Goal: Answer question/provide support: Share knowledge or assist other users

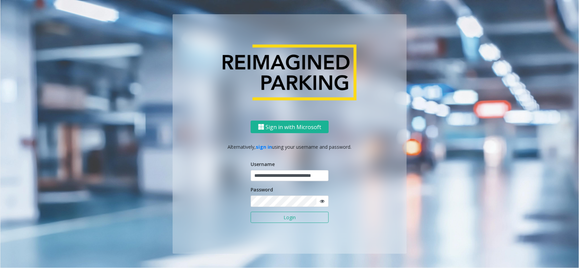
scroll to position [0, 11]
type input "**********"
click at [272, 193] on label "Password" at bounding box center [262, 189] width 22 height 7
click at [279, 214] on button "Login" at bounding box center [290, 218] width 78 height 12
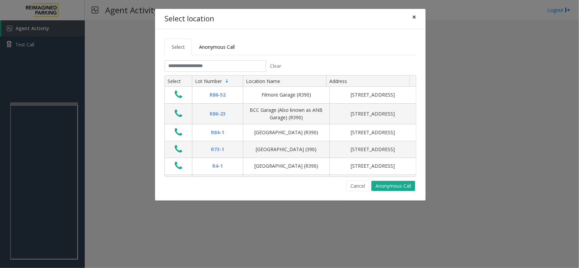
click at [417, 16] on button "×" at bounding box center [415, 17] width 14 height 17
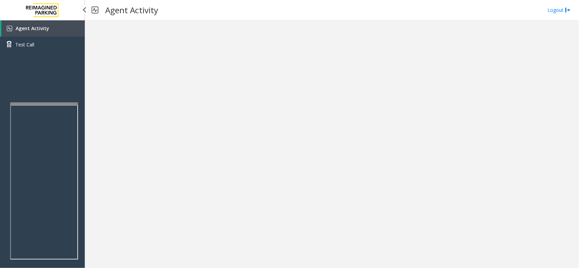
click at [50, 29] on link "Agent Activity" at bounding box center [42, 28] width 83 height 16
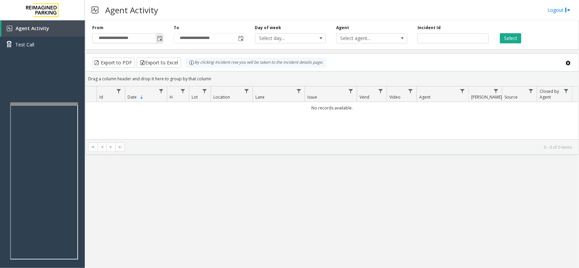
click at [157, 37] on span "Toggle popup" at bounding box center [159, 38] width 5 height 5
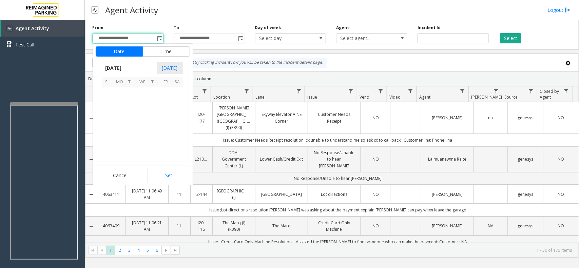
scroll to position [121669, 0]
click at [165, 95] on span "1" at bounding box center [166, 94] width 12 height 12
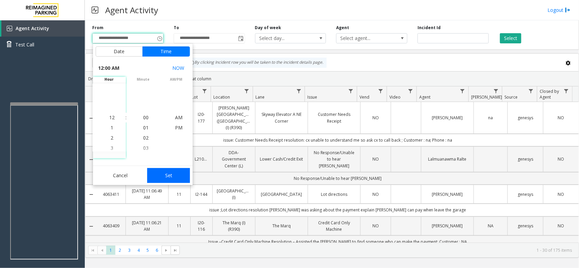
click at [178, 173] on button "Set" at bounding box center [168, 175] width 43 height 15
type input "**********"
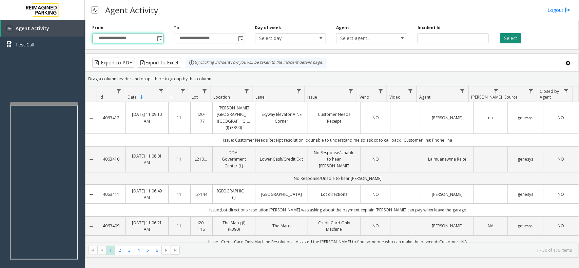
click at [507, 43] on button "Select" at bounding box center [510, 38] width 21 height 10
click at [508, 37] on button "Select" at bounding box center [510, 38] width 21 height 10
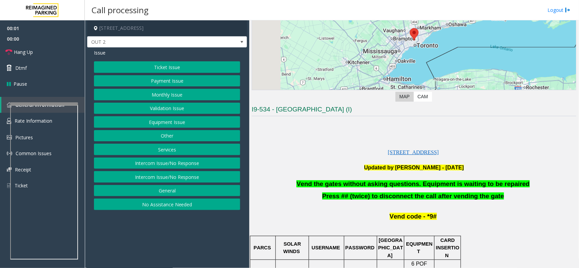
scroll to position [170, 0]
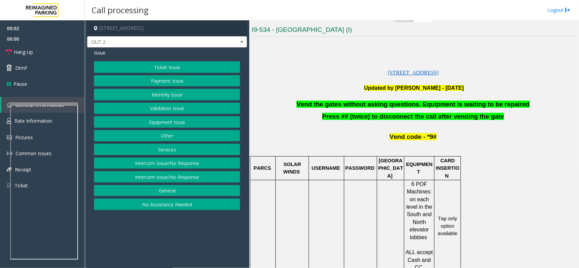
click at [407, 99] on p at bounding box center [414, 96] width 325 height 8
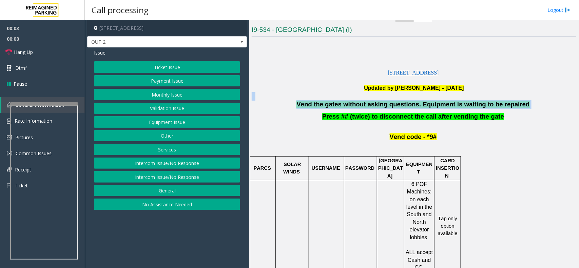
drag, startPoint x: 407, startPoint y: 99, endPoint x: 411, endPoint y: 104, distance: 6.3
click at [411, 104] on div "[STREET_ADDRESS] Updated by [PERSON_NAME] - [DATE] Vend the gates without askin…" at bounding box center [414, 267] width 325 height 457
click at [411, 104] on span "Vend the gates without asking questions. Equipment is waiting to be repaired" at bounding box center [413, 104] width 233 height 7
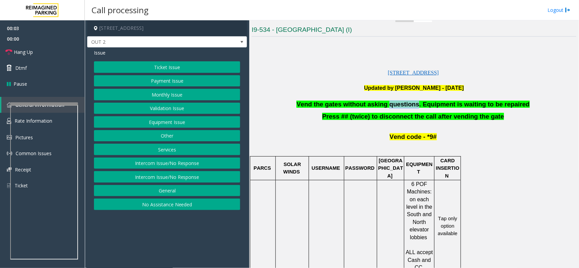
click at [411, 104] on span "Vend the gates without asking questions. Equipment is waiting to be repaired" at bounding box center [413, 104] width 233 height 7
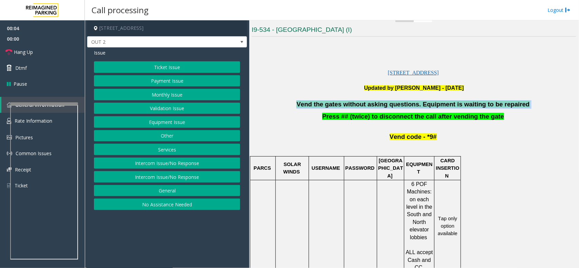
click at [411, 104] on span "Vend the gates without asking questions. Equipment is waiting to be repaired" at bounding box center [413, 104] width 233 height 7
click at [171, 121] on button "Equipment Issue" at bounding box center [167, 122] width 146 height 12
click at [171, 121] on button "Gate / Door Won't Open" at bounding box center [167, 122] width 146 height 12
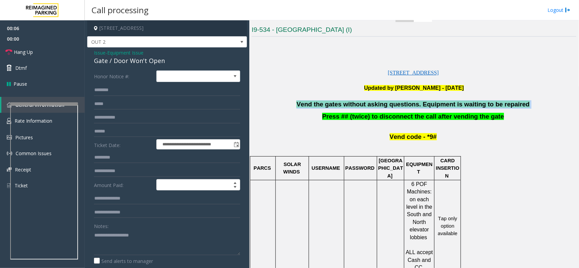
scroll to position [94, 0]
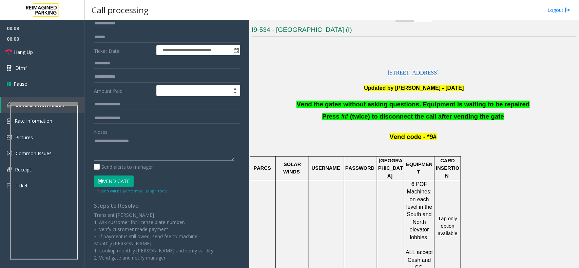
paste textarea "**********"
type textarea "**********"
click at [111, 179] on button "Vend Gate" at bounding box center [114, 182] width 40 height 12
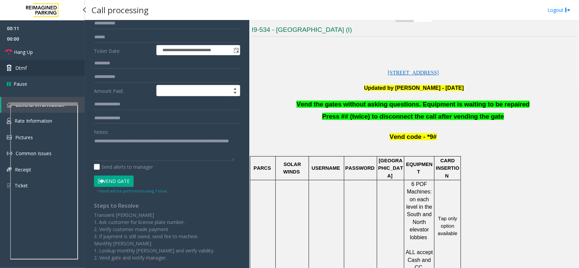
click at [33, 69] on link "Dtmf" at bounding box center [42, 68] width 85 height 16
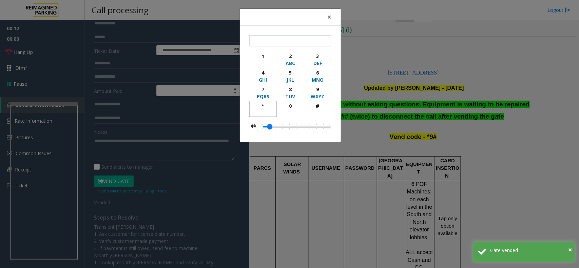
click at [266, 102] on div "*" at bounding box center [263, 105] width 19 height 7
drag, startPoint x: 316, startPoint y: 87, endPoint x: 318, endPoint y: 106, distance: 19.1
click at [316, 90] on div "9" at bounding box center [317, 89] width 19 height 7
click at [318, 119] on div "** 1 2 ABC 3 DEF 4 GHI 5 JKL 6 MNO 7 PQRS 8 TUV 9 WXYZ * 0 #" at bounding box center [290, 84] width 82 height 98
click at [319, 113] on div "button" at bounding box center [317, 113] width 19 height 6
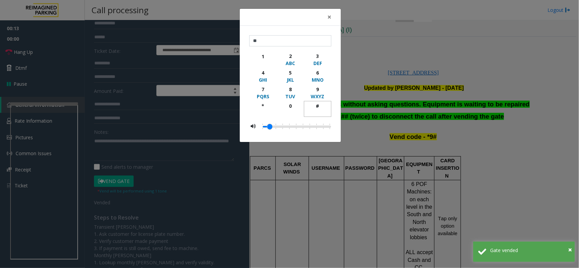
type input "***"
click at [401, 133] on div "× *** 1 2 ABC 3 DEF 4 GHI 5 JKL 6 MNO 7 PQRS 8 TUV 9 WXYZ * 0 #" at bounding box center [289, 134] width 579 height 268
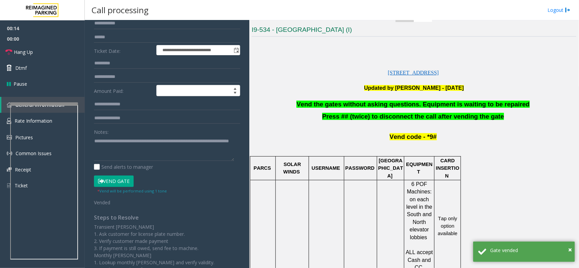
click at [401, 138] on span "Vend code - *9#" at bounding box center [413, 136] width 47 height 7
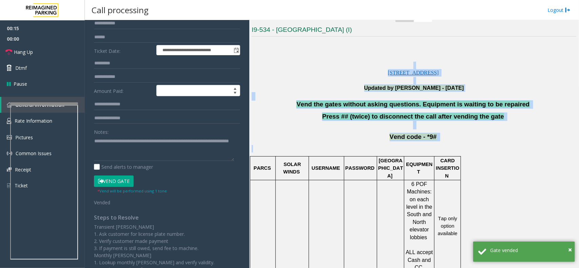
drag, startPoint x: 401, startPoint y: 138, endPoint x: 357, endPoint y: 67, distance: 84.4
click at [363, 67] on div "[STREET_ADDRESS] Updated by [PERSON_NAME] - [DATE] Vend the gates without askin…" at bounding box center [414, 267] width 325 height 457
click at [356, 67] on p "[STREET_ADDRESS]" at bounding box center [414, 69] width 325 height 15
drag, startPoint x: 386, startPoint y: 116, endPoint x: 418, endPoint y: 148, distance: 44.9
click at [418, 148] on div "[STREET_ADDRESS] Updated by [PERSON_NAME] - [DATE] Vend the gates without askin…" at bounding box center [414, 267] width 325 height 457
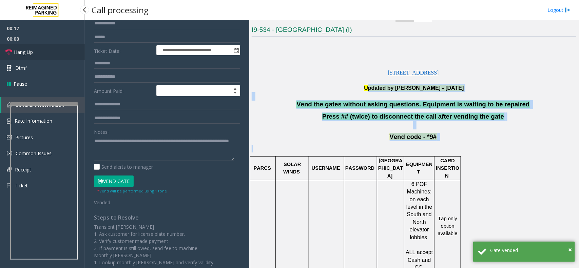
click at [36, 53] on link "Hang Up" at bounding box center [42, 52] width 85 height 16
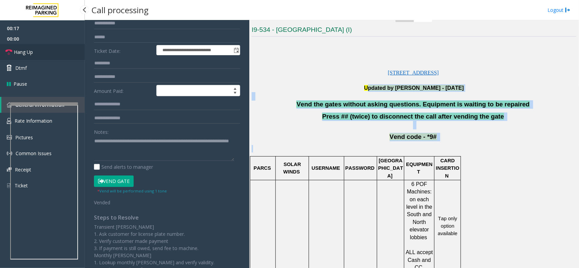
click at [36, 53] on link "Hang Up" at bounding box center [42, 52] width 85 height 16
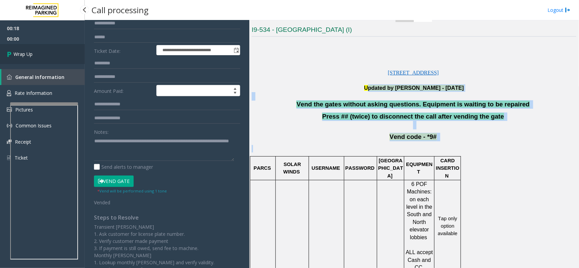
click at [36, 53] on link "Wrap Up" at bounding box center [42, 54] width 85 height 20
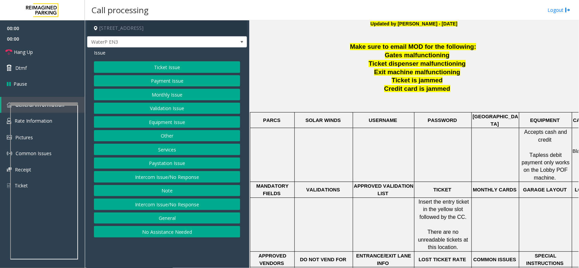
scroll to position [212, 0]
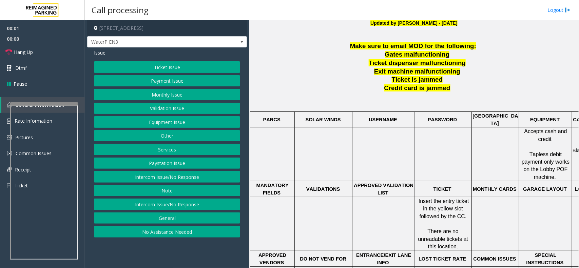
click at [380, 45] on span "Make sure to email MOD for the following:" at bounding box center [413, 45] width 126 height 7
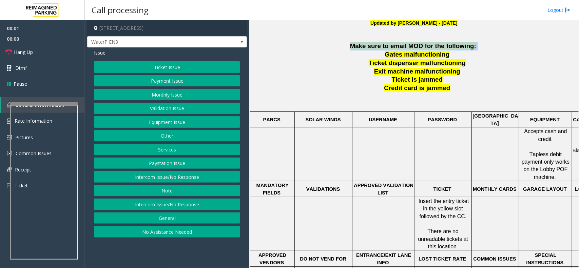
click at [380, 45] on span "Make sure to email MOD for the following:" at bounding box center [413, 45] width 126 height 7
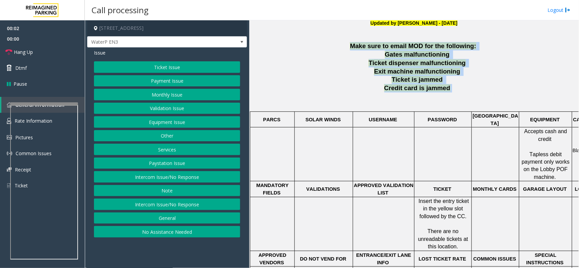
drag, startPoint x: 380, startPoint y: 45, endPoint x: 432, endPoint y: 87, distance: 66.1
click at [432, 87] on div "Make sure to email MOD for the following: Gates malfunctioning Ticket dispenser…" at bounding box center [414, 225] width 325 height 366
click at [432, 87] on span "Credit card is jammed" at bounding box center [418, 88] width 66 height 7
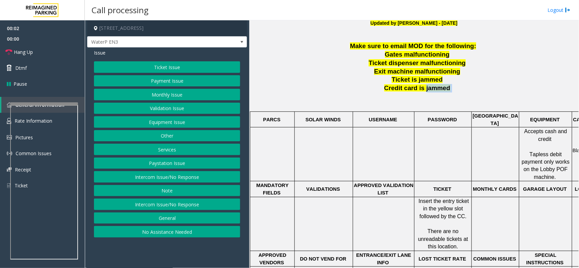
click at [432, 87] on span "Credit card is jammed" at bounding box center [418, 88] width 66 height 7
drag, startPoint x: 432, startPoint y: 87, endPoint x: 412, endPoint y: 68, distance: 27.6
click at [412, 72] on div "Make sure to email MOD for the following: Gates malfunctioning Ticket dispenser…" at bounding box center [414, 225] width 325 height 366
click at [407, 54] on span "Gates malfunctioning" at bounding box center [417, 54] width 65 height 7
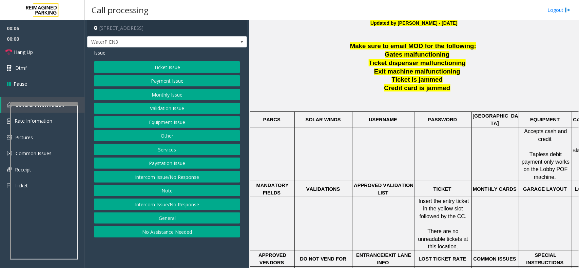
click at [423, 88] on span "Credit card is jammed" at bounding box center [418, 88] width 66 height 7
click at [152, 151] on button "Services" at bounding box center [167, 150] width 146 height 12
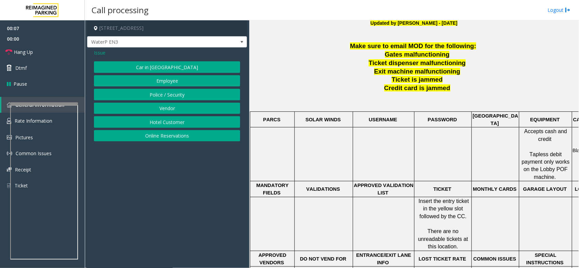
click at [156, 136] on button "Online Reservations" at bounding box center [167, 136] width 146 height 12
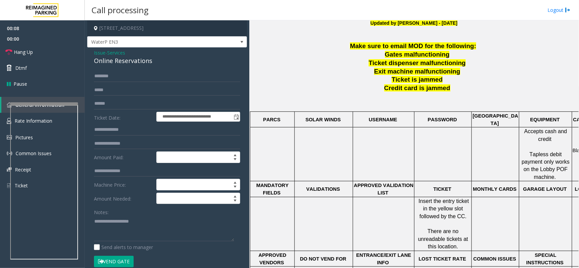
click at [145, 59] on div "Online Reservations" at bounding box center [167, 60] width 146 height 9
drag, startPoint x: 144, startPoint y: 43, endPoint x: 130, endPoint y: 58, distance: 20.9
click at [130, 58] on div "Online Reservations" at bounding box center [167, 60] width 146 height 9
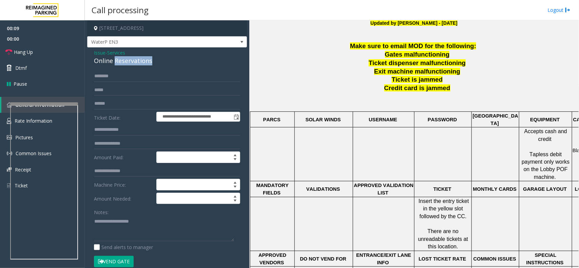
click at [130, 58] on div "Online Reservations" at bounding box center [167, 60] width 146 height 9
copy div "Online Reservations"
drag, startPoint x: 144, startPoint y: 218, endPoint x: 138, endPoint y: 239, distance: 21.6
paste textarea "**********"
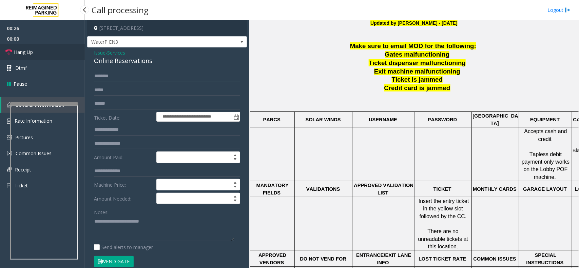
click at [53, 50] on link "Hang Up" at bounding box center [42, 52] width 85 height 16
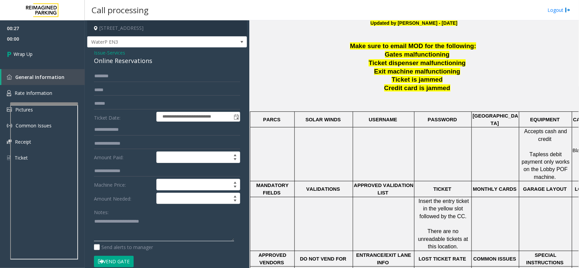
paste textarea "**********"
type textarea "**********"
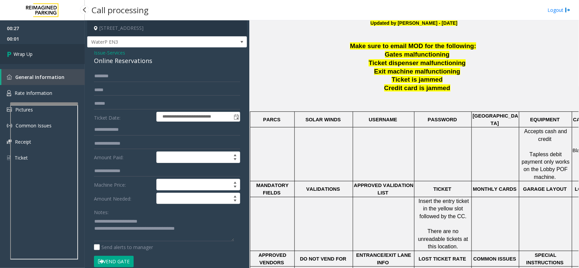
click at [39, 53] on link "Wrap Up" at bounding box center [42, 54] width 85 height 20
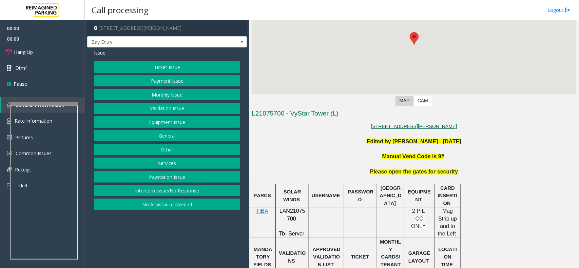
scroll to position [127, 0]
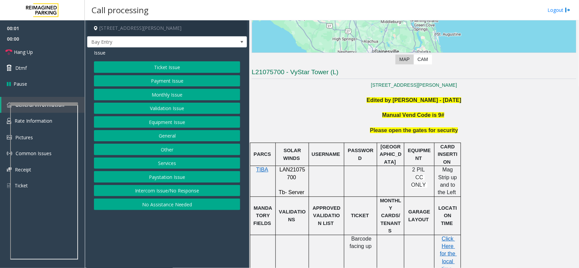
click at [403, 99] on b "Edited by [PERSON_NAME] - [DATE]" at bounding box center [414, 100] width 95 height 6
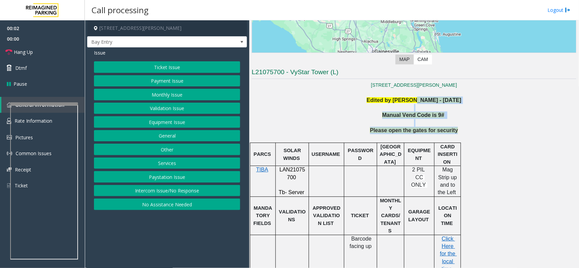
drag, startPoint x: 403, startPoint y: 99, endPoint x: 460, endPoint y: 130, distance: 65.3
click at [460, 130] on p "Please open the gates for security" at bounding box center [414, 130] width 325 height 7
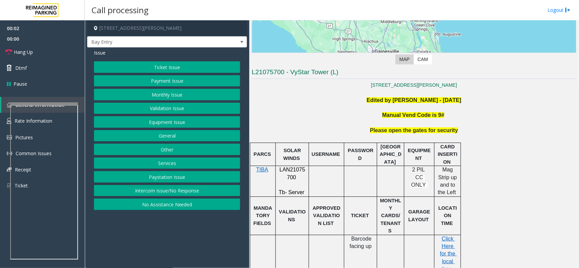
click at [460, 130] on p "Please open the gates for security" at bounding box center [414, 130] width 325 height 7
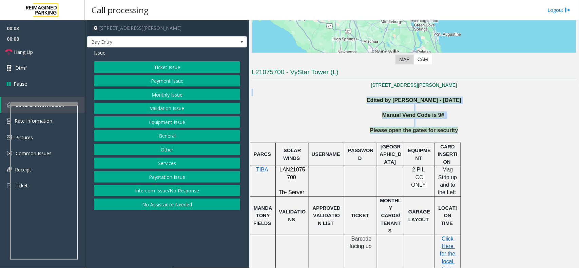
drag, startPoint x: 460, startPoint y: 130, endPoint x: 315, endPoint y: 90, distance: 150.9
click at [315, 90] on p at bounding box center [414, 92] width 325 height 7
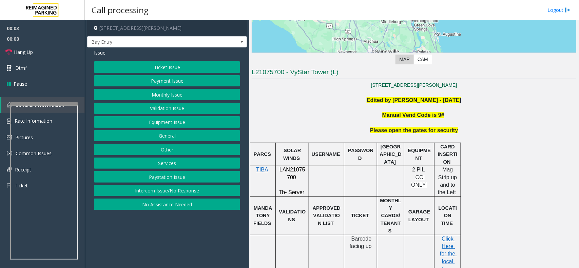
click at [415, 84] on link "[STREET_ADDRESS][PERSON_NAME]" at bounding box center [414, 84] width 86 height 5
click at [188, 123] on button "Equipment Issue" at bounding box center [167, 122] width 146 height 12
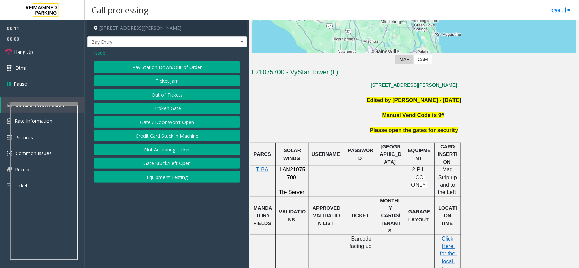
click at [188, 123] on button "Gate / Door Won't Open" at bounding box center [167, 122] width 146 height 12
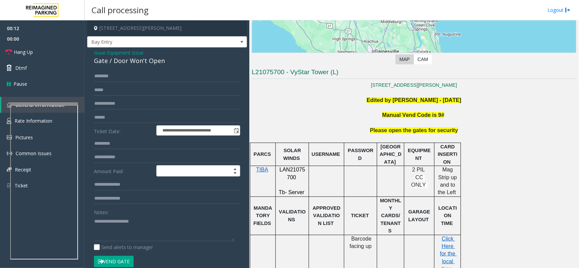
click at [121, 53] on span "Equipment Issue" at bounding box center [125, 52] width 36 height 7
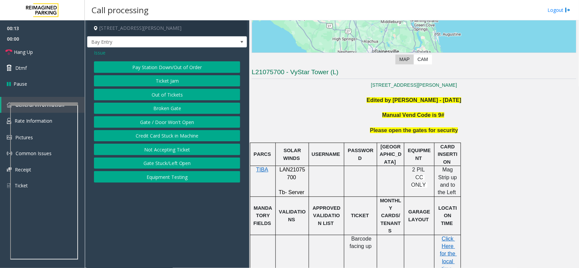
click at [100, 53] on span "Issue" at bounding box center [100, 52] width 12 height 7
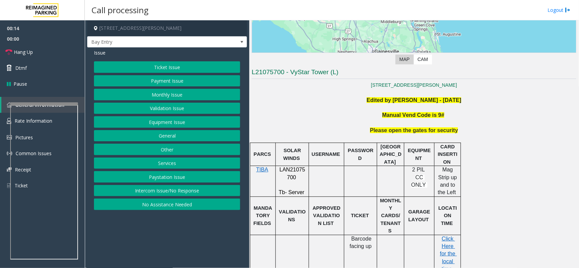
click at [99, 53] on span "Issue" at bounding box center [100, 52] width 12 height 7
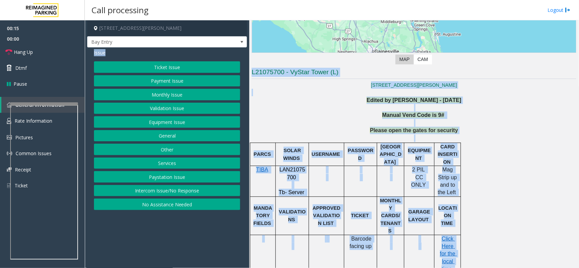
drag, startPoint x: 99, startPoint y: 53, endPoint x: 579, endPoint y: 288, distance: 534.3
click at [579, 268] on html "00:15 00:00 Hang Up Dtmf Pause General Information Rate Information Pictures Co…" at bounding box center [289, 134] width 579 height 268
click at [191, 124] on button "Equipment Issue" at bounding box center [167, 122] width 146 height 12
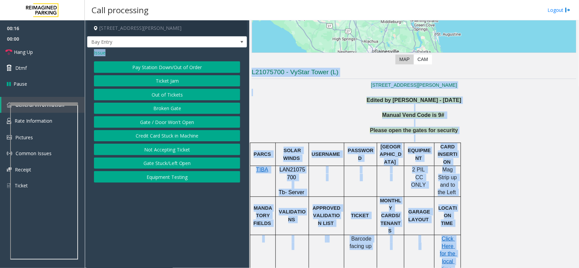
click at [191, 124] on button "Gate / Door Won't Open" at bounding box center [167, 122] width 146 height 12
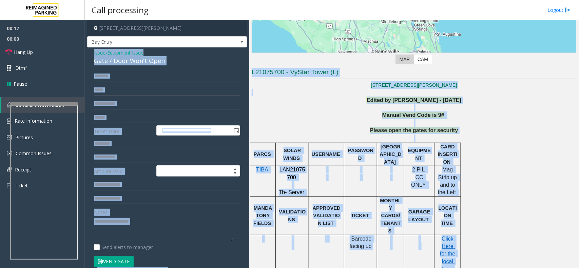
click at [142, 56] on span "Equipment Issue" at bounding box center [125, 52] width 36 height 7
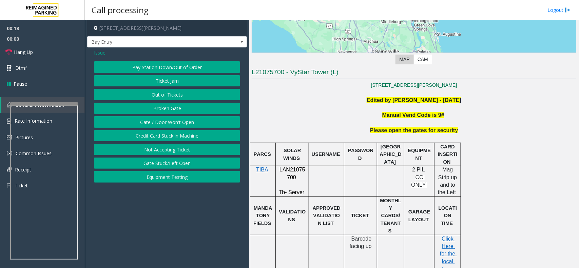
click at [192, 122] on button "Gate / Door Won't Open" at bounding box center [167, 122] width 146 height 12
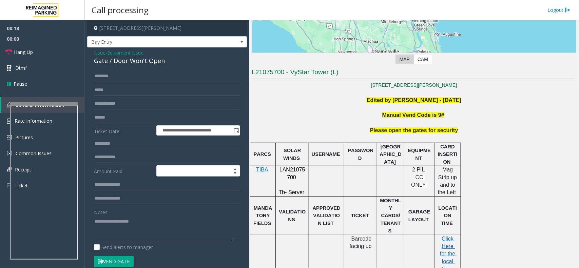
click at [156, 63] on div "Gate / Door Won't Open" at bounding box center [167, 60] width 146 height 9
copy div "Gate / Door Won't Open"
paste textarea "**********"
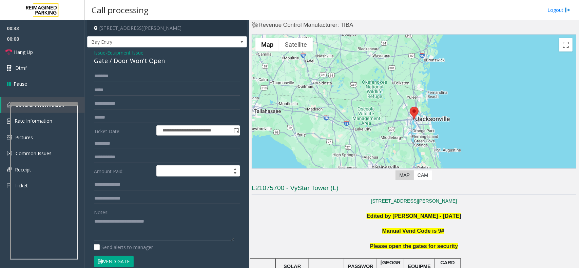
scroll to position [0, 0]
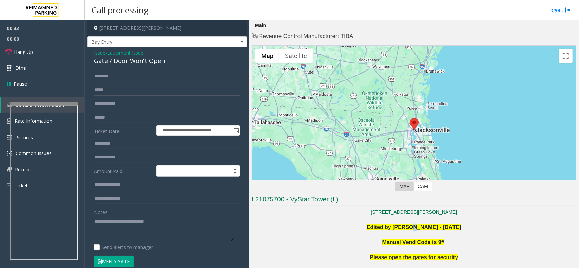
click at [403, 229] on b "Edited by [PERSON_NAME] - [DATE]" at bounding box center [414, 228] width 95 height 6
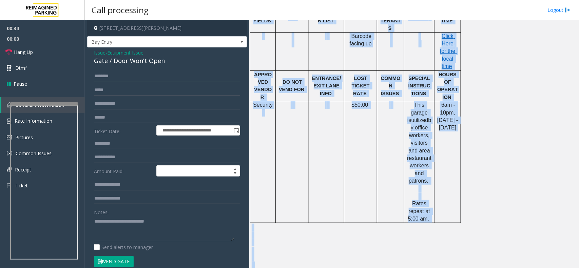
scroll to position [500, 0]
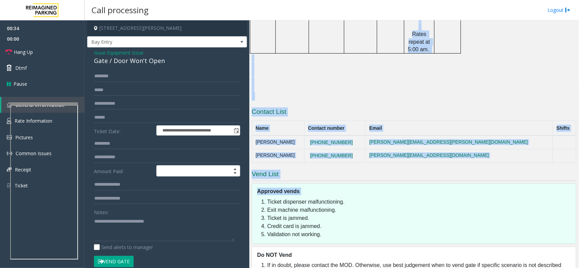
drag, startPoint x: 403, startPoint y: 229, endPoint x: 357, endPoint y: 165, distance: 78.7
click at [357, 184] on div "Approved vends" at bounding box center [416, 190] width 319 height 12
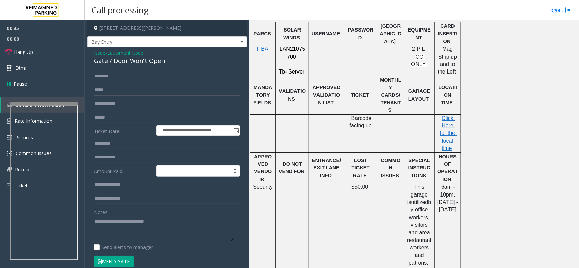
scroll to position [245, 0]
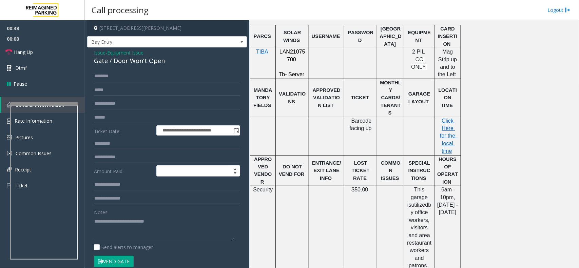
click at [331, 53] on p at bounding box center [327, 55] width 30 height 15
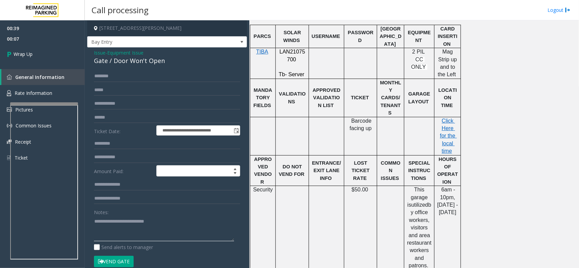
click at [142, 235] on textarea at bounding box center [164, 228] width 140 height 25
paste textarea "**********"
type textarea "**********"
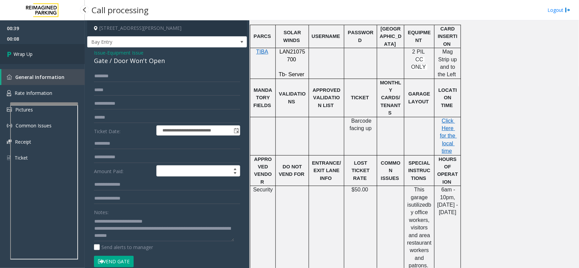
click at [53, 60] on link "Wrap Up" at bounding box center [42, 54] width 85 height 20
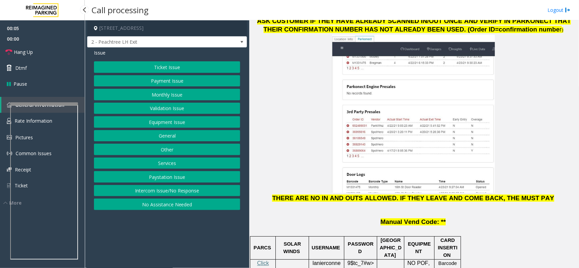
scroll to position [848, 0]
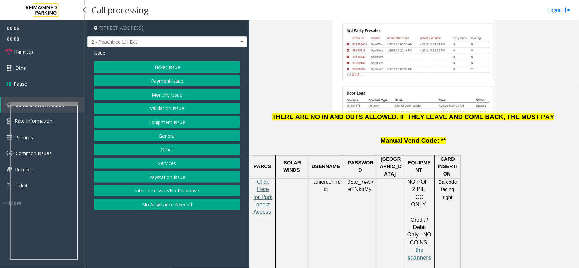
click at [262, 179] on span "Click Here for Parkonect Access" at bounding box center [263, 197] width 19 height 36
click at [332, 179] on span "lanierconnect" at bounding box center [327, 186] width 28 height 14
drag, startPoint x: 332, startPoint y: 127, endPoint x: 327, endPoint y: 125, distance: 5.3
click at [327, 179] on span "lanierconnect" at bounding box center [327, 186] width 28 height 14
copy span "lanierconnect"
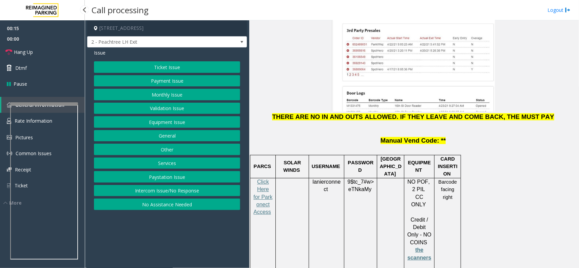
click at [356, 179] on span "9$tc_7#w>" at bounding box center [361, 182] width 26 height 6
copy p "9$tc_7#w> eTNkaMy"
drag, startPoint x: 190, startPoint y: 121, endPoint x: 189, endPoint y: 82, distance: 38.4
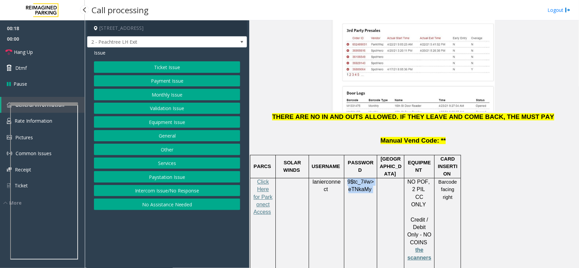
click at [189, 82] on div "Ticket Issue Payment Issue Monthly Issue Validation Issue Equipment Issue Gener…" at bounding box center [167, 135] width 146 height 149
click at [189, 82] on button "Payment Issue" at bounding box center [167, 81] width 146 height 12
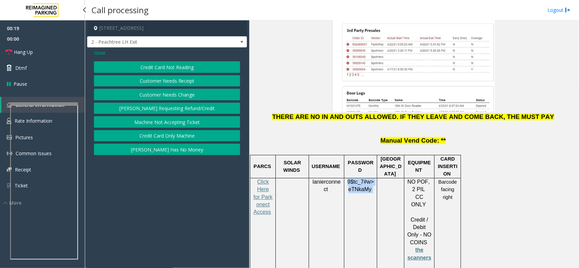
click at [180, 65] on button "Credit Card Not Reading" at bounding box center [167, 67] width 146 height 12
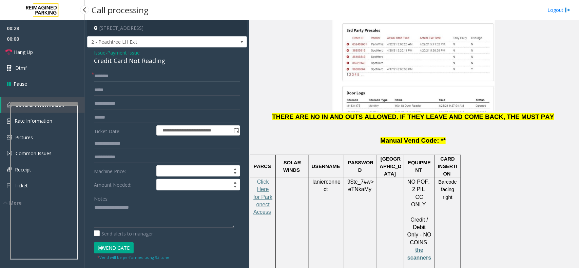
click at [184, 73] on input "text" at bounding box center [167, 77] width 146 height 12
type input "*"
type input "****"
click at [123, 216] on textarea at bounding box center [164, 215] width 140 height 25
type textarea "******"
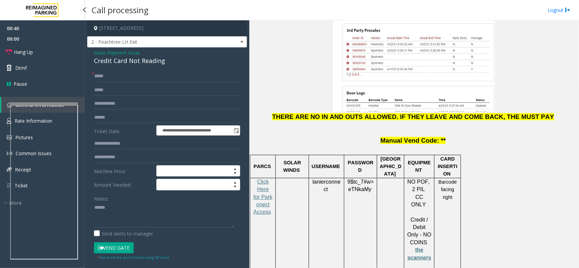
click at [152, 68] on div "**********" at bounding box center [167, 216] width 160 height 337
click at [149, 63] on div "Credit Card Not Reading" at bounding box center [167, 60] width 146 height 9
copy div "Credit Card Not Reading"
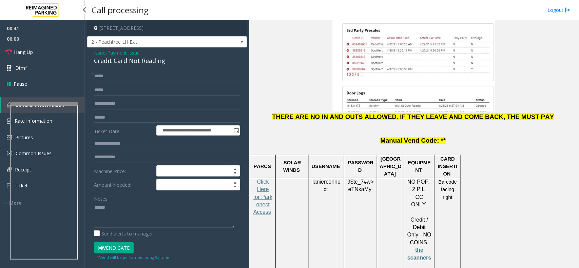
click at [131, 113] on input "text" at bounding box center [167, 118] width 146 height 12
paste input "**********"
type input "**********"
click at [102, 57] on div "Credit Card Not Reading" at bounding box center [167, 60] width 146 height 9
click at [98, 54] on span "Issue" at bounding box center [100, 52] width 12 height 7
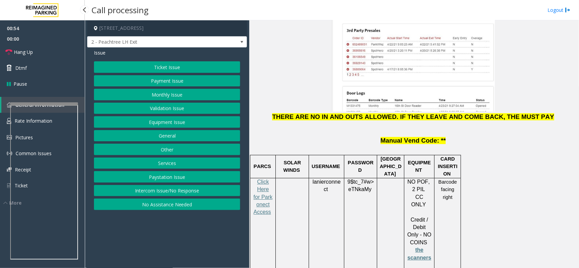
click at [164, 68] on button "Ticket Issue" at bounding box center [167, 67] width 146 height 12
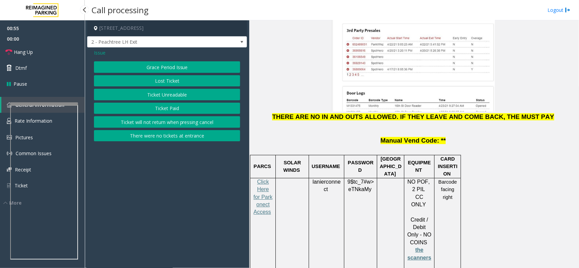
click at [175, 110] on button "Ticket Paid" at bounding box center [167, 109] width 146 height 12
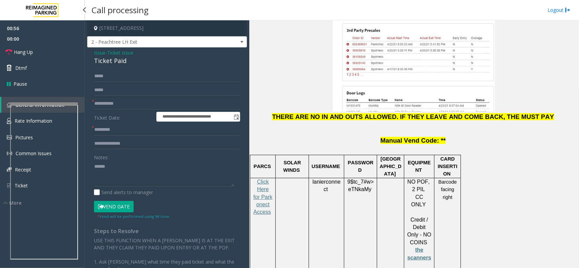
click at [125, 63] on div "Ticket Paid" at bounding box center [167, 60] width 146 height 9
copy div "Ticket Paid"
click at [123, 170] on textarea at bounding box center [164, 173] width 140 height 25
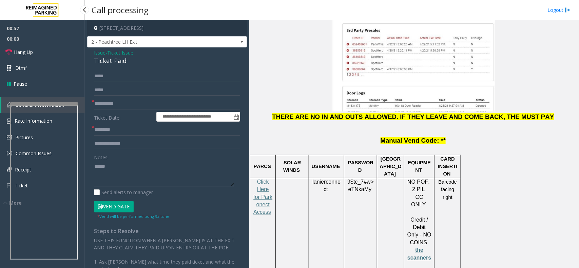
paste textarea "**********"
type textarea "**********"
click at [104, 210] on button "Vend Gate" at bounding box center [114, 207] width 40 height 12
click at [118, 129] on input "text" at bounding box center [167, 130] width 146 height 12
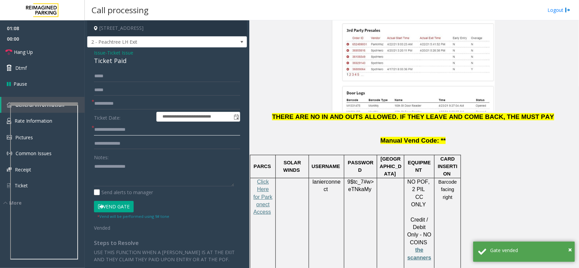
paste input "****"
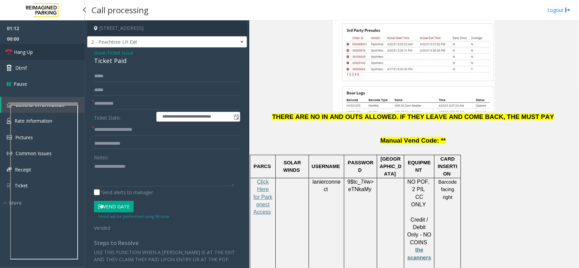
click at [37, 55] on link "Hang Up" at bounding box center [42, 52] width 85 height 16
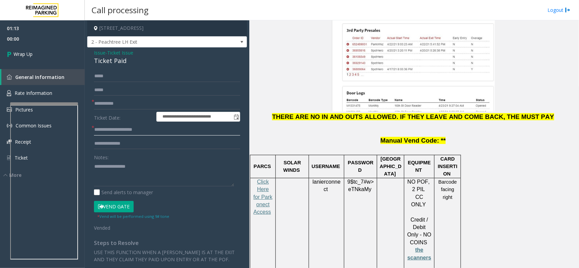
click at [113, 128] on input "**********" at bounding box center [167, 130] width 146 height 12
paste input "*******"
type input "**********"
click at [64, 66] on div "01:13 00:02 Wrap Up General Information Rate Information Pictures Common Issues…" at bounding box center [42, 99] width 85 height 158
click at [60, 50] on link "Wrap Up" at bounding box center [42, 54] width 85 height 20
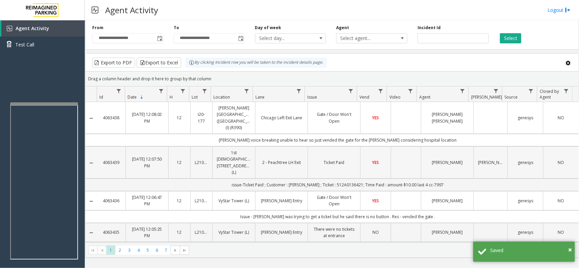
click at [391, 164] on td "Data table" at bounding box center [406, 163] width 30 height 32
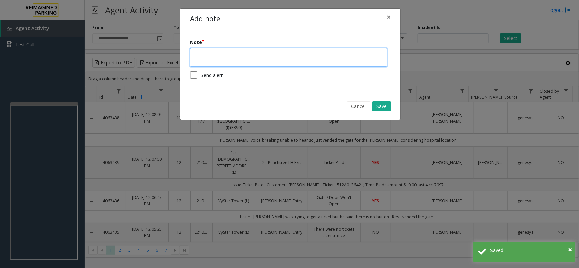
click at [261, 54] on textarea at bounding box center [289, 57] width 198 height 19
paste textarea "**********"
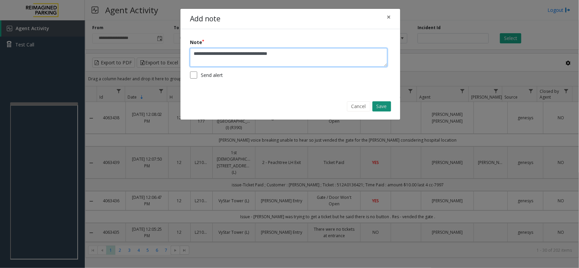
type textarea "**********"
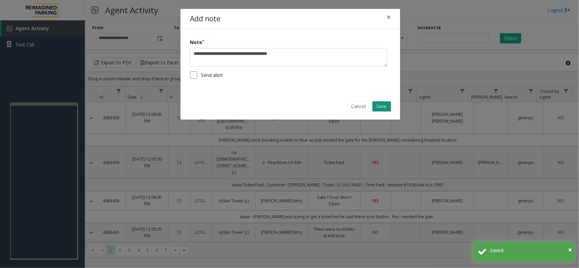
click at [385, 108] on button "Save" at bounding box center [382, 106] width 19 height 10
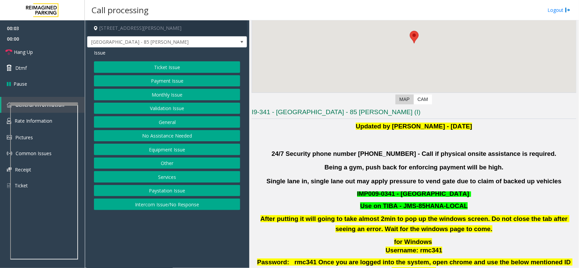
scroll to position [127, 0]
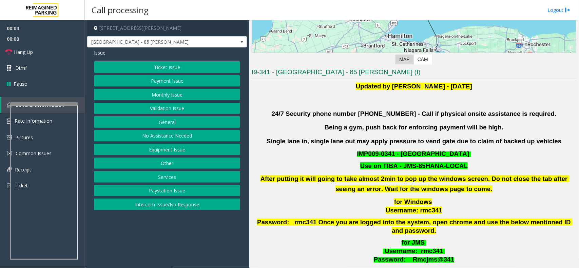
click at [231, 109] on button "Validation Issue" at bounding box center [167, 109] width 146 height 12
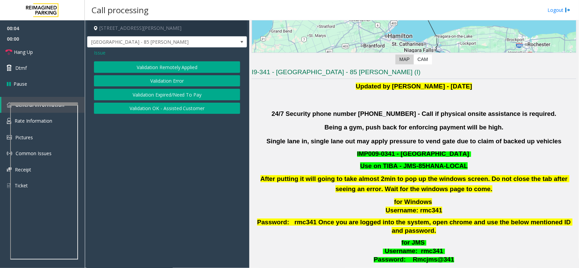
click at [193, 79] on button "Validation Error" at bounding box center [167, 81] width 146 height 12
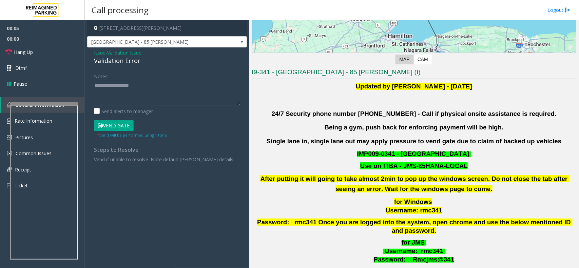
click at [133, 64] on div "Validation Error" at bounding box center [167, 60] width 146 height 9
copy div "Validation Error"
click at [171, 99] on textarea at bounding box center [167, 92] width 146 height 25
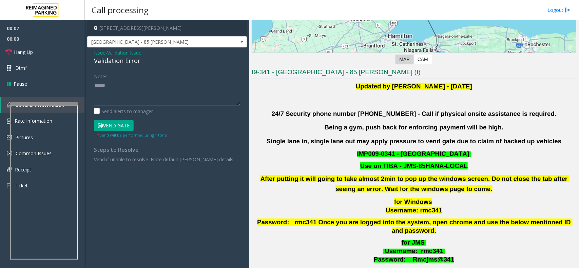
paste textarea "**********"
click at [98, 89] on textarea at bounding box center [167, 92] width 146 height 25
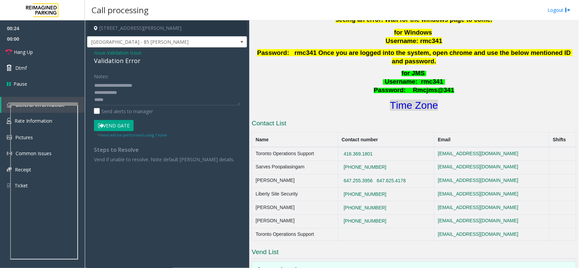
click at [410, 100] on font "Time Zone" at bounding box center [414, 105] width 48 height 11
click at [118, 97] on textarea at bounding box center [167, 92] width 146 height 25
click at [128, 117] on form "Notes: Send alerts to manager Vend Gate * Vend will be performed using 1 tone" at bounding box center [167, 105] width 146 height 68
click at [128, 119] on form "Notes: Send alerts to manager Vend Gate * Vend will be performed using 1 tone" at bounding box center [167, 105] width 146 height 68
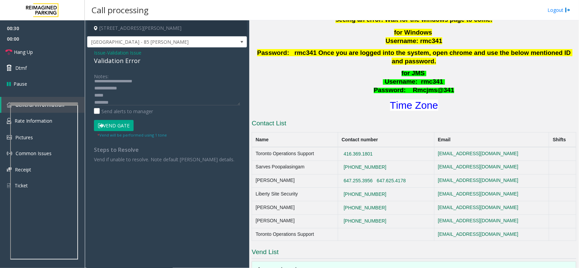
click at [117, 123] on button "Vend Gate" at bounding box center [114, 126] width 40 height 12
click at [115, 91] on textarea at bounding box center [167, 92] width 146 height 25
click at [117, 94] on textarea at bounding box center [167, 92] width 146 height 25
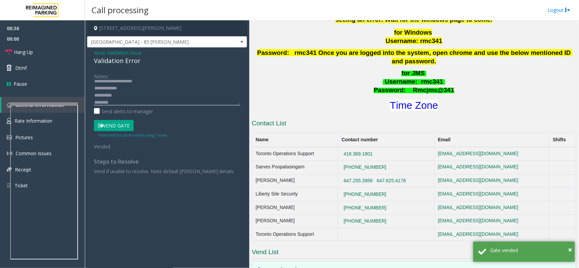
click at [128, 94] on textarea at bounding box center [167, 92] width 146 height 25
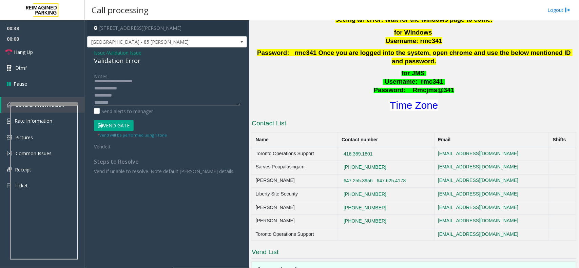
click at [146, 95] on textarea at bounding box center [167, 92] width 146 height 25
click at [145, 102] on textarea at bounding box center [167, 92] width 146 height 25
paste textarea "**********"
type textarea "**********"
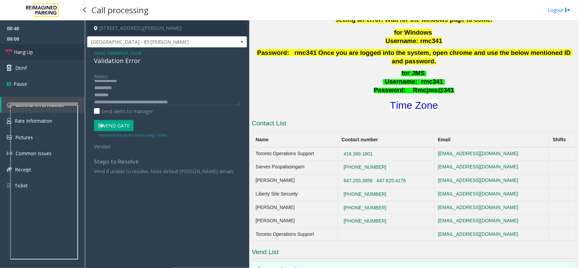
click at [62, 44] on link "Hang Up" at bounding box center [42, 52] width 85 height 16
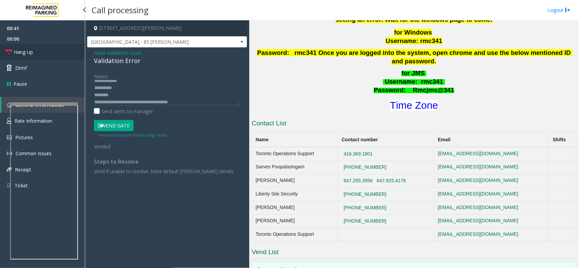
click at [62, 44] on link "Hang Up" at bounding box center [42, 52] width 85 height 16
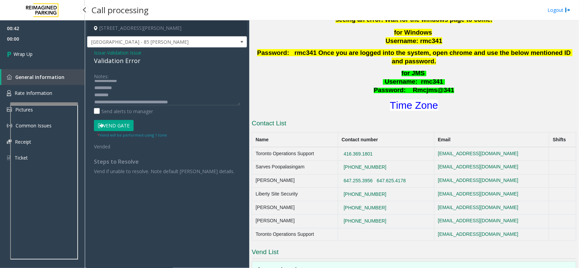
click at [61, 45] on link "Wrap Up" at bounding box center [42, 54] width 85 height 20
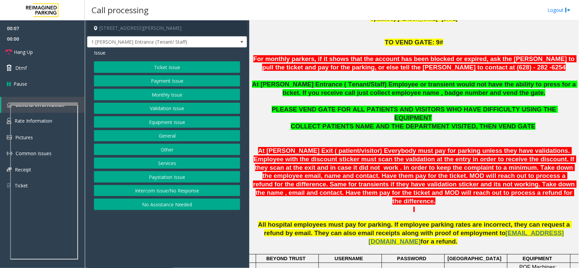
scroll to position [212, 0]
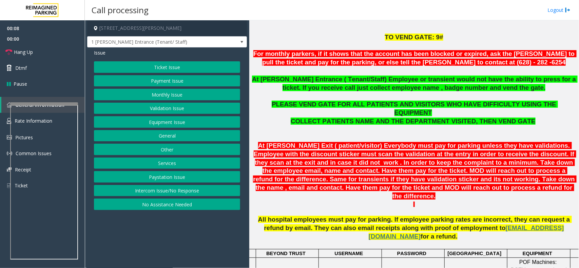
click at [291, 87] on p "At [PERSON_NAME] Entrance ( Tenant/Staff) Employee or transient would not have …" at bounding box center [414, 83] width 325 height 17
click at [288, 87] on p "At [PERSON_NAME] Entrance ( Tenant/Staff) Employee or transient would not have …" at bounding box center [414, 83] width 325 height 17
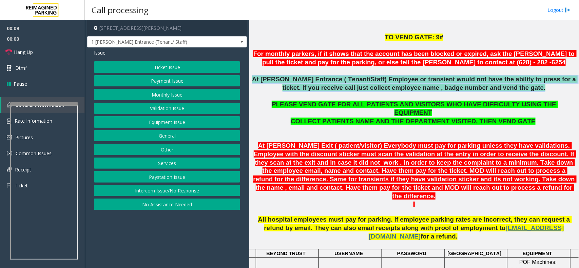
click at [288, 87] on p "At [PERSON_NAME] Entrance ( Tenant/Staff) Employee or transient would not have …" at bounding box center [414, 83] width 325 height 17
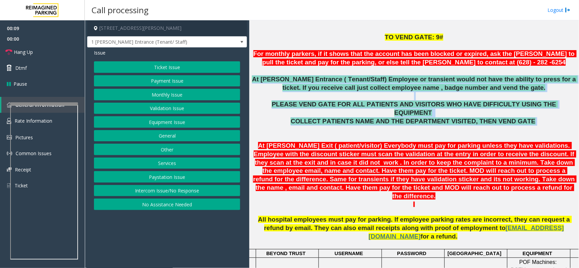
drag, startPoint x: 288, startPoint y: 87, endPoint x: 324, endPoint y: 113, distance: 44.5
click at [324, 118] on span "COLLECT PATIENTS NAME AND THE DEPARTMENT VISITED, THEN VEND GATE" at bounding box center [413, 121] width 245 height 7
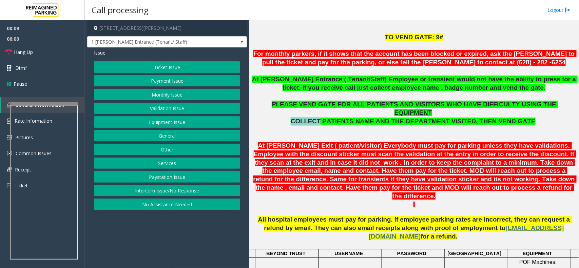
click at [324, 118] on span "COLLECT PATIENTS NAME AND THE DEPARTMENT VISITED, THEN VEND GATE" at bounding box center [413, 121] width 245 height 7
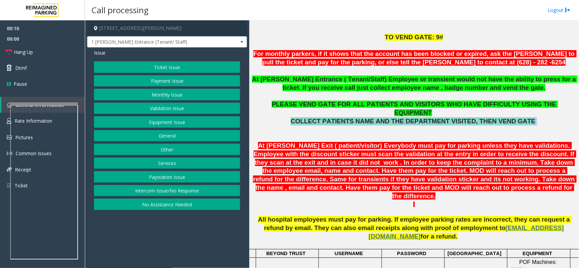
click at [324, 118] on span "COLLECT PATIENTS NAME AND THE DEPARTMENT VISITED, THEN VEND GATE" at bounding box center [413, 121] width 245 height 7
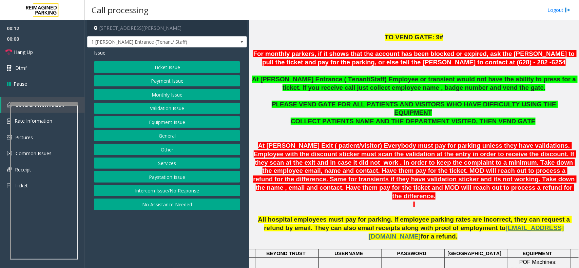
click at [313, 99] on p at bounding box center [414, 96] width 325 height 8
click at [307, 99] on p at bounding box center [414, 96] width 325 height 8
click at [285, 74] on p at bounding box center [414, 71] width 325 height 8
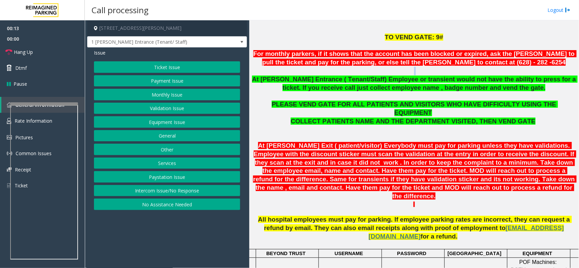
click at [285, 74] on p at bounding box center [414, 71] width 325 height 8
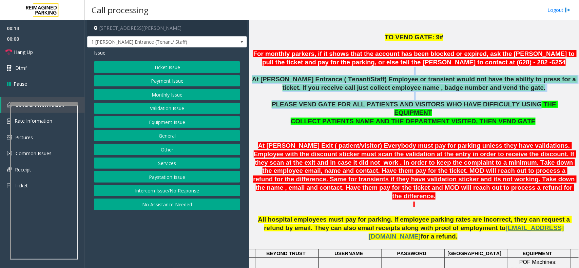
drag, startPoint x: 285, startPoint y: 74, endPoint x: 482, endPoint y: 105, distance: 199.2
click at [519, 77] on span "At [PERSON_NAME] Entrance ( Tenant/Staff) Employee or transient would not have …" at bounding box center [415, 84] width 326 height 16
click at [535, 82] on span "At [PERSON_NAME] Entrance ( Tenant/Staff) Employee or transient would not have …" at bounding box center [415, 84] width 326 height 16
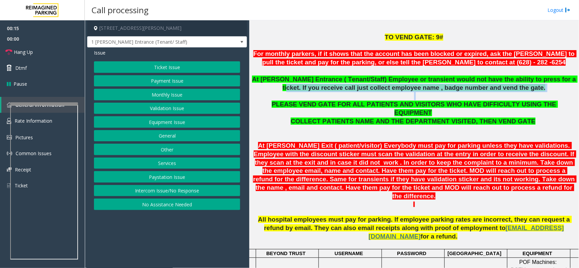
drag, startPoint x: 537, startPoint y: 86, endPoint x: 543, endPoint y: 96, distance: 11.9
click at [543, 96] on div "TO VEND GATE: 9# For monthly parkers, if it shows that the account has been blo…" at bounding box center [414, 67] width 325 height 68
click at [175, 94] on button "Monthly Issue" at bounding box center [167, 95] width 146 height 12
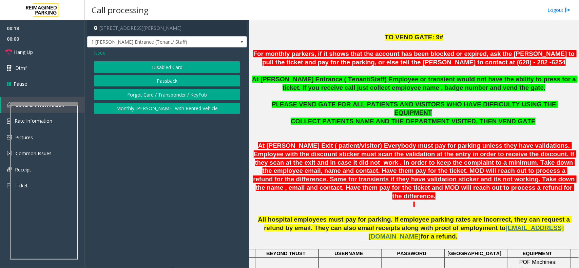
click at [159, 57] on div "Issue Disabled Card Passback Forgot Card / Transponder / KeyFob Monthly [PERSON…" at bounding box center [167, 83] width 160 height 70
click at [161, 66] on button "Disabled Card" at bounding box center [167, 67] width 146 height 12
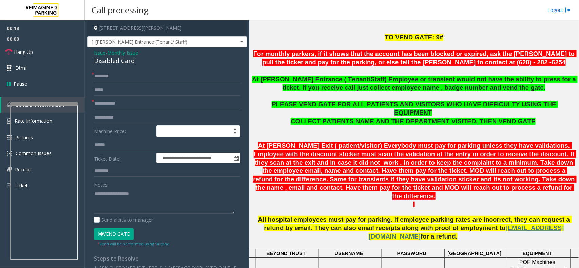
click at [154, 60] on div "Disabled Card" at bounding box center [167, 60] width 146 height 9
click at [165, 192] on textarea at bounding box center [164, 201] width 140 height 25
paste textarea "**********"
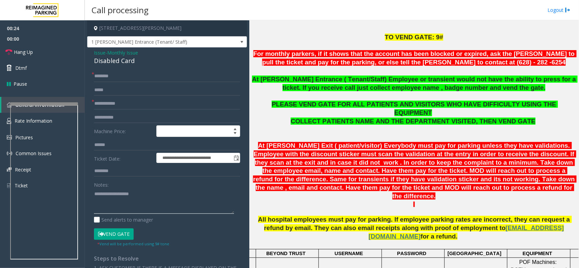
click at [138, 208] on textarea at bounding box center [164, 201] width 140 height 25
paste textarea "**********"
type textarea "**********"
click at [109, 107] on input "text" at bounding box center [167, 104] width 146 height 12
type input "*****"
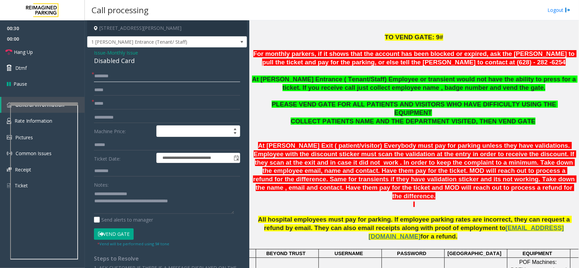
click at [133, 77] on input "text" at bounding box center [167, 77] width 146 height 12
click at [100, 80] on input "*****" at bounding box center [167, 77] width 146 height 12
click at [102, 79] on input "*****" at bounding box center [167, 77] width 146 height 12
click at [119, 77] on input "******" at bounding box center [167, 77] width 146 height 12
click at [104, 75] on input "*****" at bounding box center [167, 77] width 146 height 12
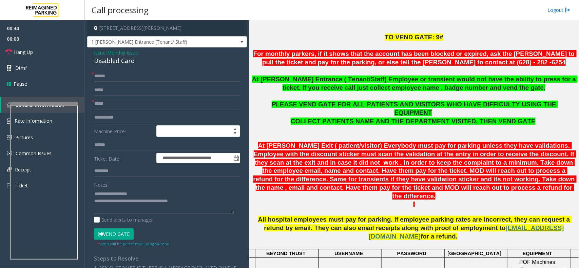
click at [104, 75] on input "*****" at bounding box center [167, 77] width 146 height 12
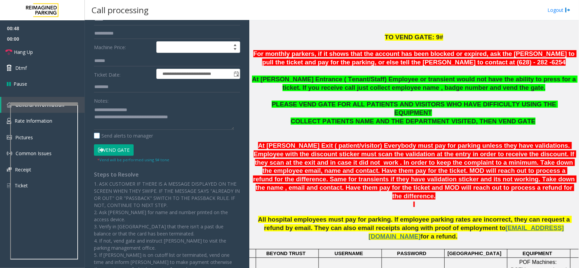
scroll to position [85, 0]
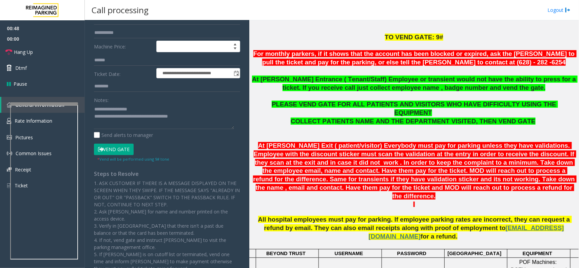
click at [121, 151] on button "Vend Gate" at bounding box center [114, 150] width 40 height 12
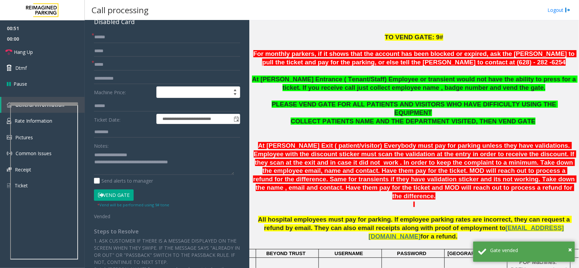
scroll to position [0, 0]
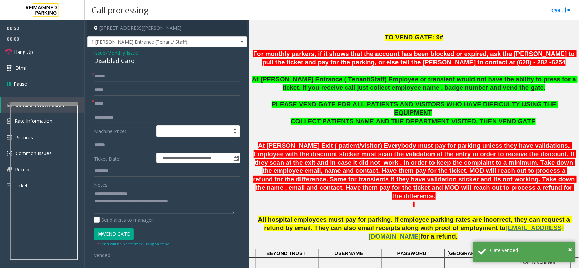
click at [137, 71] on input "*****" at bounding box center [167, 77] width 146 height 12
click at [135, 72] on input "*****" at bounding box center [167, 77] width 146 height 12
paste input "**"
click at [95, 76] on input "*******" at bounding box center [167, 77] width 146 height 12
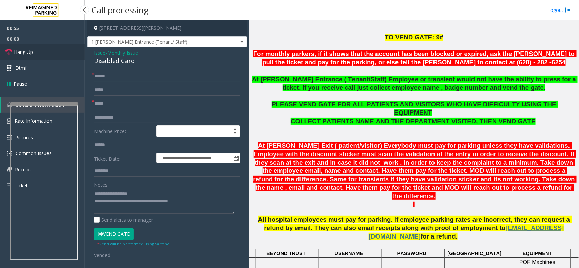
click at [58, 54] on link "Hang Up" at bounding box center [42, 52] width 85 height 16
click at [164, 81] on input "******" at bounding box center [167, 77] width 146 height 12
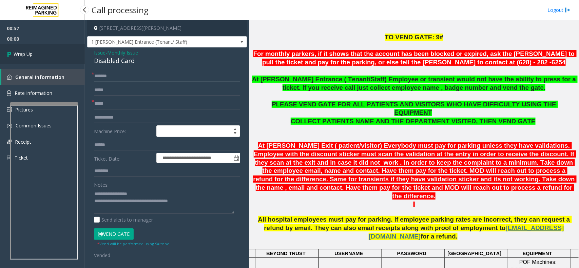
type input "******"
click at [68, 49] on link "Wrap Up" at bounding box center [42, 54] width 85 height 20
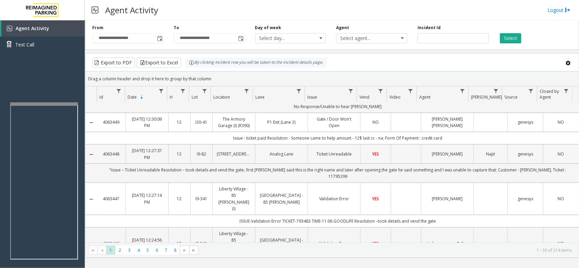
scroll to position [170, 0]
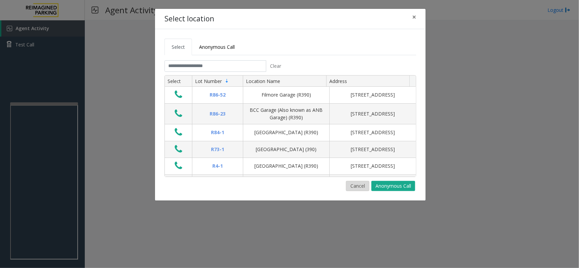
click at [352, 185] on button "Cancel" at bounding box center [357, 186] width 23 height 10
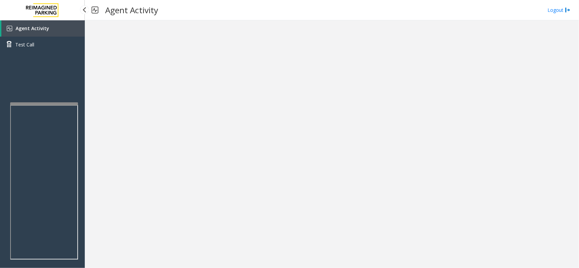
click at [52, 35] on link "Agent Activity" at bounding box center [42, 28] width 83 height 16
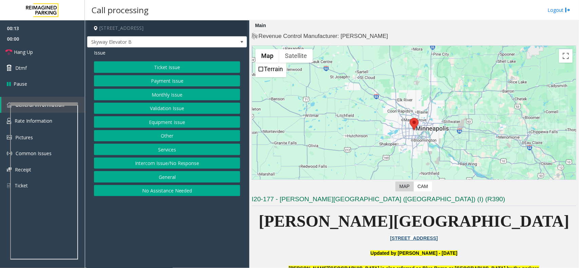
click at [183, 172] on div "Ticket Issue Payment Issue Monthly Issue Validation Issue Equipment Issue Other…" at bounding box center [167, 128] width 146 height 135
click at [179, 167] on button "Intercom Issue/No Response" at bounding box center [167, 164] width 146 height 12
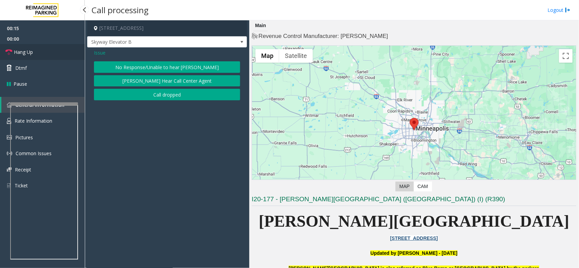
click at [46, 57] on link "Hang Up" at bounding box center [42, 52] width 85 height 16
click at [160, 73] on button "No Response/Unable to hear [PERSON_NAME]" at bounding box center [167, 67] width 146 height 12
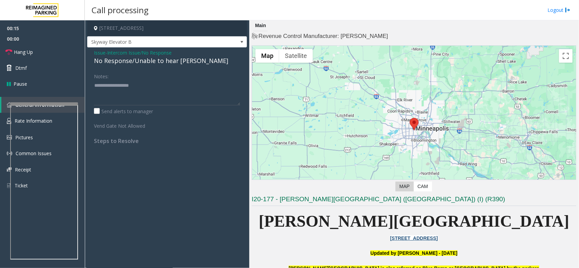
click at [154, 67] on div "Issue - Intercom Issue/No Response No Response/Unable to hear [PERSON_NAME] Not…" at bounding box center [167, 100] width 160 height 104
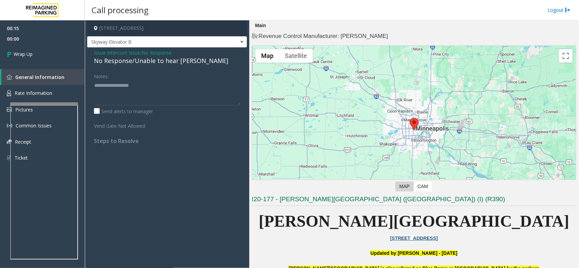
click at [150, 60] on div "No Response/Unable to hear [PERSON_NAME]" at bounding box center [167, 60] width 146 height 9
click at [148, 54] on span "Intercom Issue/No Response" at bounding box center [139, 52] width 64 height 7
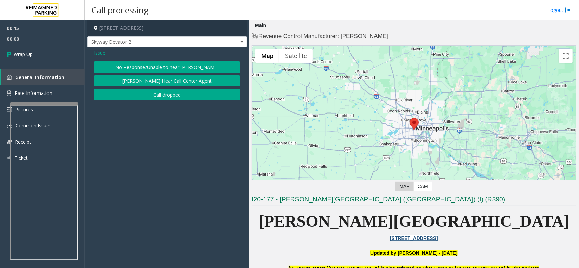
click at [156, 67] on button "No Response/Unable to hear [PERSON_NAME]" at bounding box center [167, 67] width 146 height 12
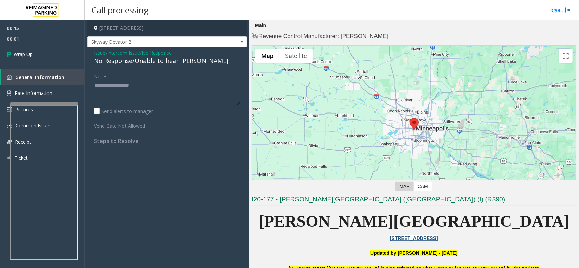
click at [155, 66] on div "No Response/Unable to hear [PERSON_NAME]" at bounding box center [167, 60] width 146 height 9
click at [154, 63] on div "No Response/Unable to hear [PERSON_NAME]" at bounding box center [167, 60] width 146 height 9
click at [153, 63] on div "No Response/Unable to hear [PERSON_NAME]" at bounding box center [167, 60] width 146 height 9
click at [152, 63] on div "No Response/Unable to hear [PERSON_NAME]" at bounding box center [167, 60] width 146 height 9
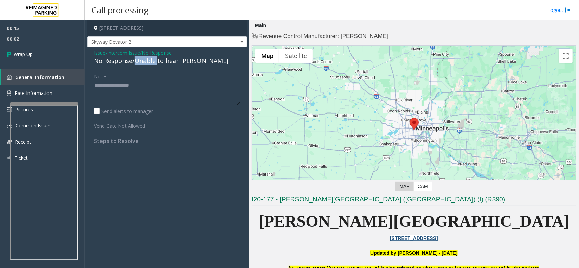
click at [152, 63] on div "No Response/Unable to hear [PERSON_NAME]" at bounding box center [167, 60] width 146 height 9
copy div "No Response/Unable to hear [PERSON_NAME]"
click at [165, 86] on textarea at bounding box center [167, 92] width 146 height 25
paste textarea "**********"
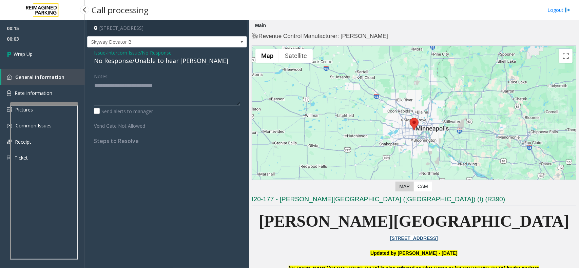
type textarea "**********"
click at [59, 64] on div "00:15 00:03 Wrap Up General Information Rate Information Pictures Common Issues…" at bounding box center [42, 95] width 85 height 151
click at [56, 54] on link "Wrap Up" at bounding box center [42, 54] width 85 height 20
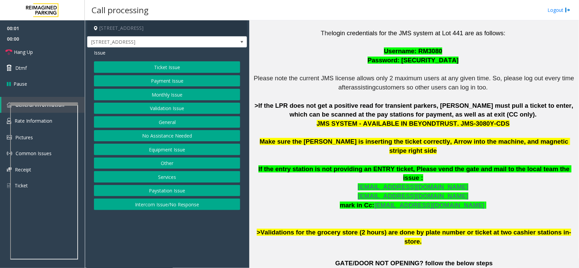
scroll to position [212, 0]
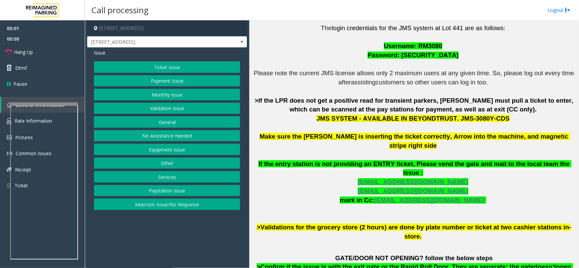
click at [368, 92] on p "The login credentials for the JMS system at Lot 441 are as follows: Username: R…" at bounding box center [414, 133] width 325 height 218
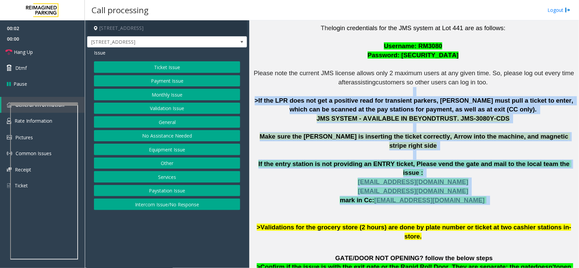
drag, startPoint x: 368, startPoint y: 92, endPoint x: 460, endPoint y: 182, distance: 128.9
click at [460, 182] on p "The login credentials for the JMS system at Lot 441 are as follows: Username: R…" at bounding box center [414, 133] width 325 height 218
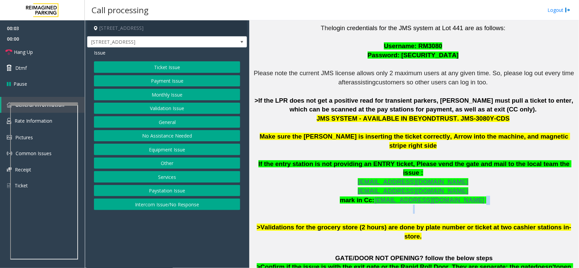
click at [460, 182] on p "The login credentials for the JMS system at Lot 441 are as follows: Username: R…" at bounding box center [414, 133] width 325 height 218
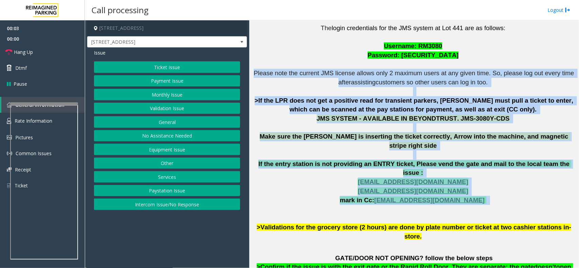
drag, startPoint x: 460, startPoint y: 182, endPoint x: 328, endPoint y: 77, distance: 168.6
click at [328, 77] on p "The login credentials for the JMS system at Lot 441 are as follows: Username: R…" at bounding box center [414, 133] width 325 height 218
click at [328, 77] on span "Please note the current JMS license allows only 2 maximum users at any given ti…" at bounding box center [415, 78] width 322 height 16
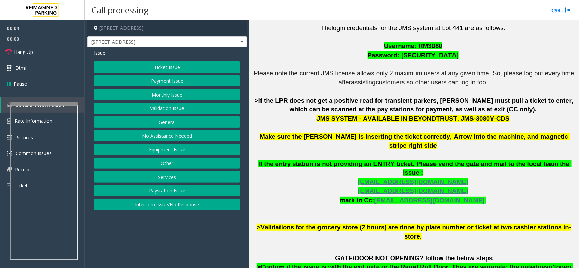
click at [119, 69] on button "Ticket Issue" at bounding box center [167, 67] width 146 height 12
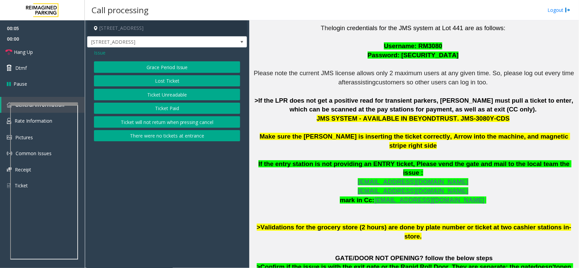
drag, startPoint x: 162, startPoint y: 109, endPoint x: 475, endPoint y: 288, distance: 361.8
click at [475, 268] on html "00:05 00:00 Hang Up Dtmf Pause General Information Rate Information Pictures Co…" at bounding box center [289, 134] width 579 height 268
click at [99, 56] on span "Issue" at bounding box center [100, 52] width 12 height 7
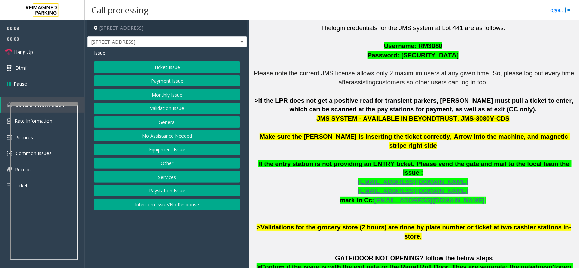
click at [191, 179] on button "Services" at bounding box center [167, 177] width 146 height 12
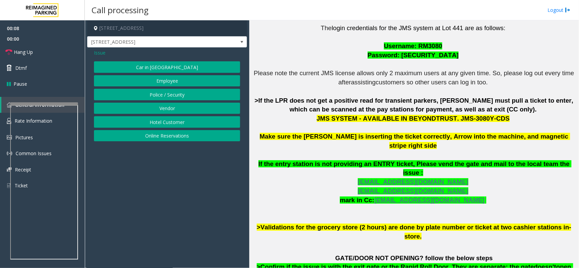
click at [175, 131] on button "Online Reservations" at bounding box center [167, 136] width 146 height 12
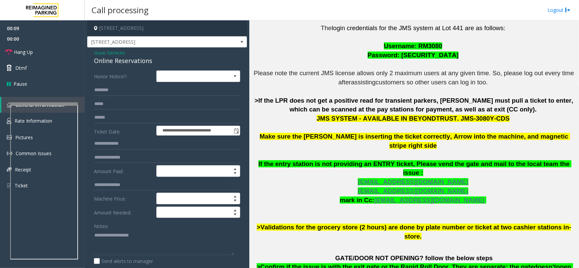
click at [147, 57] on div "Online Reservations" at bounding box center [167, 60] width 146 height 9
click at [146, 57] on div "Online Reservations" at bounding box center [167, 60] width 146 height 9
copy div "Online Reservations"
click at [191, 228] on div "Notes:" at bounding box center [167, 238] width 146 height 35
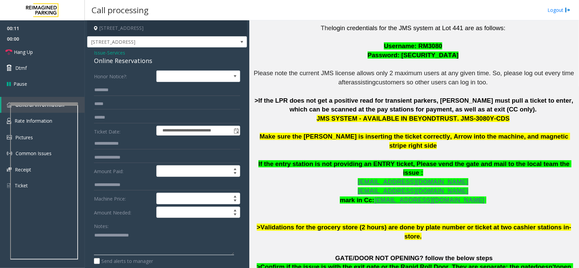
click at [199, 244] on textarea at bounding box center [164, 242] width 140 height 25
type textarea "*****"
click at [114, 54] on span "Services" at bounding box center [116, 52] width 18 height 7
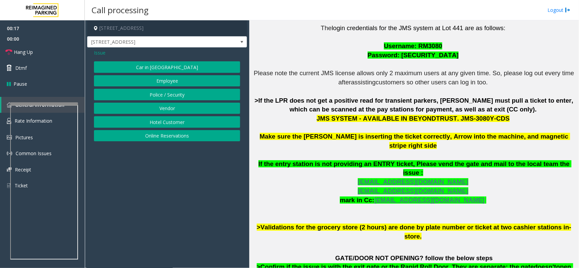
click at [98, 55] on span "Issue" at bounding box center [100, 52] width 12 height 7
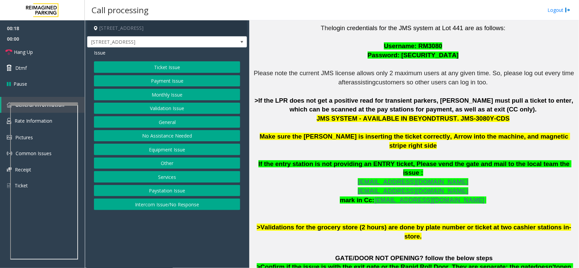
click at [188, 110] on button "Validation Issue" at bounding box center [167, 109] width 146 height 12
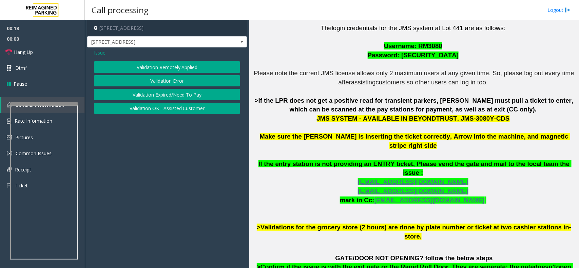
click at [166, 83] on button "Validation Error" at bounding box center [167, 81] width 146 height 12
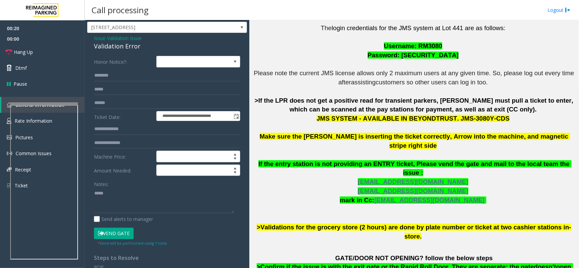
scroll to position [0, 0]
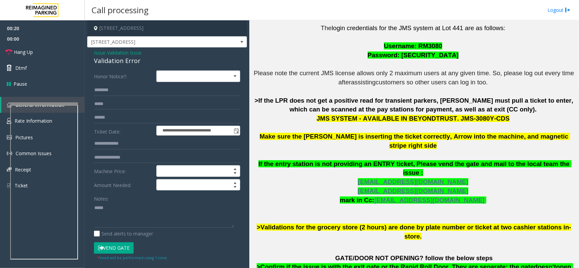
click at [121, 64] on div "Validation Error" at bounding box center [167, 60] width 146 height 9
click at [120, 64] on div "Validation Error" at bounding box center [167, 60] width 146 height 9
copy div "Validation Error"
click at [156, 211] on textarea at bounding box center [164, 215] width 140 height 25
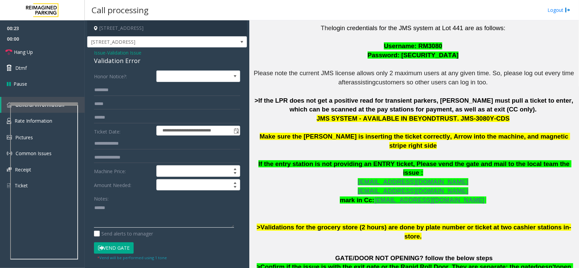
paste textarea "**********"
type textarea "**********"
click at [121, 114] on input "text" at bounding box center [167, 118] width 146 height 12
paste input "*******"
type input "*******"
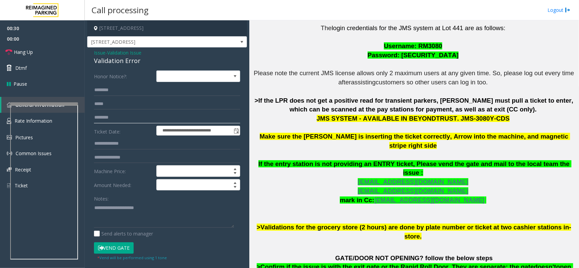
click at [121, 114] on input "*******" at bounding box center [167, 118] width 146 height 12
type input "*******"
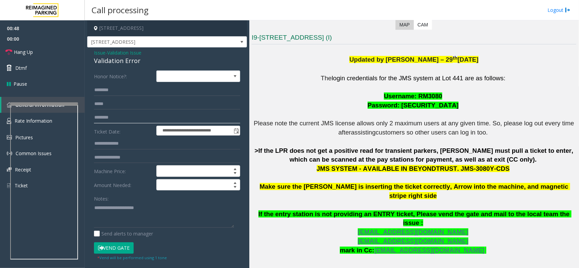
scroll to position [42, 0]
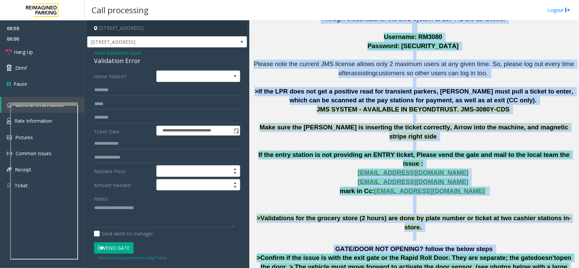
scroll to position [416, 0]
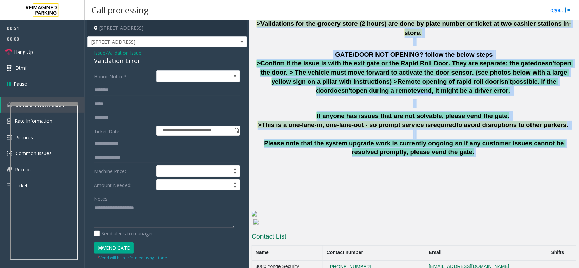
drag, startPoint x: 324, startPoint y: 202, endPoint x: 460, endPoint y: 126, distance: 155.9
click at [460, 126] on p "If anyone has issues that are not solvable, please vend the gate. >This is a on…" at bounding box center [414, 134] width 325 height 45
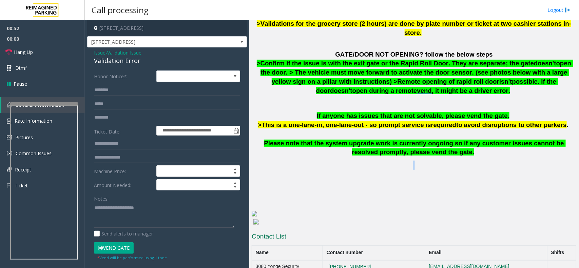
click at [460, 126] on p "If anyone has issues that are not solvable, please vend the gate. >This is a on…" at bounding box center [414, 134] width 325 height 45
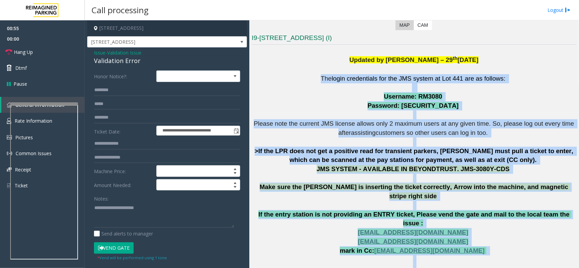
scroll to position [119, 0]
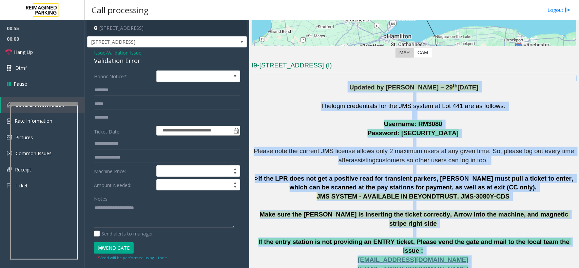
drag, startPoint x: 460, startPoint y: 126, endPoint x: 263, endPoint y: 80, distance: 202.4
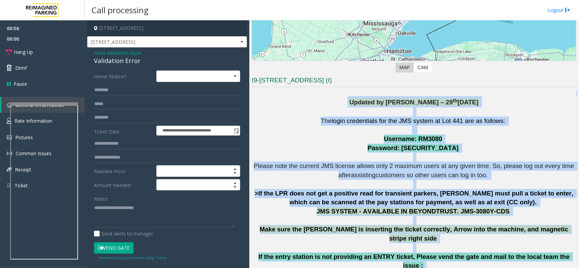
click at [372, 102] on span "Updated by [PERSON_NAME] – 29" at bounding box center [402, 102] width 104 height 7
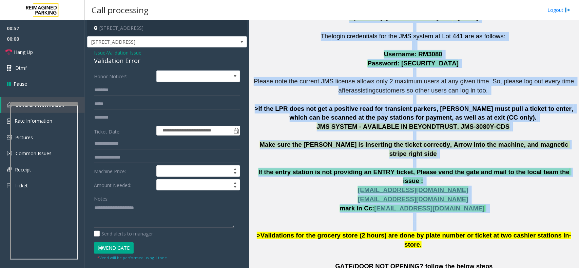
scroll to position [246, 0]
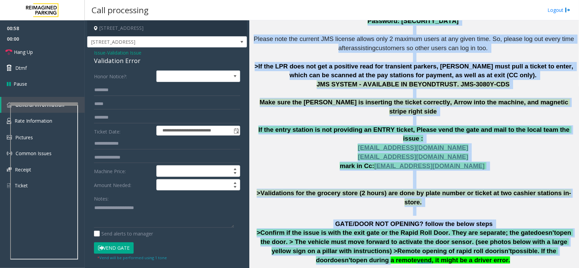
drag, startPoint x: 372, startPoint y: 102, endPoint x: 488, endPoint y: 225, distance: 168.3
click at [488, 225] on div "Updated by [PERSON_NAME] – [DATE] The login credentials for the JMS system at L…" at bounding box center [414, 179] width 325 height 432
click at [417, 257] on span "open during a remote" at bounding box center [385, 260] width 65 height 7
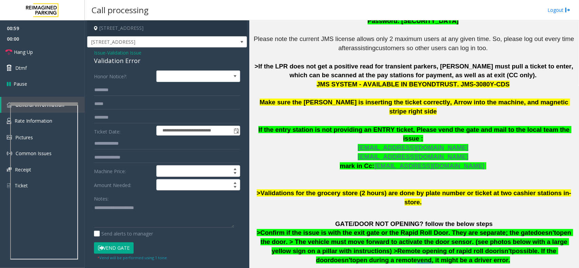
click at [120, 59] on div "Validation Error" at bounding box center [167, 60] width 146 height 9
click at [112, 55] on span "Validation Issue" at bounding box center [124, 52] width 34 height 7
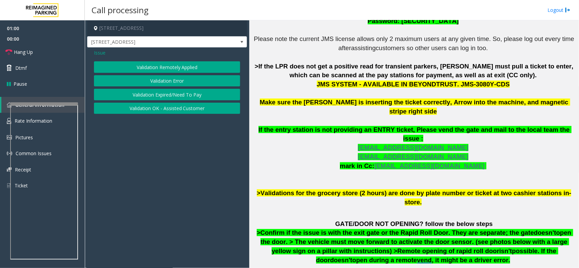
click at [98, 56] on span "Issue" at bounding box center [100, 52] width 12 height 7
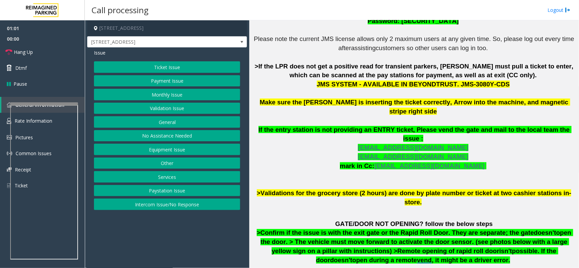
click at [184, 179] on button "Services" at bounding box center [167, 177] width 146 height 12
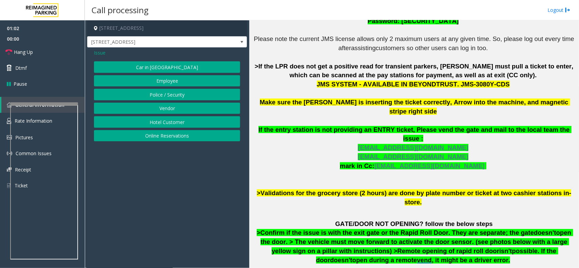
click at [175, 142] on button "Online Reservations" at bounding box center [167, 136] width 146 height 12
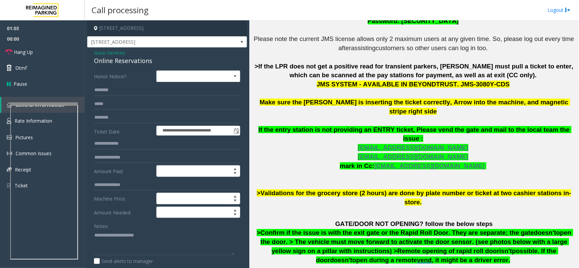
click at [143, 66] on div "Online Reservations" at bounding box center [167, 60] width 146 height 9
click at [108, 233] on textarea at bounding box center [164, 242] width 140 height 25
drag, startPoint x: 109, startPoint y: 233, endPoint x: 188, endPoint y: 241, distance: 79.5
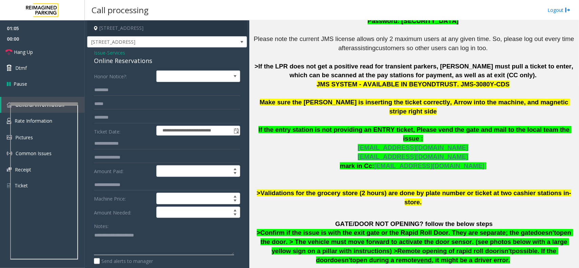
click at [188, 241] on textarea at bounding box center [164, 242] width 140 height 25
paste textarea "***"
type textarea "**********"
click at [104, 123] on input "*******" at bounding box center [167, 118] width 146 height 12
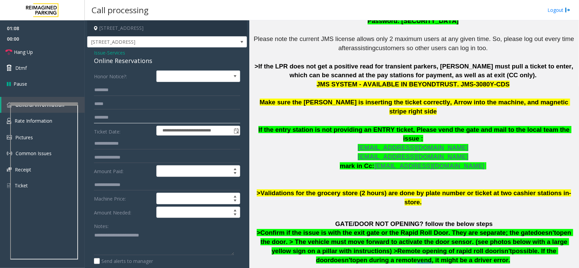
click at [104, 123] on input "*******" at bounding box center [167, 118] width 146 height 12
click at [114, 104] on input "text" at bounding box center [167, 104] width 146 height 12
click at [270, 126] on span "If the entry station is not providing an ENTRY ticket, Please vend the gate and…" at bounding box center [415, 134] width 313 height 16
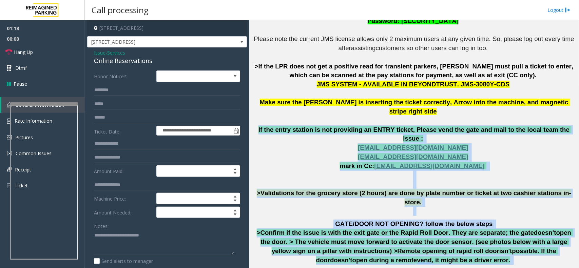
scroll to position [416, 0]
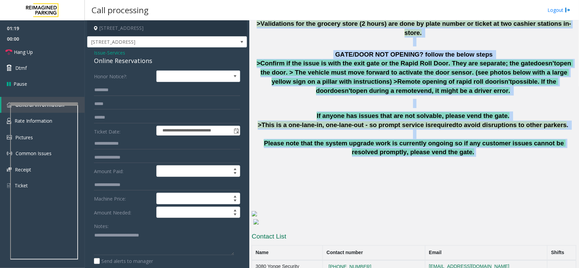
drag, startPoint x: 270, startPoint y: 119, endPoint x: 454, endPoint y: 125, distance: 184.0
click at [454, 125] on p "If anyone has issues that are not solvable, please vend the gate. >This is a on…" at bounding box center [414, 134] width 325 height 45
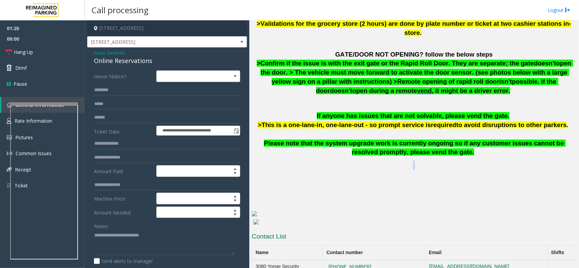
click at [454, 125] on p "If anyone has issues that are not solvable, please vend the gate. >This is a on…" at bounding box center [414, 134] width 325 height 45
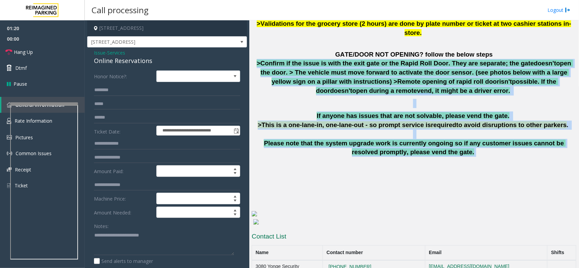
drag, startPoint x: 454, startPoint y: 125, endPoint x: 323, endPoint y: 49, distance: 150.8
click at [321, 60] on span "open the door. > The vehicle must move forward to activate the door sensor. (se…" at bounding box center [417, 72] width 313 height 25
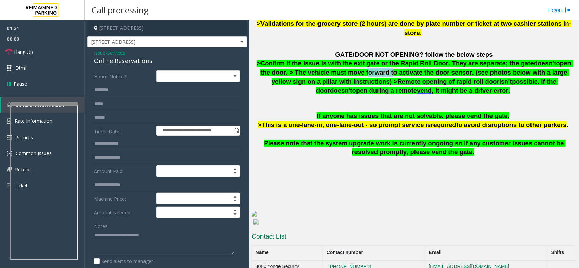
click at [321, 60] on span "open the door. > The vehicle must move forward to activate the door sensor. (se…" at bounding box center [417, 72] width 313 height 25
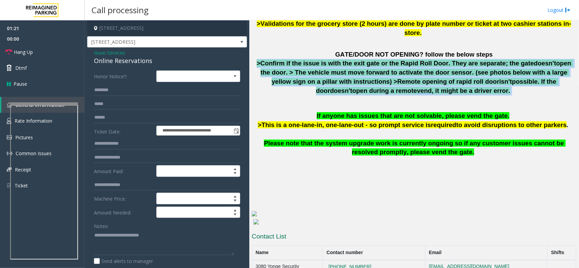
click at [321, 60] on span "open the door. > The vehicle must move forward to activate the door sensor. (se…" at bounding box center [417, 72] width 313 height 25
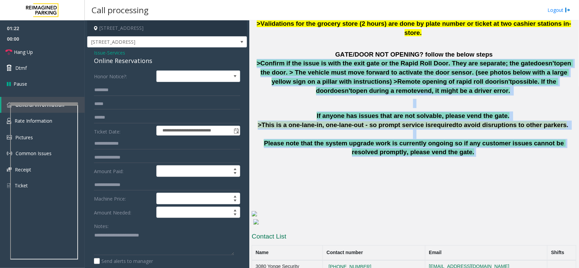
drag, startPoint x: 321, startPoint y: 49, endPoint x: 420, endPoint y: 121, distance: 122.8
click at [420, 121] on p "If anyone has issues that are not solvable, please vend the gate. >This is a on…" at bounding box center [414, 134] width 325 height 45
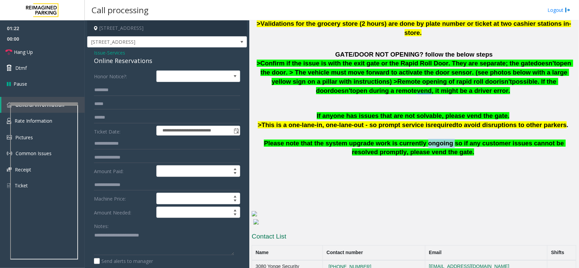
click at [420, 121] on p "If anyone has issues that are not solvable, please vend the gate. >This is a on…" at bounding box center [414, 134] width 325 height 45
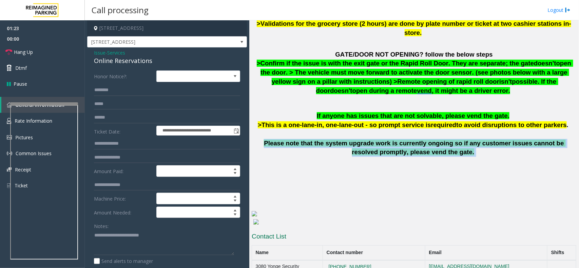
click at [420, 121] on p "If anyone has issues that are not solvable, please vend the gate. >This is a on…" at bounding box center [414, 134] width 325 height 45
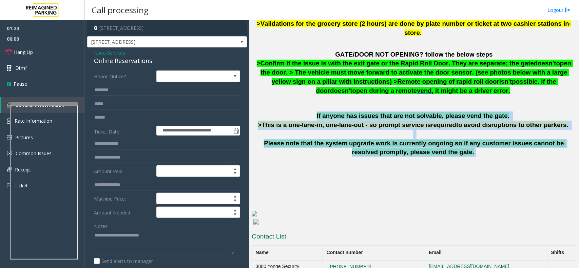
drag, startPoint x: 420, startPoint y: 121, endPoint x: 325, endPoint y: 88, distance: 100.9
click at [328, 112] on p "If anyone has issues that are not solvable, please vend the gate. >This is a on…" at bounding box center [414, 134] width 325 height 45
click at [325, 112] on p "If anyone has issues that are not solvable, please vend the gate. >This is a on…" at bounding box center [414, 134] width 325 height 45
drag, startPoint x: 325, startPoint y: 88, endPoint x: 457, endPoint y: 126, distance: 137.7
click at [457, 126] on p "If anyone has issues that are not solvable, please vend the gate. >This is a on…" at bounding box center [414, 134] width 325 height 45
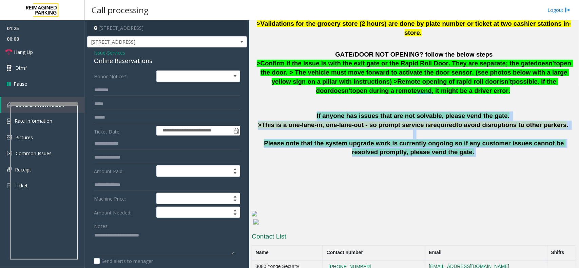
click at [457, 126] on p "If anyone has issues that are not solvable, please vend the gate. >This is a on…" at bounding box center [414, 134] width 325 height 45
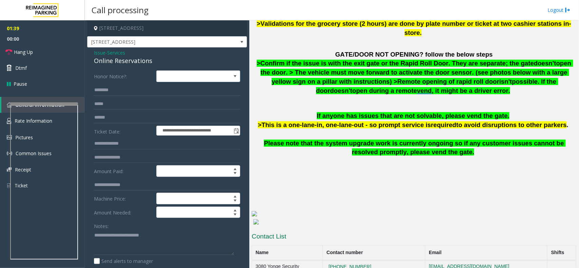
drag, startPoint x: 114, startPoint y: 60, endPoint x: 107, endPoint y: 58, distance: 7.2
click at [112, 60] on div "Online Reservations" at bounding box center [167, 60] width 146 height 9
click at [107, 57] on div "Online Reservations" at bounding box center [167, 60] width 146 height 9
click at [100, 54] on span "Issue" at bounding box center [100, 52] width 12 height 7
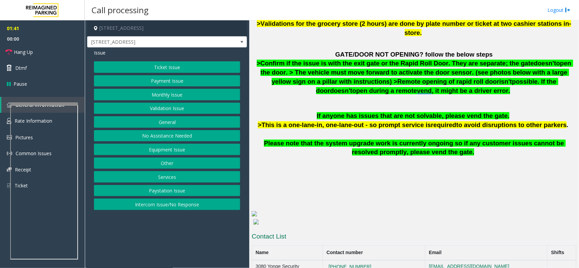
click at [175, 110] on button "Validation Issue" at bounding box center [167, 109] width 146 height 12
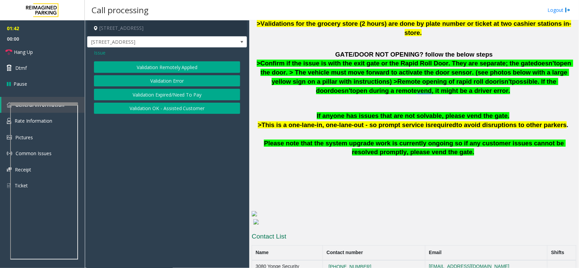
drag, startPoint x: 106, startPoint y: 48, endPoint x: 103, endPoint y: 55, distance: 7.6
click at [104, 52] on div "Issue Validation Remotely Applied Validation Error Validation Expired/Need To P…" at bounding box center [167, 83] width 160 height 70
click at [102, 55] on span "Issue" at bounding box center [100, 52] width 12 height 7
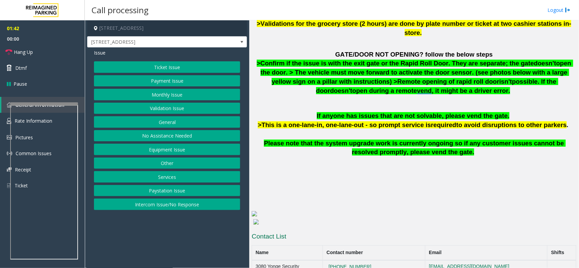
click at [147, 67] on button "Ticket Issue" at bounding box center [167, 67] width 146 height 12
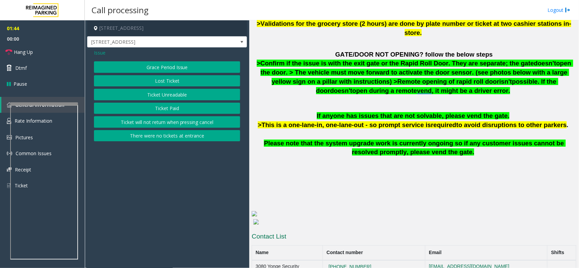
click at [166, 110] on button "Ticket Paid" at bounding box center [167, 109] width 146 height 12
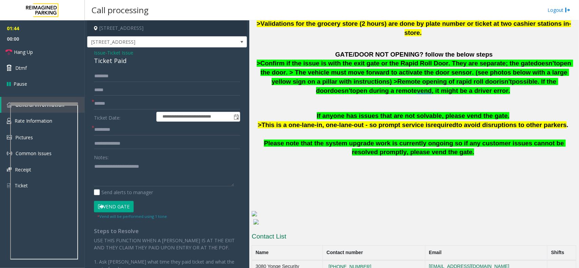
click at [121, 60] on div "Ticket Paid" at bounding box center [167, 60] width 146 height 9
click at [119, 165] on textarea at bounding box center [164, 173] width 140 height 25
drag, startPoint x: 119, startPoint y: 165, endPoint x: 173, endPoint y: 168, distance: 54.4
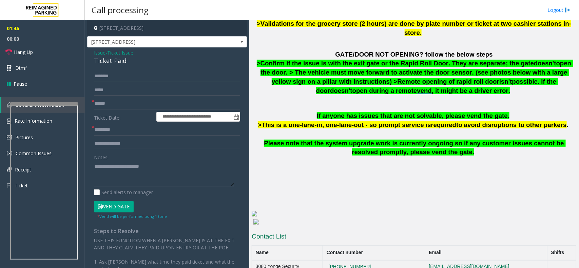
click at [173, 168] on textarea at bounding box center [164, 173] width 140 height 25
paste textarea
type textarea "**********"
click at [136, 130] on input "text" at bounding box center [167, 130] width 146 height 12
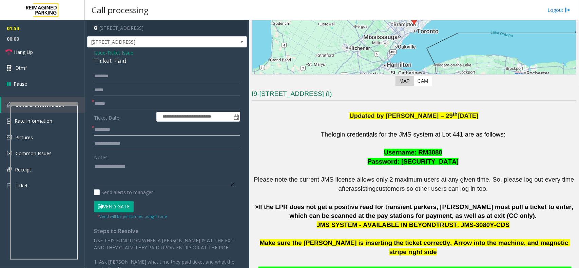
scroll to position [77, 0]
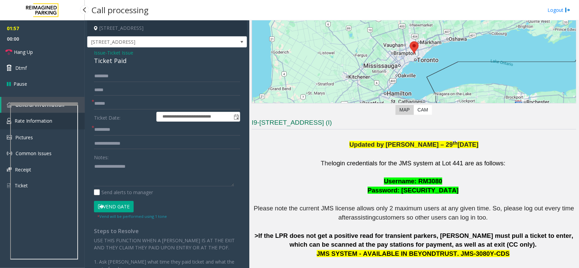
click at [2, 120] on link "Rate Information" at bounding box center [42, 121] width 85 height 17
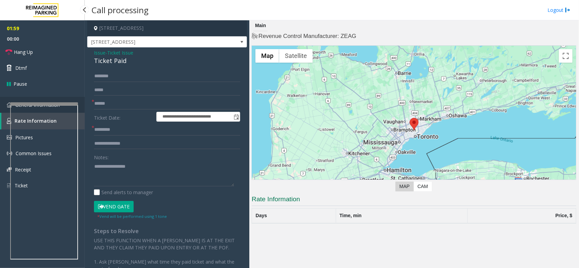
click at [2, 109] on link "General Information" at bounding box center [42, 105] width 85 height 16
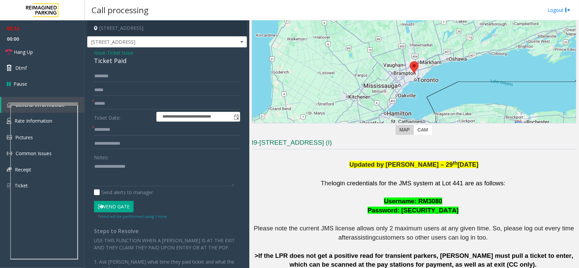
scroll to position [127, 0]
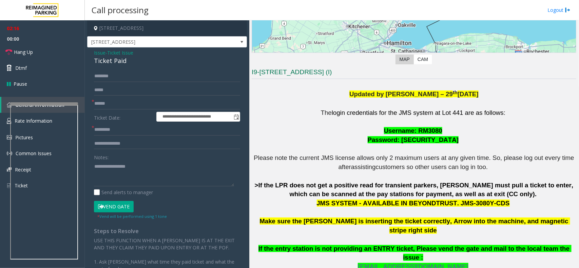
click at [97, 55] on span "Issue" at bounding box center [100, 52] width 12 height 7
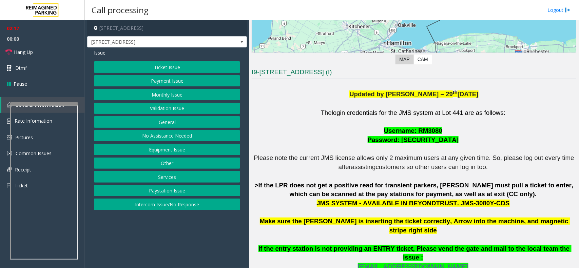
click at [170, 152] on button "Equipment Issue" at bounding box center [167, 150] width 146 height 12
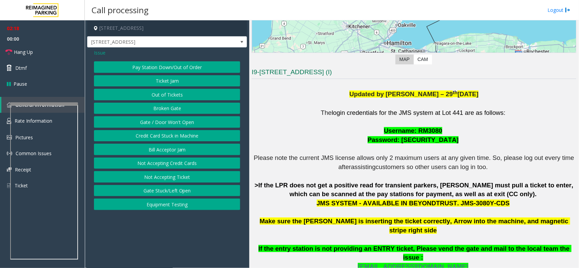
click at [170, 126] on button "Gate / Door Won't Open" at bounding box center [167, 122] width 146 height 12
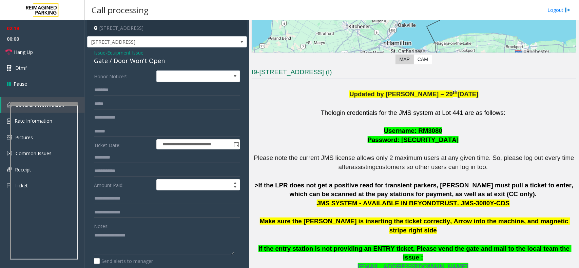
click at [148, 58] on div "Gate / Door Won't Open" at bounding box center [167, 60] width 146 height 9
click at [114, 234] on textarea at bounding box center [164, 242] width 140 height 25
paste textarea "**********"
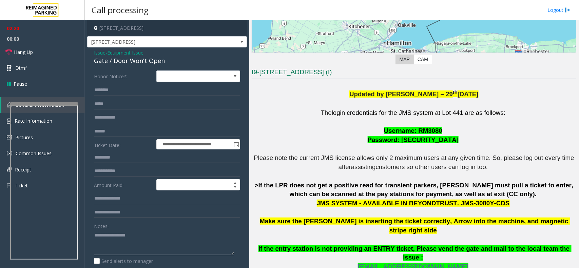
drag, startPoint x: 114, startPoint y: 234, endPoint x: 202, endPoint y: 244, distance: 88.7
click at [202, 244] on textarea at bounding box center [164, 242] width 140 height 25
click at [26, 55] on span "Hang Up" at bounding box center [23, 52] width 19 height 7
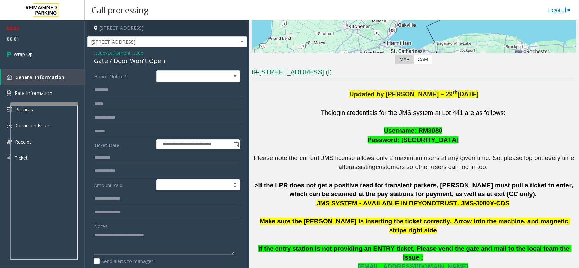
click at [106, 237] on textarea at bounding box center [164, 242] width 140 height 25
paste textarea "**********"
click at [189, 245] on textarea at bounding box center [164, 242] width 140 height 25
paste textarea "**********"
click at [217, 243] on textarea at bounding box center [164, 242] width 140 height 25
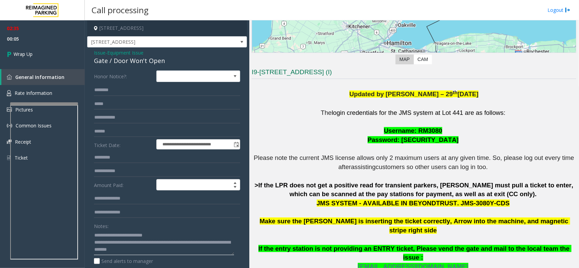
click at [217, 243] on textarea at bounding box center [164, 242] width 140 height 25
click at [164, 250] on textarea at bounding box center [164, 242] width 140 height 25
paste textarea
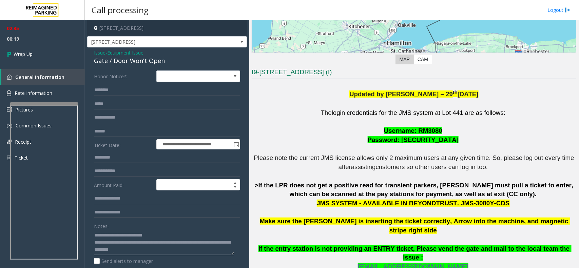
click at [206, 243] on textarea at bounding box center [164, 242] width 140 height 25
type textarea "**********"
click at [34, 57] on link "Wrap Up" at bounding box center [42, 54] width 85 height 20
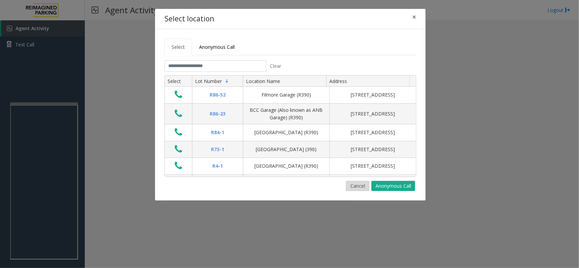
click at [361, 188] on button "Cancel" at bounding box center [357, 186] width 23 height 10
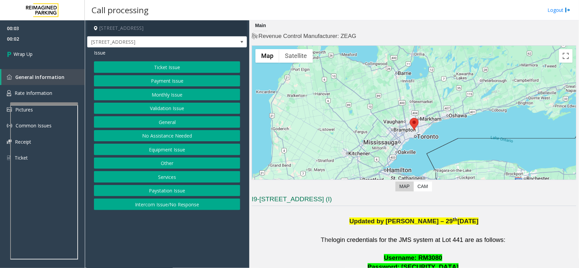
click at [172, 206] on button "Intercom Issue/No Response" at bounding box center [167, 205] width 146 height 12
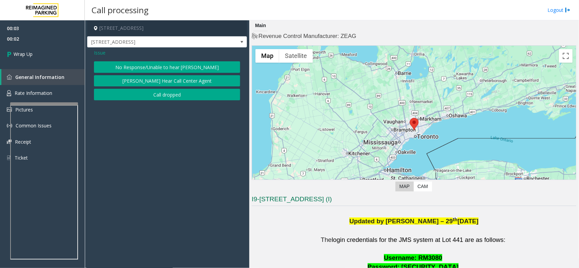
click at [167, 100] on button "Call dropped" at bounding box center [167, 95] width 146 height 12
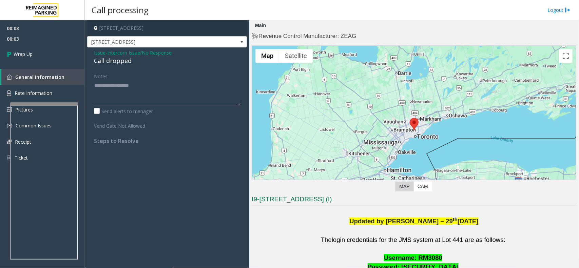
click at [126, 63] on div "Call dropped" at bounding box center [167, 60] width 146 height 9
click at [140, 98] on textarea at bounding box center [167, 92] width 146 height 25
paste textarea "**********"
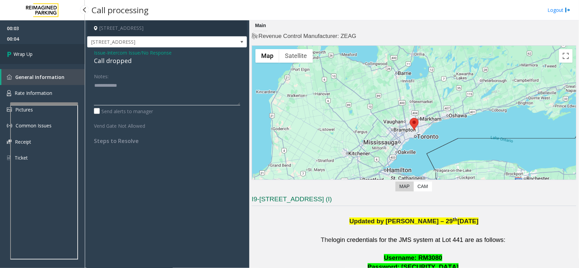
type textarea "**********"
click at [53, 58] on link "Wrap Up" at bounding box center [42, 54] width 85 height 20
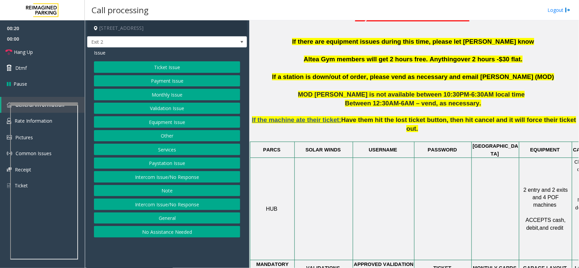
scroll to position [339, 0]
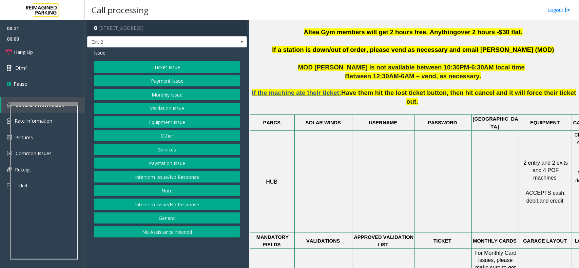
click at [343, 89] on p "If the machine ate their ticket: Have them hit the lost ticket button, then hit…" at bounding box center [414, 98] width 325 height 34
click at [345, 89] on span "Have them hit the lost ticket button, then hit cancel and it will force their t…" at bounding box center [458, 97] width 235 height 16
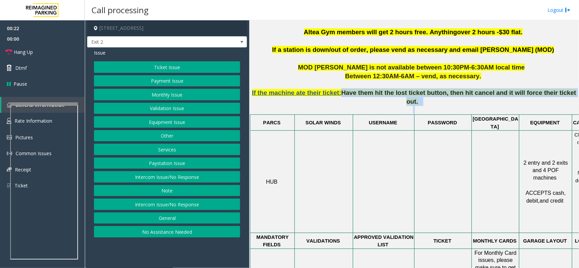
drag, startPoint x: 345, startPoint y: 87, endPoint x: 441, endPoint y: 261, distance: 199.6
click at [548, 95] on p "If the machine ate their ticket: Have them hit the lost ticket button, then hit…" at bounding box center [414, 98] width 325 height 34
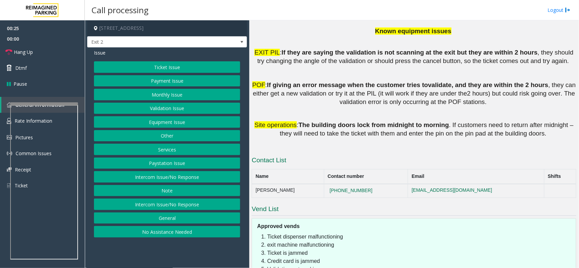
scroll to position [981, 0]
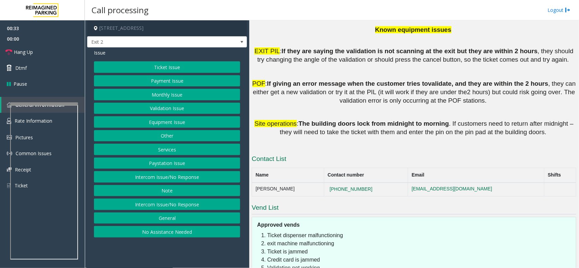
click at [161, 82] on button "Payment Issue" at bounding box center [167, 81] width 146 height 12
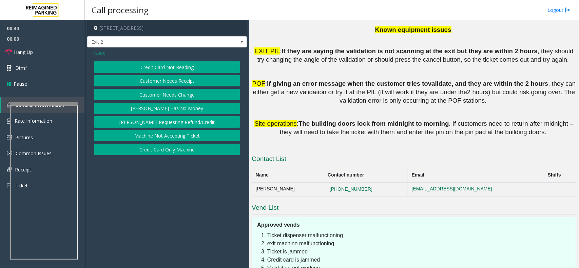
click at [174, 82] on button "Customer Needs Receipt" at bounding box center [167, 81] width 146 height 12
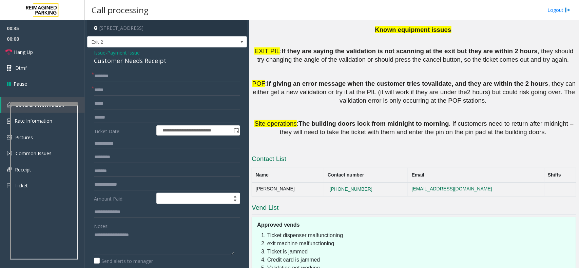
click at [147, 65] on div "Customer Needs Receipt" at bounding box center [167, 60] width 146 height 9
click at [144, 253] on textarea at bounding box center [164, 242] width 140 height 25
paste textarea "**********"
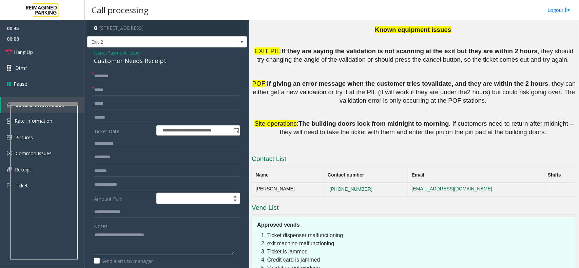
click at [113, 250] on textarea at bounding box center [164, 242] width 140 height 25
paste textarea "**********"
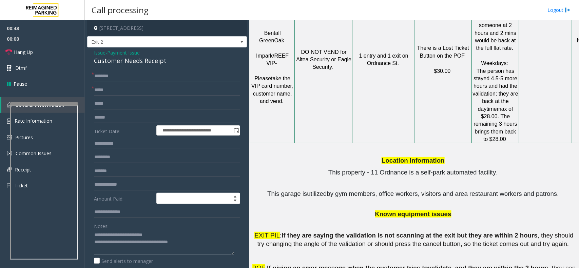
scroll to position [811, 0]
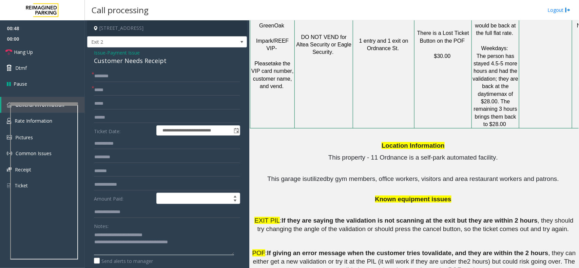
type textarea "**********"
click at [269, 250] on span "If giving an error message when the customer tries to" at bounding box center [347, 253] width 161 height 7
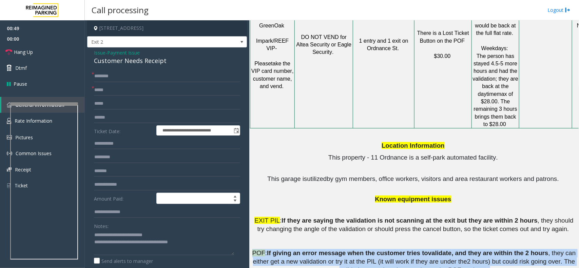
drag, startPoint x: 269, startPoint y: 183, endPoint x: 455, endPoint y: 188, distance: 186.1
click at [455, 249] on p "POF : If giving an error message when the customer tries to validate , and they…" at bounding box center [414, 261] width 325 height 25
click at [455, 250] on span ", they can either get a new validation or try it at the PIL (it will work if th…" at bounding box center [414, 262] width 323 height 24
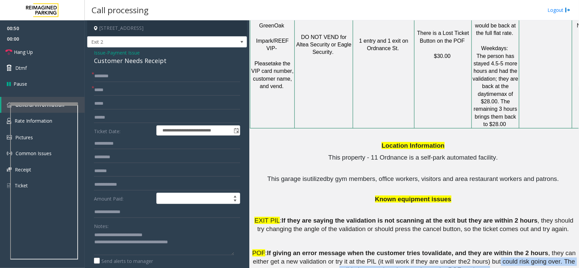
drag, startPoint x: 455, startPoint y: 188, endPoint x: 472, endPoint y: 202, distance: 21.9
click at [472, 249] on p "POF : If giving an error message when the customer tries to validate , and they…" at bounding box center [414, 261] width 325 height 25
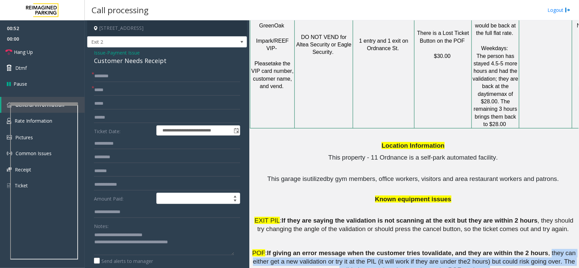
drag, startPoint x: 472, startPoint y: 202, endPoint x: 523, endPoint y: 184, distance: 54.5
click at [523, 249] on p "POF : If giving an error message when the customer tries to validate , and they…" at bounding box center [414, 261] width 325 height 25
click at [523, 250] on span ", they can either get a new validation or try it at the PIL (it will work if th…" at bounding box center [414, 262] width 323 height 24
drag, startPoint x: 532, startPoint y: 203, endPoint x: 534, endPoint y: 209, distance: 6.8
click at [534, 209] on div "Location Information This property - 11 Ordnance is a self-park automated facil…" at bounding box center [414, 224] width 325 height 188
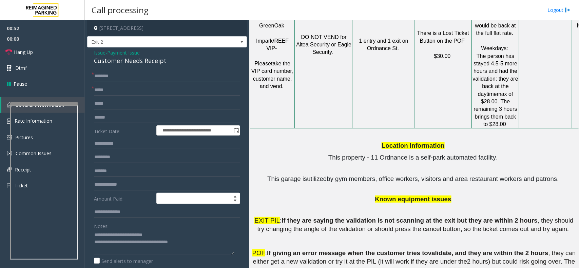
click at [147, 72] on input "text" at bounding box center [167, 77] width 146 height 12
type input "**"
click at [138, 71] on input "**" at bounding box center [167, 77] width 146 height 12
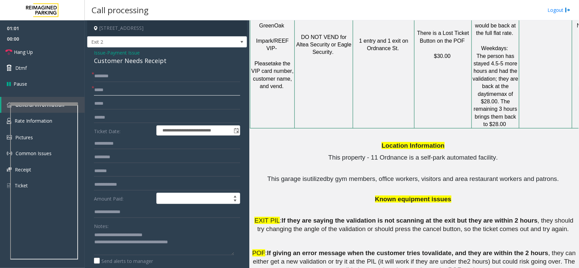
click at [193, 93] on input "text" at bounding box center [167, 91] width 146 height 12
click at [110, 93] on input "**********" at bounding box center [167, 91] width 146 height 12
type input "**********"
click at [106, 90] on input "**********" at bounding box center [167, 91] width 146 height 12
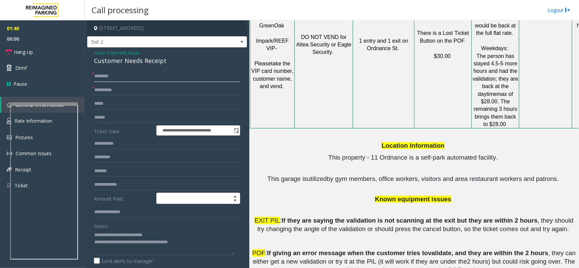
click at [126, 75] on input "text" at bounding box center [167, 77] width 146 height 12
click at [155, 74] on input "text" at bounding box center [167, 77] width 146 height 12
drag, startPoint x: 107, startPoint y: 73, endPoint x: 101, endPoint y: 78, distance: 8.0
click at [113, 77] on input "*****" at bounding box center [167, 77] width 146 height 12
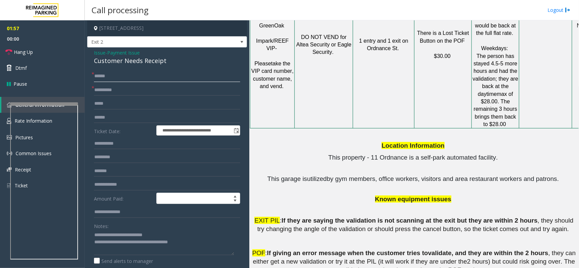
click at [113, 77] on input "*****" at bounding box center [167, 77] width 146 height 12
type input "*****"
click at [113, 142] on input "text" at bounding box center [167, 144] width 146 height 12
click at [119, 120] on input "text" at bounding box center [167, 118] width 146 height 12
click at [116, 112] on input "*********" at bounding box center [167, 118] width 146 height 12
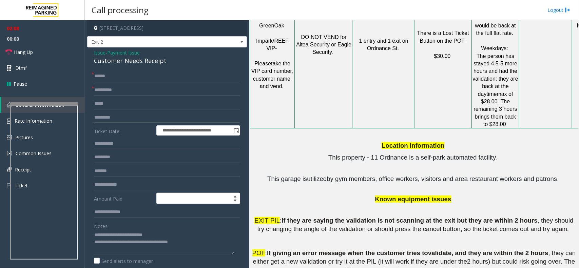
click at [116, 112] on input "*********" at bounding box center [167, 118] width 146 height 12
click at [129, 121] on input "*********" at bounding box center [167, 118] width 146 height 12
type input "**********"
click at [121, 111] on form "**********" at bounding box center [167, 175] width 146 height 209
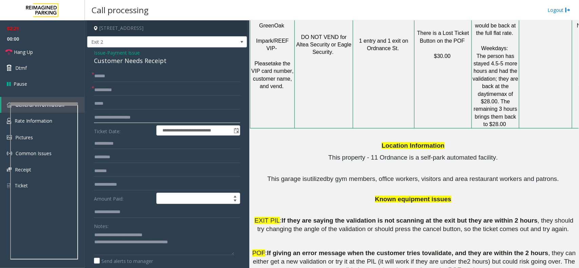
click at [131, 116] on input "**********" at bounding box center [167, 118] width 146 height 12
click at [121, 160] on input "text" at bounding box center [167, 158] width 146 height 12
paste input "**********"
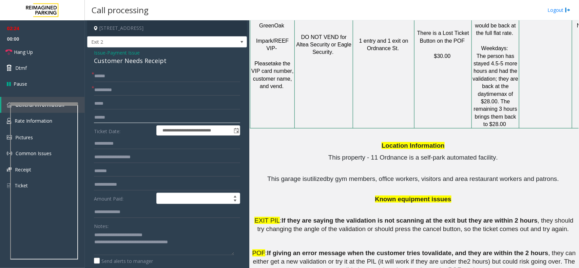
click at [122, 119] on input "text" at bounding box center [167, 118] width 146 height 12
click at [161, 158] on input "**********" at bounding box center [167, 158] width 146 height 12
click at [147, 157] on input "**********" at bounding box center [167, 158] width 146 height 12
type input "**********"
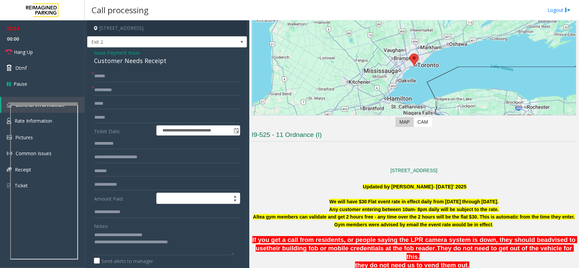
scroll to position [48, 0]
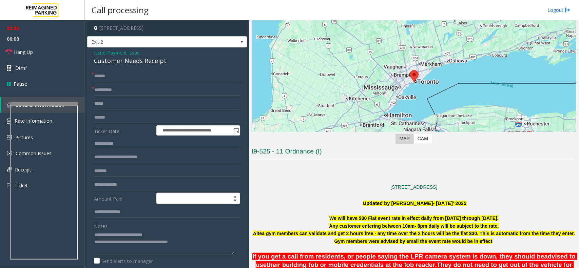
click at [302, 148] on h3 "I9-525 - 11 Ordnance (I)" at bounding box center [414, 152] width 325 height 11
click at [133, 106] on input "text" at bounding box center [167, 104] width 146 height 12
click at [117, 110] on form "**********" at bounding box center [167, 175] width 146 height 209
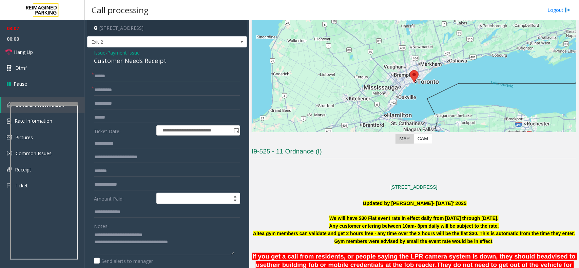
click at [117, 110] on form "**********" at bounding box center [167, 175] width 146 height 209
click at [111, 102] on input "**********" at bounding box center [167, 104] width 146 height 12
click at [114, 102] on input "**********" at bounding box center [167, 104] width 146 height 12
click at [128, 105] on input "**********" at bounding box center [167, 104] width 146 height 12
type input "**********"
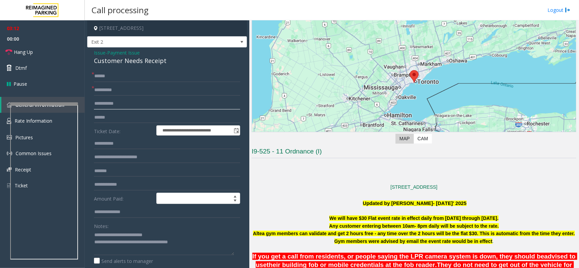
click at [133, 103] on input "**********" at bounding box center [167, 104] width 146 height 12
click at [184, 243] on textarea at bounding box center [164, 242] width 140 height 25
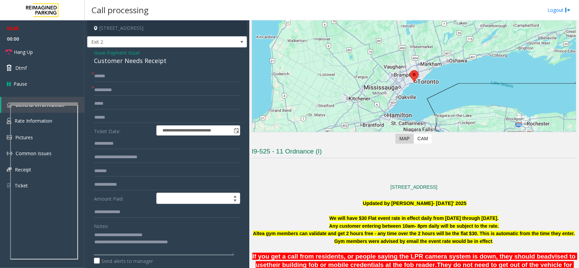
click at [184, 243] on textarea at bounding box center [164, 242] width 140 height 25
paste textarea
type textarea "**********"
click at [42, 55] on link "Hang Up" at bounding box center [42, 52] width 85 height 16
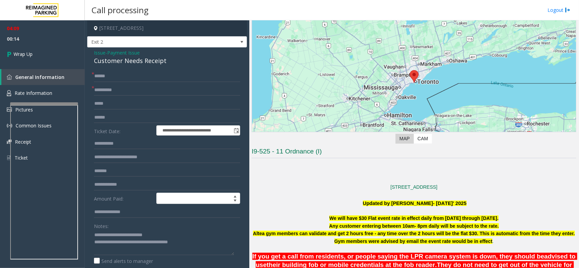
click at [121, 97] on form "**********" at bounding box center [167, 175] width 146 height 209
click at [116, 156] on input "**********" at bounding box center [167, 158] width 146 height 12
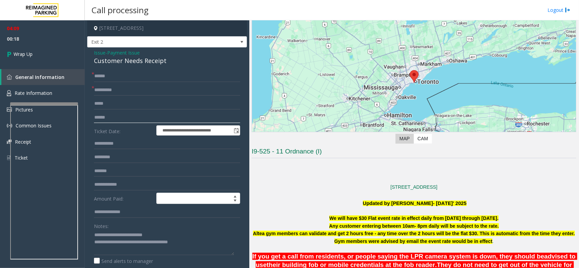
click at [133, 115] on input "text" at bounding box center [167, 118] width 146 height 12
paste input "**********"
type input "**********"
click at [58, 60] on link "Wrap Up" at bounding box center [42, 54] width 85 height 20
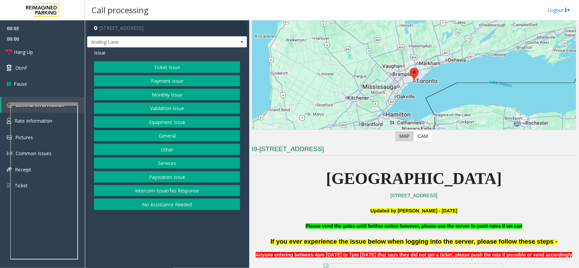
scroll to position [170, 0]
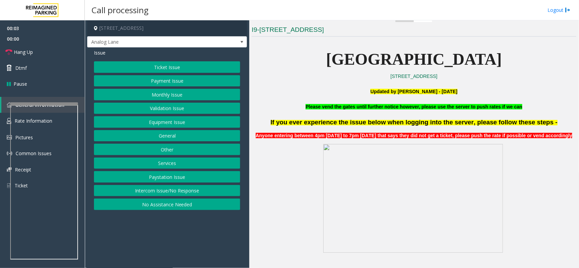
click at [399, 105] on b "Please vend the gates until further notice however, please use the server to pu…" at bounding box center [414, 106] width 217 height 5
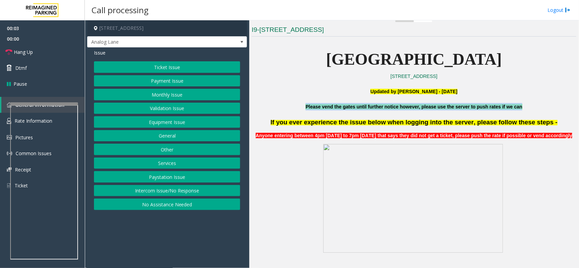
click at [399, 105] on b "Please vend the gates until further notice however, please use the server to pu…" at bounding box center [414, 106] width 217 height 5
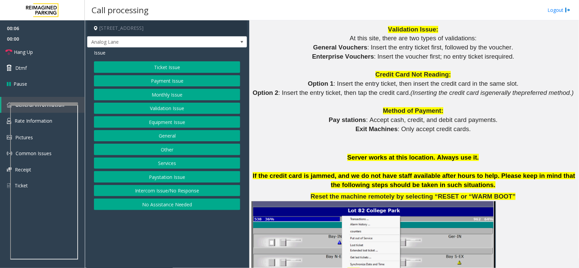
scroll to position [679, 0]
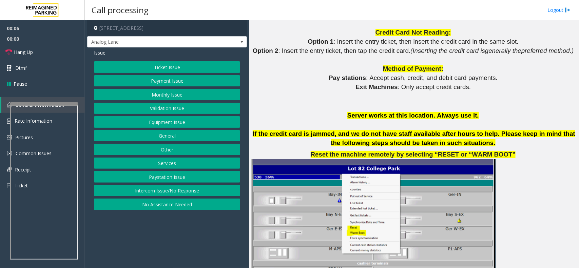
click at [394, 138] on p "If the credit card is jammed, and we do not have staff available after hours to…" at bounding box center [414, 139] width 325 height 18
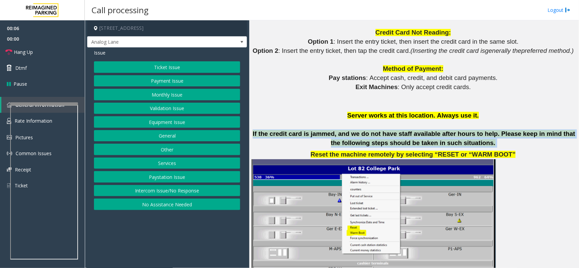
click at [394, 138] on p "If the credit card is jammed, and we do not have staff available after hours to…" at bounding box center [414, 139] width 325 height 18
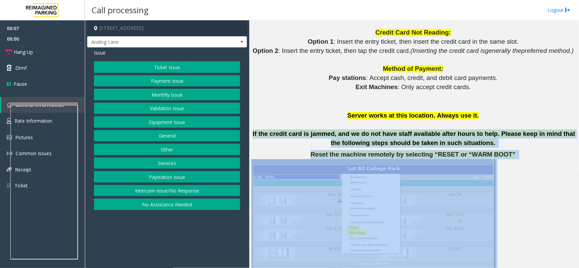
drag, startPoint x: 394, startPoint y: 138, endPoint x: 452, endPoint y: 172, distance: 67.4
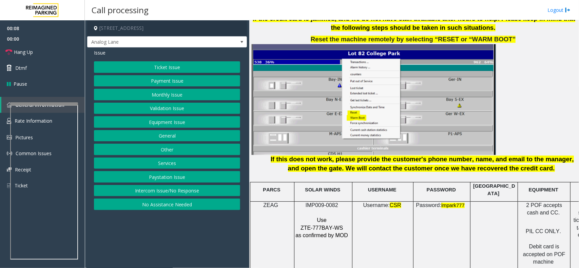
scroll to position [933, 0]
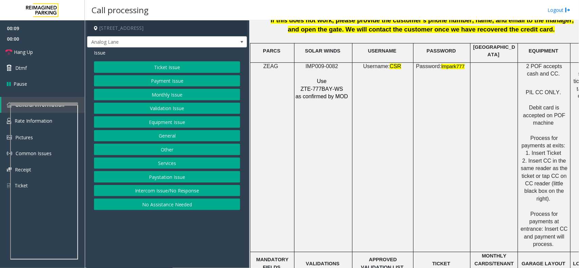
click at [318, 63] on span "IMP009-0082" at bounding box center [322, 66] width 33 height 6
click at [177, 77] on button "Payment Issue" at bounding box center [167, 81] width 146 height 12
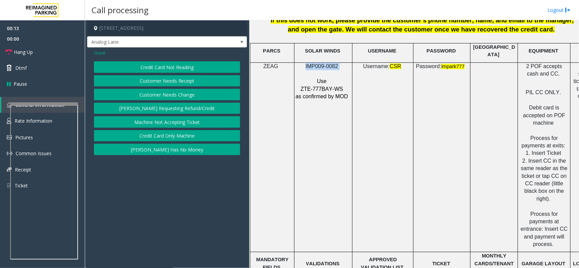
click at [173, 65] on button "Credit Card Not Reading" at bounding box center [167, 67] width 146 height 12
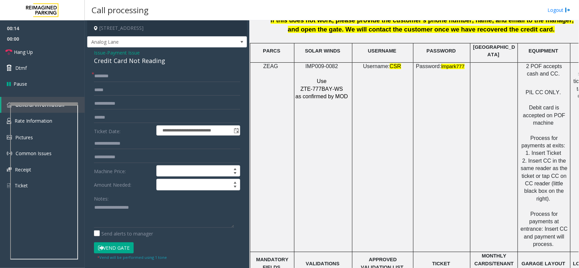
click at [169, 60] on div "Credit Card Not Reading" at bounding box center [167, 60] width 146 height 9
click at [164, 225] on textarea at bounding box center [164, 215] width 140 height 25
paste textarea "**********"
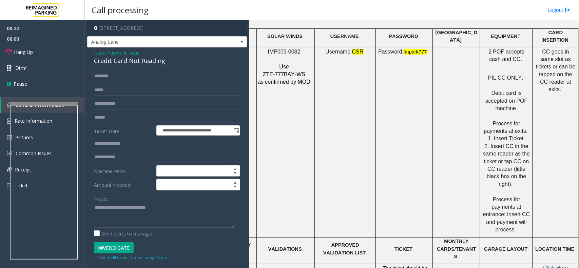
scroll to position [933, 44]
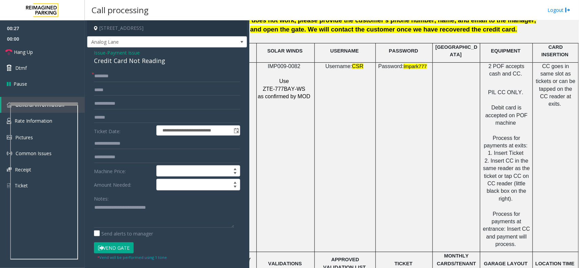
click at [492, 90] on span "PIL CC ONLY." at bounding box center [505, 93] width 35 height 6
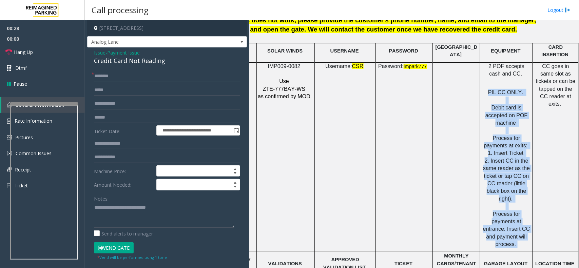
drag, startPoint x: 492, startPoint y: 89, endPoint x: 512, endPoint y: 226, distance: 138.5
click at [515, 226] on p "PIL CC ONLY. Debit card is accepted on POF machine Process for payments at exit…" at bounding box center [507, 164] width 48 height 167
click at [516, 242] on span at bounding box center [516, 245] width 1 height 6
click at [518, 211] on span "Process for payments at entrance: Insert CC and payment will process." at bounding box center [506, 229] width 47 height 36
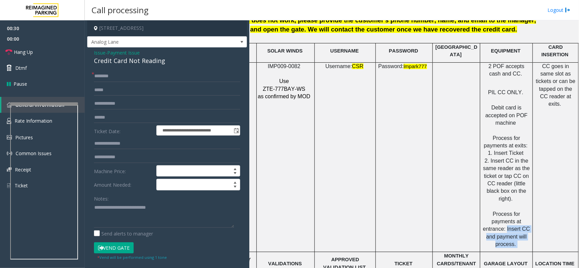
drag, startPoint x: 518, startPoint y: 210, endPoint x: 516, endPoint y: 226, distance: 15.7
click at [516, 226] on p "PIL CC ONLY. Debit card is accepted on POF machine Process for payments at exit…" at bounding box center [507, 164] width 48 height 167
drag, startPoint x: 516, startPoint y: 226, endPoint x: 542, endPoint y: 67, distance: 160.9
click at [542, 67] on tr "ZEAG IMP009-0082 Use ZTE-777BAY-WS as confirmed by MOD Username: CSR Password: …" at bounding box center [396, 157] width 366 height 190
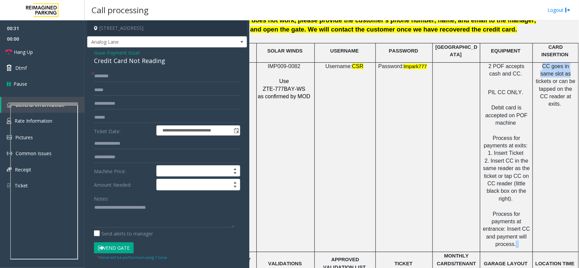
click at [542, 66] on span "CC goes in same slot as tickets or can be tapped on the CC reader at exits." at bounding box center [556, 85] width 40 height 44
drag, startPoint x: 542, startPoint y: 66, endPoint x: 562, endPoint y: 96, distance: 36.3
click at [562, 96] on td "CC goes in same slot as tickets or can be tapped on the CC reader at exits." at bounding box center [556, 157] width 46 height 190
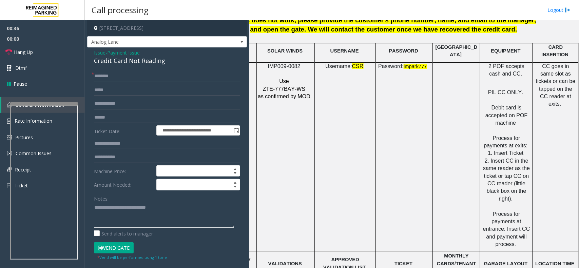
click at [96, 220] on textarea at bounding box center [164, 215] width 140 height 25
paste textarea "**********"
type textarea "**********"
click at [106, 75] on input "text" at bounding box center [167, 77] width 146 height 12
type input "******"
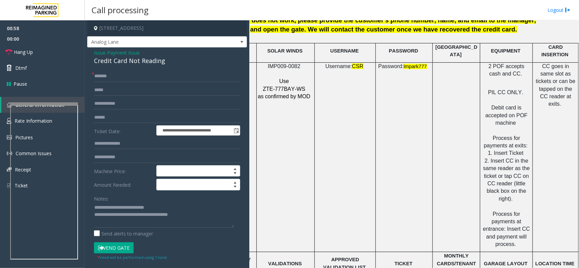
click at [120, 247] on button "Vend Gate" at bounding box center [114, 249] width 40 height 12
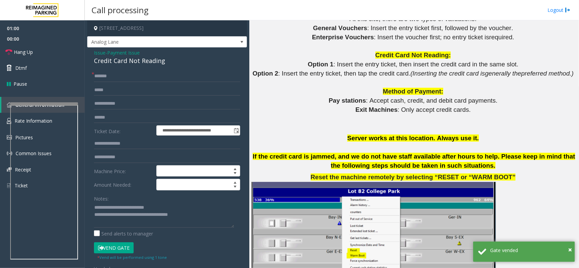
scroll to position [654, 0]
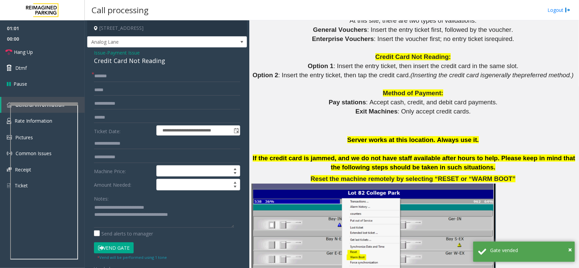
click at [281, 167] on p "If the credit card is jammed, and we do not have staff available after hours to…" at bounding box center [414, 163] width 325 height 18
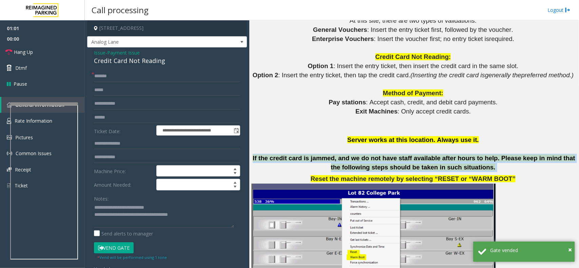
click at [281, 167] on p "If the credit card is jammed, and we do not have staff available after hours to…" at bounding box center [414, 163] width 325 height 18
drag, startPoint x: 281, startPoint y: 167, endPoint x: 274, endPoint y: 162, distance: 9.0
click at [274, 162] on p "If the credit card is jammed, and we do not have staff available after hours to…" at bounding box center [414, 163] width 325 height 18
click at [274, 162] on span "If the credit card is jammed, and we do not have staff available after hours to…" at bounding box center [414, 163] width 323 height 16
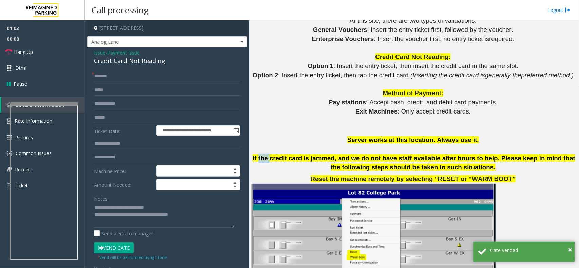
click at [274, 162] on span "If the credit card is jammed, and we do not have staff available after hours to…" at bounding box center [414, 163] width 323 height 16
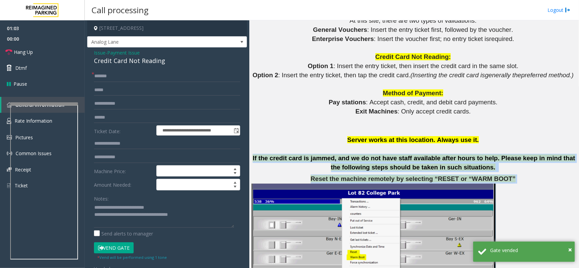
drag, startPoint x: 274, startPoint y: 162, endPoint x: 427, endPoint y: 182, distance: 154.8
click at [427, 182] on span "Reset the machine remotely by selecting “RESET or “WARM BOOT”" at bounding box center [413, 178] width 205 height 7
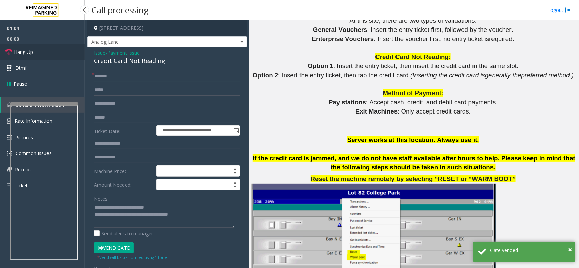
click at [22, 50] on span "Hang Up" at bounding box center [23, 52] width 19 height 7
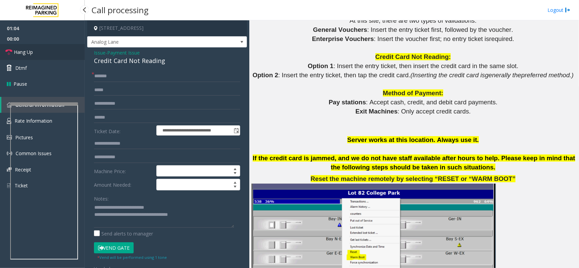
click at [22, 50] on span "Hang Up" at bounding box center [23, 52] width 19 height 7
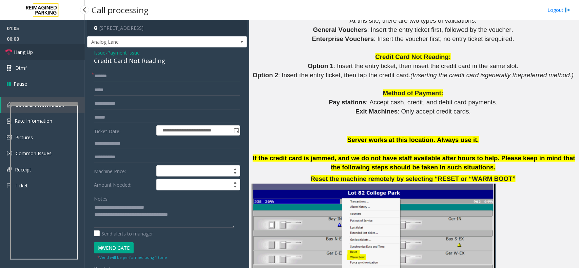
click at [22, 50] on span "Hang Up" at bounding box center [23, 52] width 19 height 7
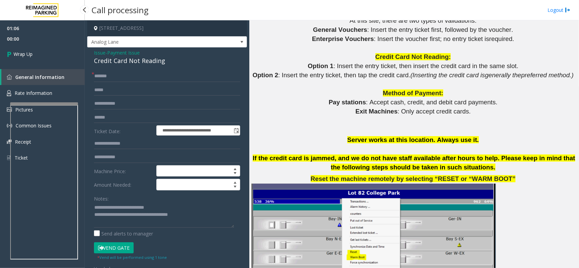
click at [22, 50] on link "Wrap Up" at bounding box center [42, 54] width 85 height 20
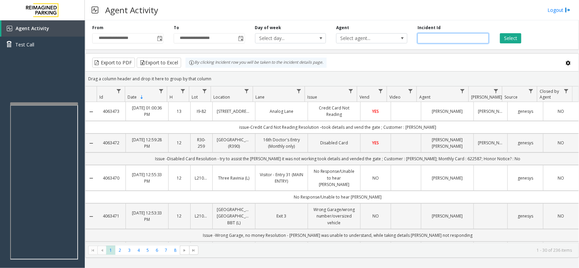
paste input "*******"
type input "*******"
click at [511, 38] on button "Select" at bounding box center [510, 38] width 21 height 10
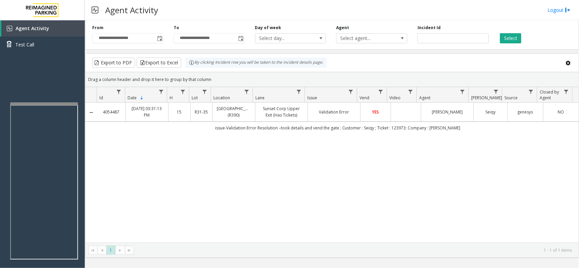
drag, startPoint x: 469, startPoint y: 130, endPoint x: 463, endPoint y: 134, distance: 7.3
click at [468, 132] on td "issue-Validation Error Resolution –took details and vend the gate ; Customer : …" at bounding box center [338, 128] width 482 height 12
click at [463, 134] on td "issue-Validation Error Resolution –took details and vend the gate ; Customer : …" at bounding box center [338, 128] width 482 height 12
drag, startPoint x: 463, startPoint y: 134, endPoint x: 175, endPoint y: 134, distance: 287.8
click at [175, 134] on td "issue-Validation Error Resolution –took details and vend the gate ; Customer : …" at bounding box center [338, 128] width 482 height 12
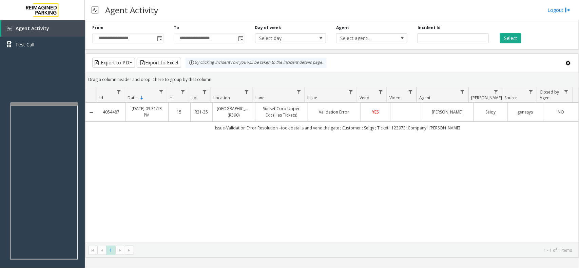
click at [175, 134] on td "issue-Validation Error Resolution –took details and vend the gate ; Customer : …" at bounding box center [338, 128] width 482 height 12
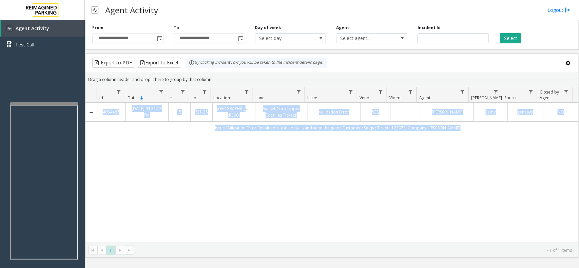
drag, startPoint x: 175, startPoint y: 134, endPoint x: 513, endPoint y: 138, distance: 338.0
click at [513, 138] on div "4054487 [DATE] 03:31:13 PM 15 R31-[GEOGRAPHIC_DATA] (R390) Sunset Corp Upper Ex…" at bounding box center [332, 173] width 493 height 140
drag, startPoint x: 513, startPoint y: 138, endPoint x: 223, endPoint y: 124, distance: 289.8
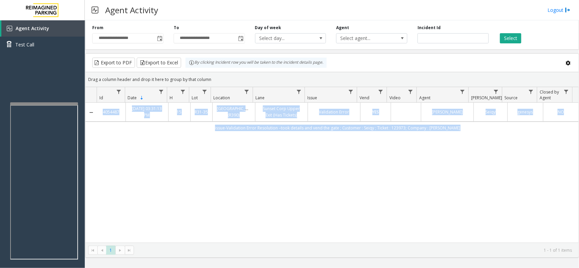
click at [223, 124] on div "4054487 [DATE] 03:31:13 PM 15 R31-[GEOGRAPHIC_DATA] (R390) Sunset Corp Upper Ex…" at bounding box center [332, 173] width 493 height 140
click at [223, 124] on td "issue-Validation Error Resolution –took details and vend the gate ; Customer : …" at bounding box center [338, 128] width 482 height 12
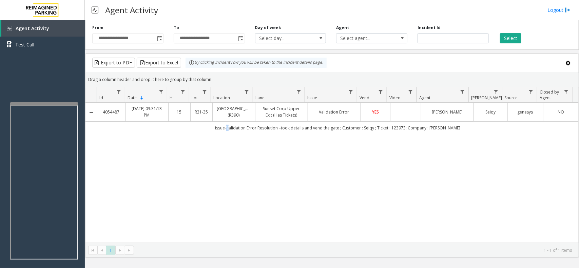
click at [223, 124] on td "issue-Validation Error Resolution –took details and vend the gate ; Customer : …" at bounding box center [338, 128] width 482 height 12
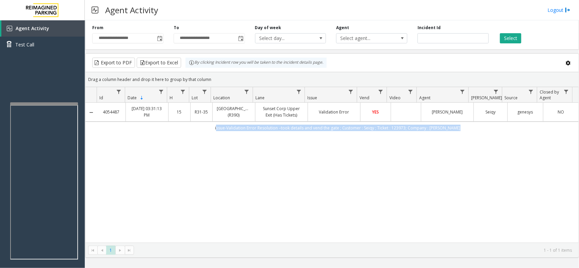
drag, startPoint x: 223, startPoint y: 124, endPoint x: 508, endPoint y: 138, distance: 285.4
click at [508, 138] on div "4054487 [DATE] 03:31:13 PM 15 R31-[GEOGRAPHIC_DATA] (R390) Sunset Corp Upper Ex…" at bounding box center [332, 173] width 493 height 140
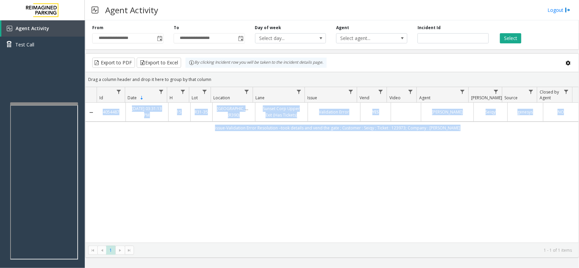
click at [508, 138] on div "4054487 [DATE] 03:31:13 PM 15 R31-[GEOGRAPHIC_DATA] (R390) Sunset Corp Upper Ex…" at bounding box center [332, 173] width 493 height 140
drag, startPoint x: 508, startPoint y: 138, endPoint x: 219, endPoint y: 123, distance: 289.6
click at [219, 123] on div "4054487 [DATE] 03:31:13 PM 15 R31-[GEOGRAPHIC_DATA] (R390) Sunset Corp Upper Ex…" at bounding box center [332, 173] width 493 height 140
click at [219, 123] on td "issue-Validation Error Resolution –took details and vend the gate ; Customer : …" at bounding box center [338, 128] width 482 height 12
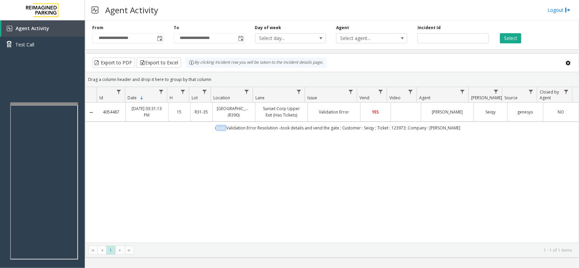
click at [219, 123] on td "issue-Validation Error Resolution –took details and vend the gate ; Customer : …" at bounding box center [338, 128] width 482 height 12
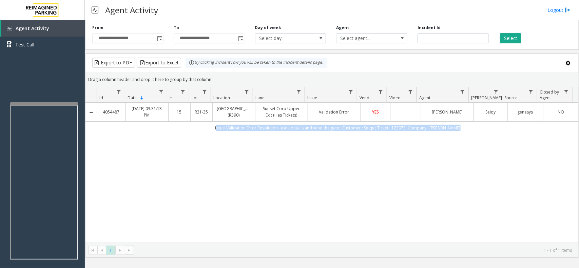
click at [219, 123] on td "issue-Validation Error Resolution –took details and vend the gate ; Customer : …" at bounding box center [338, 128] width 482 height 12
click at [231, 130] on td "issue-Validation Error Resolution –took details and vend the gate ; Customer : …" at bounding box center [338, 128] width 482 height 12
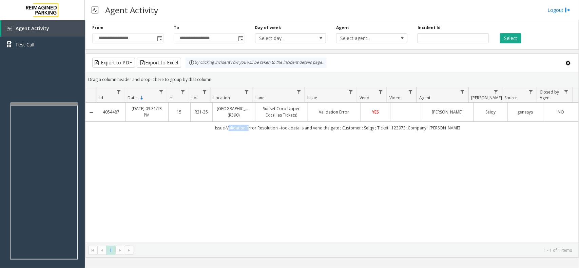
click at [231, 130] on td "issue-Validation Error Resolution –took details and vend the gate ; Customer : …" at bounding box center [338, 128] width 482 height 12
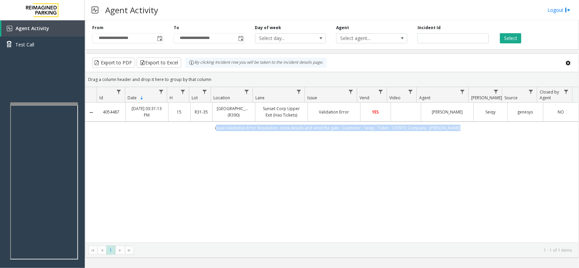
click at [231, 130] on td "issue-Validation Error Resolution –took details and vend the gate ; Customer : …" at bounding box center [338, 128] width 482 height 12
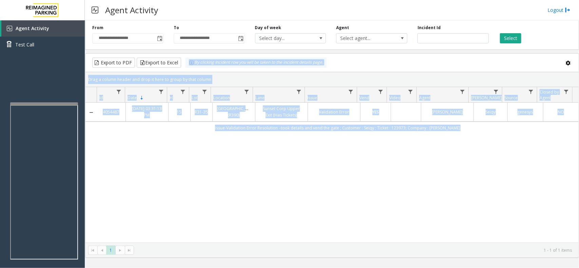
drag, startPoint x: 231, startPoint y: 130, endPoint x: 228, endPoint y: 60, distance: 69.7
click at [228, 60] on kendo-grid "Export to PDF Export to Excel By clicking Incident row you will be taken to the…" at bounding box center [332, 155] width 494 height 205
click at [228, 60] on div "By clicking Incident row you will be taken to the incident details page." at bounding box center [256, 63] width 141 height 10
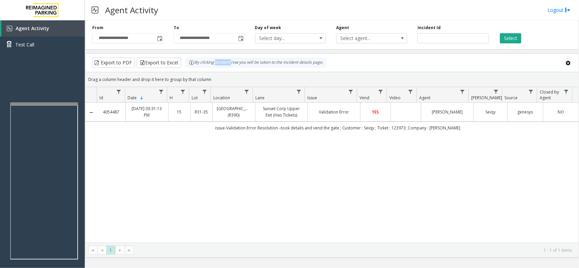
click at [228, 60] on div "By clicking Incident row you will be taken to the incident details page." at bounding box center [256, 63] width 141 height 10
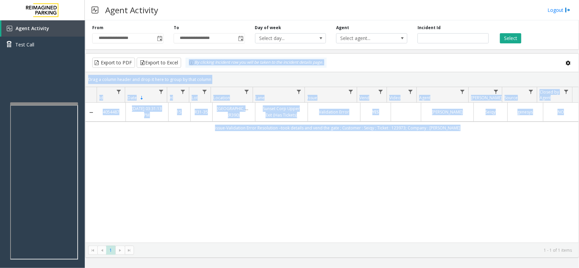
drag, startPoint x: 228, startPoint y: 60, endPoint x: 362, endPoint y: 162, distance: 169.1
click at [362, 162] on kendo-grid "Export to PDF Export to Excel By clicking Incident row you will be taken to the…" at bounding box center [332, 155] width 494 height 205
click at [362, 162] on div "4054487 [DATE] 03:31:13 PM 15 R31-[GEOGRAPHIC_DATA] (R390) Sunset Corp Upper Ex…" at bounding box center [332, 173] width 493 height 140
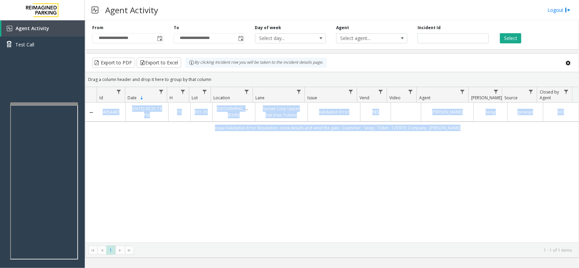
click at [362, 162] on div "4054487 [DATE] 03:31:13 PM 15 R31-[GEOGRAPHIC_DATA] (R390) Sunset Corp Upper Ex…" at bounding box center [332, 173] width 493 height 140
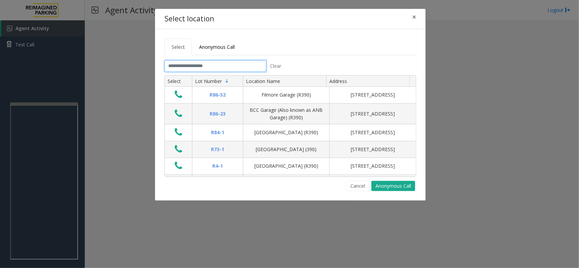
click at [244, 63] on input "text" at bounding box center [216, 66] width 102 height 12
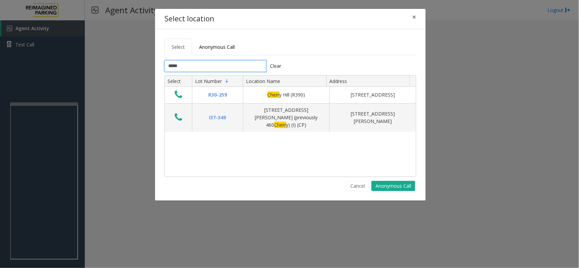
type input "*****"
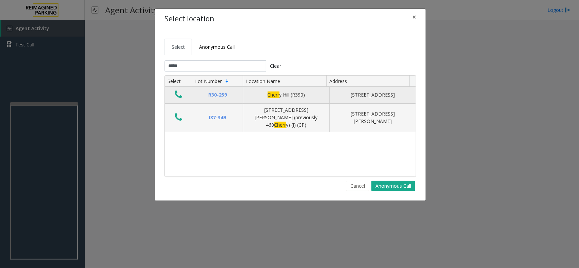
click at [177, 93] on icon "Data table" at bounding box center [178, 95] width 7 height 10
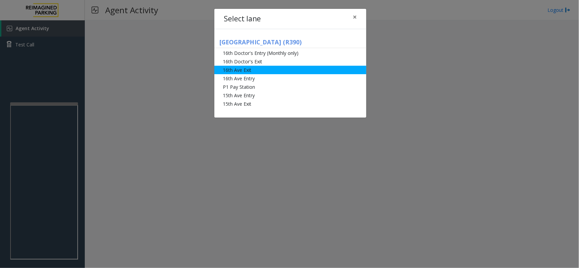
click at [261, 72] on li "16th Ave Exit" at bounding box center [290, 70] width 152 height 8
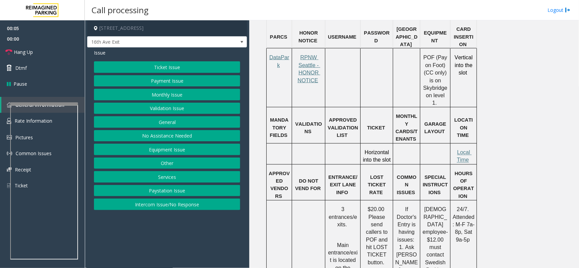
scroll to position [594, 0]
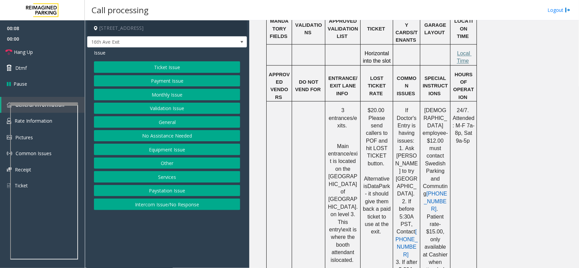
click at [179, 91] on button "Monthly Issue" at bounding box center [167, 95] width 146 height 12
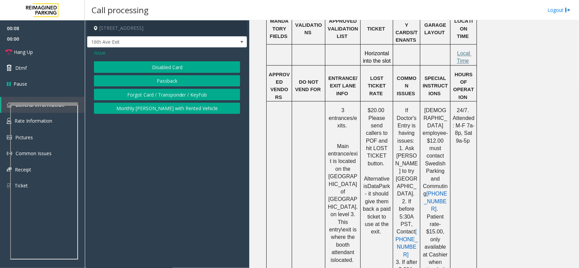
drag, startPoint x: 180, startPoint y: 55, endPoint x: 178, endPoint y: 60, distance: 5.5
click at [179, 57] on div "Issue Disabled Card Passback Forgot Card / Transponder / KeyFob Monthly [PERSON…" at bounding box center [167, 83] width 160 height 70
click at [173, 75] on div "Disabled Card Passback Forgot Card / Transponder / KeyFob Monthly [PERSON_NAME]…" at bounding box center [167, 87] width 146 height 53
click at [168, 68] on button "Disabled Card" at bounding box center [167, 67] width 146 height 12
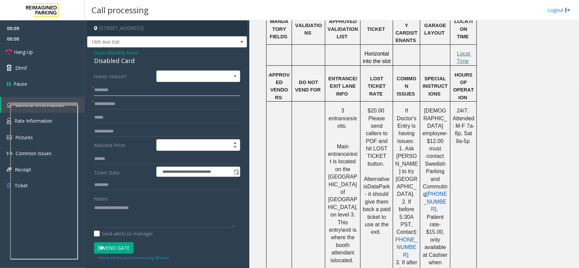
click at [120, 89] on input "text" at bounding box center [167, 91] width 146 height 12
paste input "******"
click at [124, 61] on div "Disabled Card" at bounding box center [167, 60] width 146 height 9
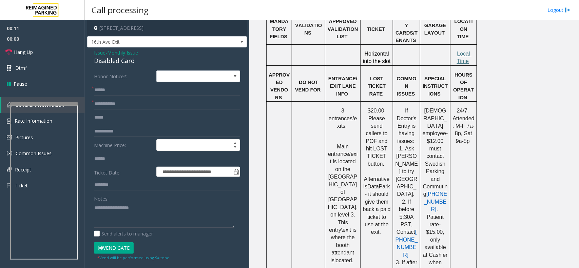
click at [120, 96] on form "**********" at bounding box center [167, 166] width 146 height 190
click at [120, 89] on input "******" at bounding box center [167, 91] width 146 height 12
drag, startPoint x: 110, startPoint y: 87, endPoint x: 104, endPoint y: 87, distance: 5.8
type input "******"
drag, startPoint x: 158, startPoint y: 193, endPoint x: 142, endPoint y: 209, distance: 22.8
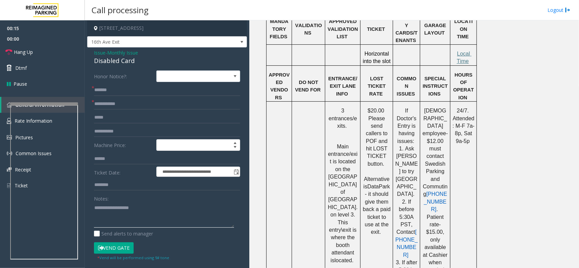
paste textarea "**********"
type textarea "**********"
click at [133, 109] on input "text" at bounding box center [167, 104] width 146 height 12
paste input "******"
type input "******"
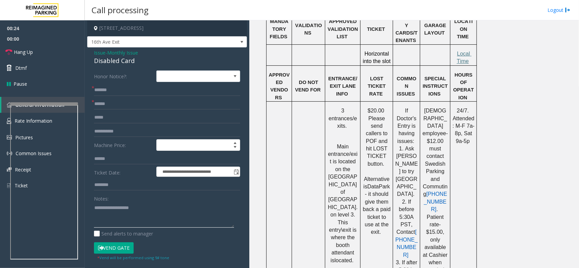
click at [120, 210] on textarea at bounding box center [164, 215] width 140 height 25
paste textarea "**********"
click at [158, 208] on textarea at bounding box center [164, 215] width 140 height 25
paste textarea "**********"
type textarea "**********"
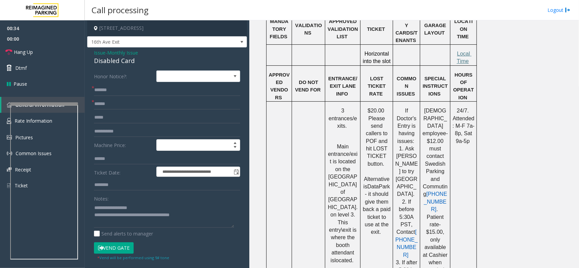
click at [128, 245] on button "Vend Gate" at bounding box center [114, 249] width 40 height 12
click at [38, 48] on link "Hang Up" at bounding box center [42, 52] width 85 height 16
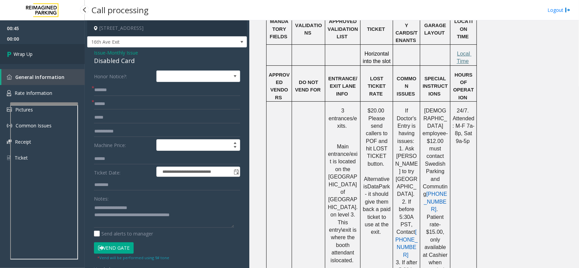
click at [38, 48] on link "Wrap Up" at bounding box center [42, 54] width 85 height 20
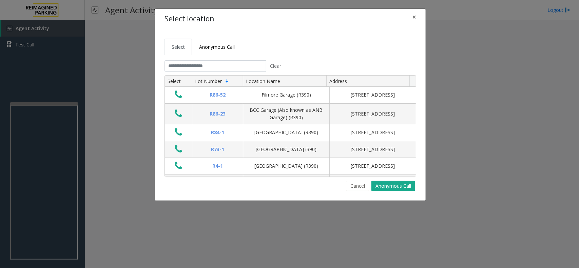
click at [422, 24] on div "Select location ×" at bounding box center [290, 19] width 271 height 21
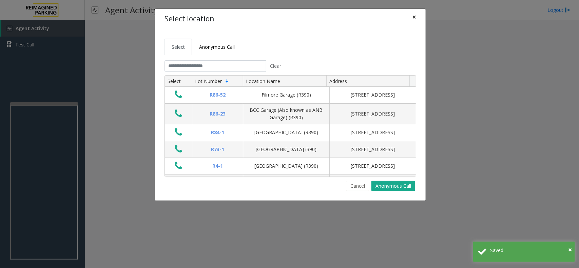
click at [417, 13] on button "×" at bounding box center [415, 17] width 14 height 17
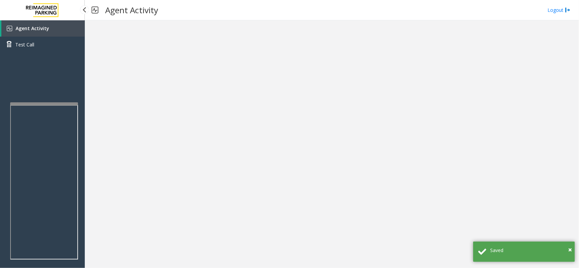
click at [49, 23] on link "Agent Activity" at bounding box center [42, 28] width 83 height 16
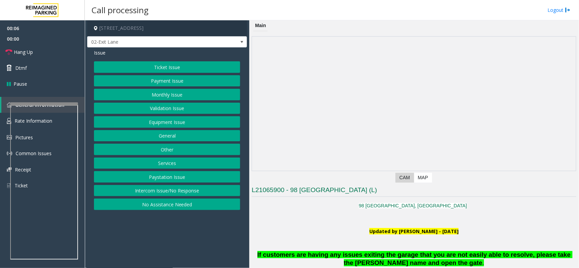
click at [150, 96] on button "Monthly Issue" at bounding box center [167, 95] width 146 height 12
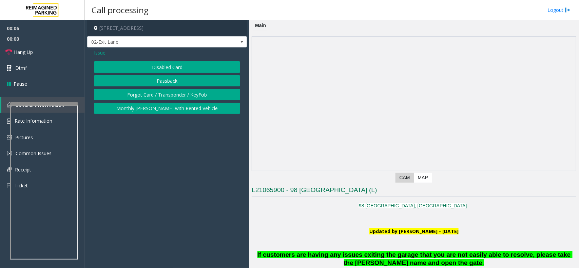
click at [136, 63] on button "Disabled Card" at bounding box center [167, 67] width 146 height 12
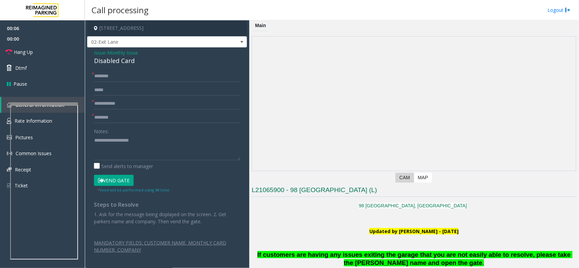
click at [128, 59] on div "Disabled Card" at bounding box center [167, 60] width 146 height 9
click at [127, 59] on div "Disabled Card" at bounding box center [167, 60] width 146 height 9
click at [136, 153] on textarea at bounding box center [167, 147] width 146 height 25
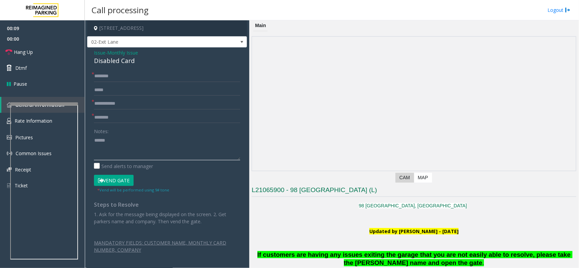
paste textarea "**********"
click at [212, 157] on textarea at bounding box center [167, 147] width 146 height 25
paste textarea "**********"
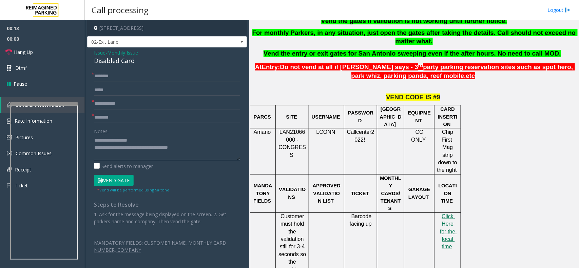
type textarea "**********"
drag, startPoint x: 459, startPoint y: 126, endPoint x: 452, endPoint y: 128, distance: 6.9
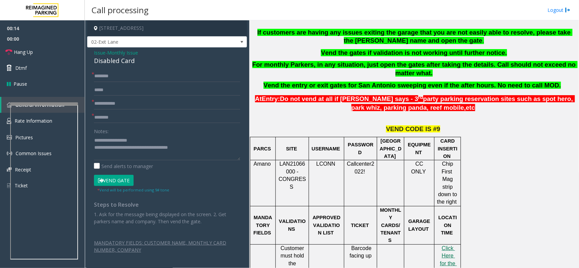
scroll to position [204, 0]
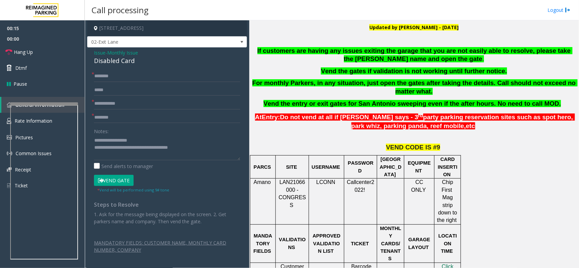
click at [326, 78] on div "If customers are having any issues exiting the garage that you are not easily a…" at bounding box center [414, 77] width 325 height 61
click at [511, 92] on p "For monthly Parkers, in any situation, just open the gates after taking the det…" at bounding box center [414, 87] width 325 height 17
drag, startPoint x: 511, startPoint y: 92, endPoint x: 478, endPoint y: 77, distance: 36.9
click at [478, 77] on div "If customers are having any issues exiting the garage that you are not easily a…" at bounding box center [414, 77] width 325 height 61
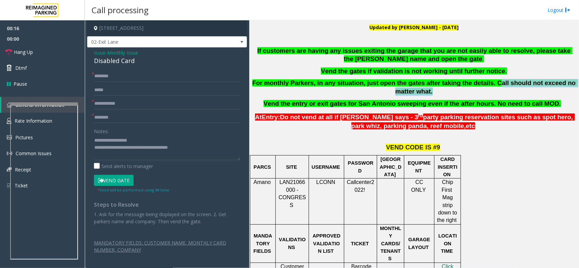
click at [478, 77] on div "If customers are having any issues exiting the garage that you are not easily a…" at bounding box center [414, 77] width 325 height 61
click at [138, 70] on div "Issue - Monthly Issue Disabled Card * * * Notes: Send alerts to manager Vend Ga…" at bounding box center [167, 158] width 160 height 220
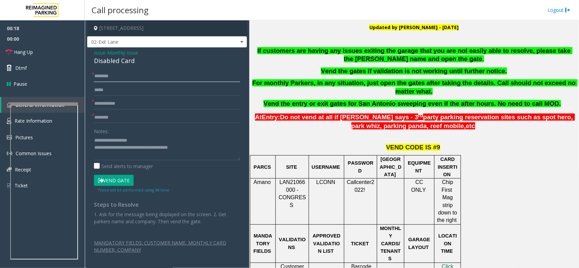
click at [142, 75] on input "text" at bounding box center [167, 77] width 146 height 12
click at [142, 76] on input "**" at bounding box center [167, 77] width 146 height 12
type input "**"
click at [139, 99] on input "text" at bounding box center [167, 104] width 146 height 12
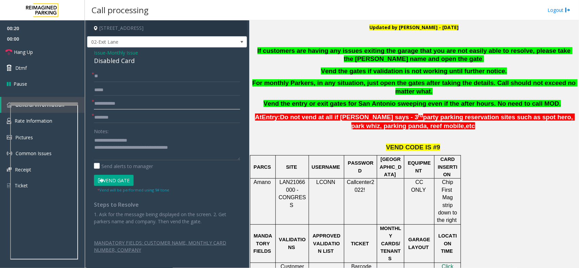
paste input "**"
type input "**"
click at [140, 113] on input "text" at bounding box center [167, 118] width 146 height 12
paste input "**"
type input "**"
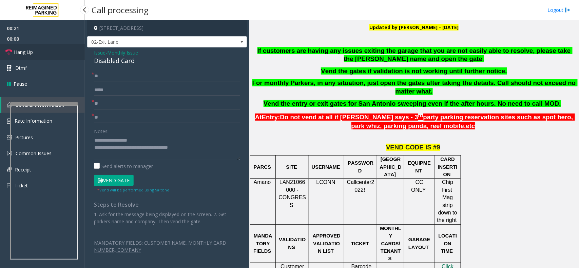
click at [31, 56] on link "Hang Up" at bounding box center [42, 52] width 85 height 16
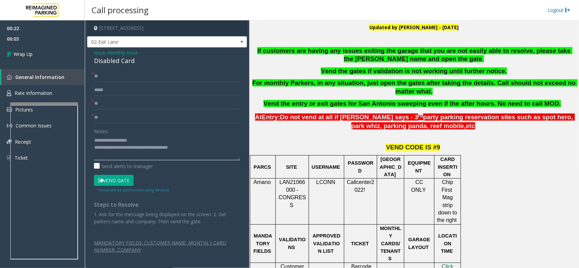
click at [164, 155] on textarea at bounding box center [167, 147] width 146 height 25
click at [163, 155] on textarea at bounding box center [167, 147] width 146 height 25
paste textarea "**********"
type textarea "**********"
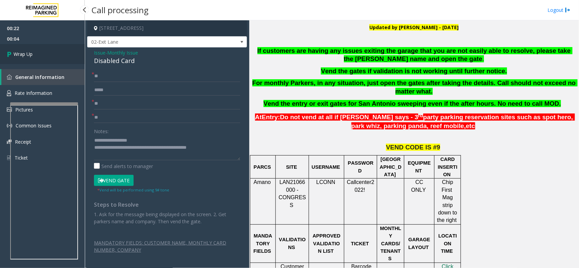
click at [32, 52] on span "Wrap Up" at bounding box center [23, 54] width 19 height 7
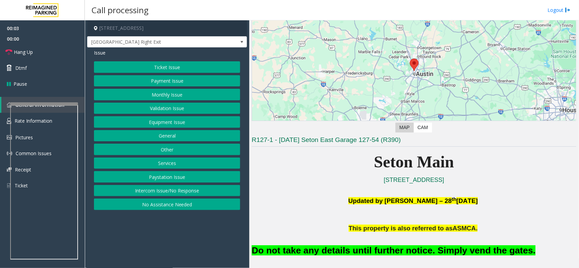
scroll to position [127, 0]
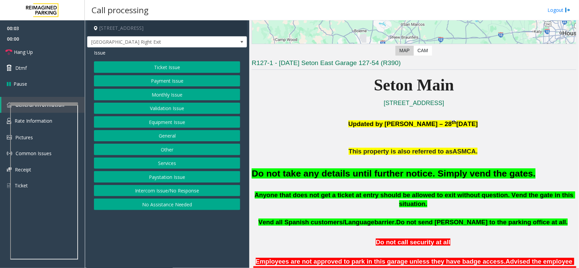
click at [395, 182] on div "Do not take any details until further notice. Simply vend the gates." at bounding box center [414, 173] width 325 height 35
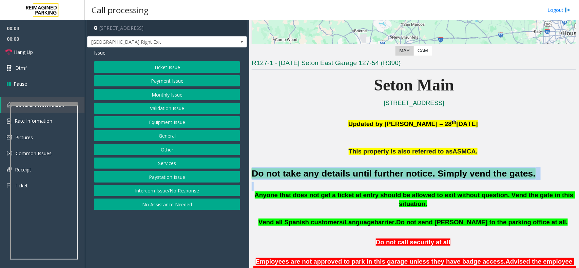
drag, startPoint x: 395, startPoint y: 182, endPoint x: 375, endPoint y: 172, distance: 22.5
click at [375, 172] on div "Do not take any details until further notice. Simply vend the gates." at bounding box center [414, 173] width 325 height 35
copy div "Do not take any details until further notice. Simply vend the gates."
click at [220, 128] on button "Equipment Issue" at bounding box center [167, 122] width 146 height 12
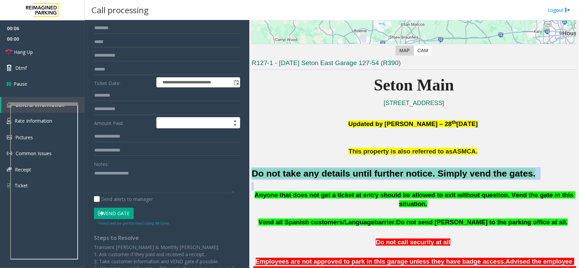
scroll to position [102, 0]
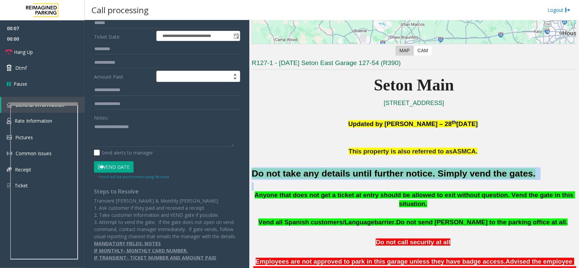
click at [111, 162] on button "Vend Gate" at bounding box center [114, 168] width 40 height 12
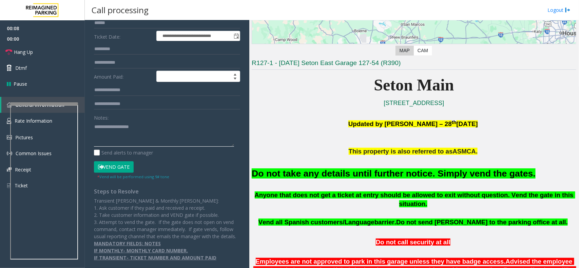
paste textarea "**********"
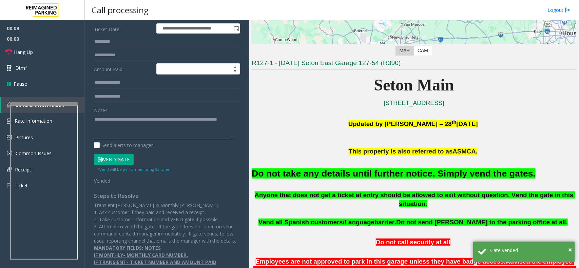
type textarea "**********"
click at [49, 54] on link "Hang Up" at bounding box center [42, 52] width 85 height 16
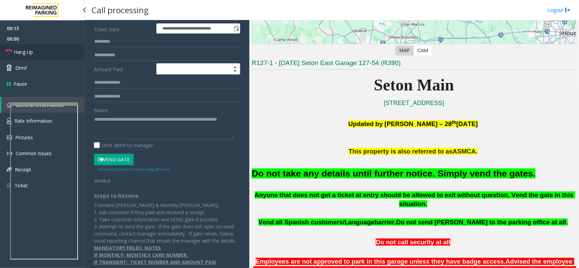
click at [49, 54] on link "Hang Up" at bounding box center [42, 52] width 85 height 16
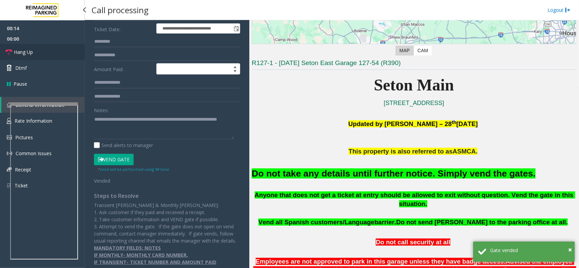
click at [49, 54] on link "Hang Up" at bounding box center [42, 52] width 85 height 16
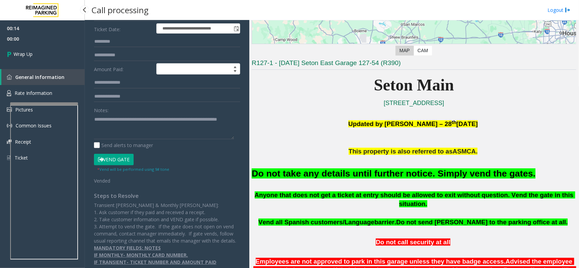
click at [49, 54] on link "Wrap Up" at bounding box center [42, 54] width 85 height 20
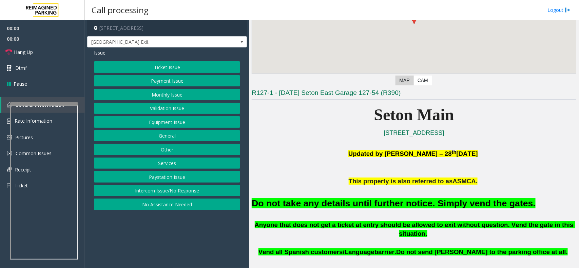
scroll to position [127, 0]
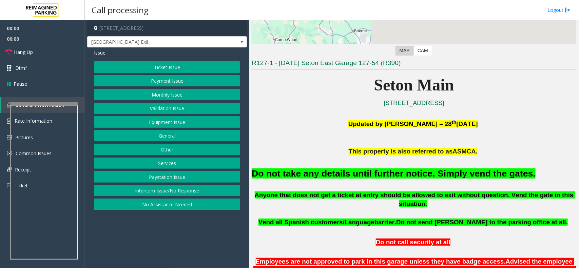
click at [351, 178] on font "Do not take any details until further notice. Simply vend the gates." at bounding box center [394, 174] width 284 height 10
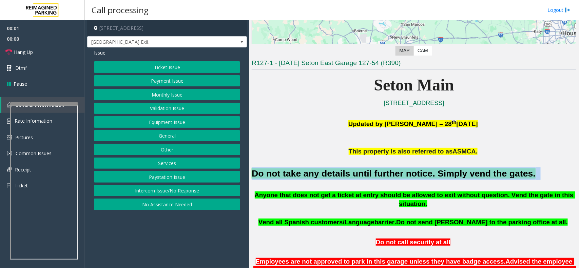
click at [351, 178] on font "Do not take any details until further notice. Simply vend the gates." at bounding box center [394, 174] width 284 height 10
copy h2 "Do not take any details until further notice. Simply vend the gates."
click at [160, 124] on button "Equipment Issue" at bounding box center [167, 122] width 146 height 12
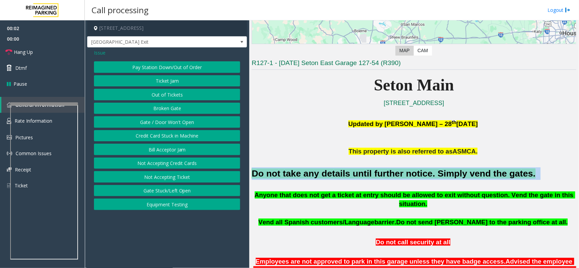
click at [160, 124] on button "Gate / Door Won't Open" at bounding box center [167, 122] width 146 height 12
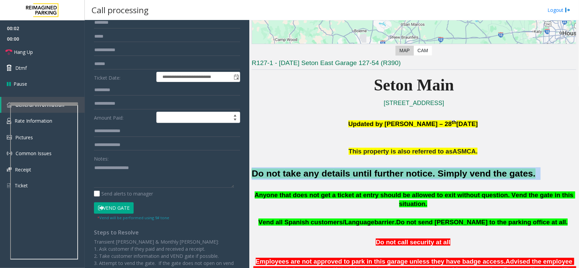
scroll to position [85, 0]
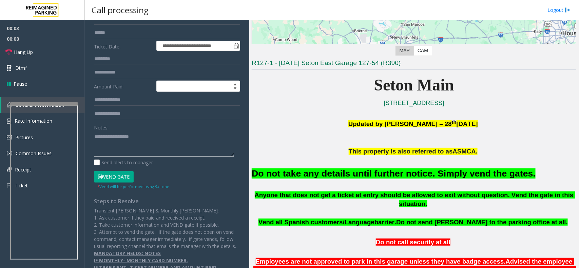
click at [165, 149] on textarea at bounding box center [164, 143] width 140 height 25
paste textarea "**********"
type textarea "**********"
drag, startPoint x: 117, startPoint y: 183, endPoint x: 124, endPoint y: 198, distance: 15.8
click at [124, 198] on div "**********" at bounding box center [167, 128] width 156 height 285
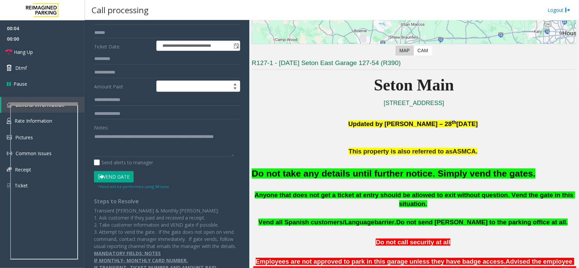
click at [124, 190] on div "* Vend will be performed using 9# tone" at bounding box center [133, 186] width 72 height 7
click at [122, 185] on small "* Vend will be performed using 9# tone" at bounding box center [133, 186] width 72 height 5
click at [116, 180] on button "Vend Gate" at bounding box center [114, 177] width 40 height 12
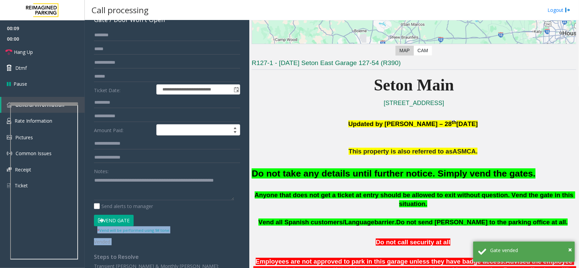
scroll to position [0, 0]
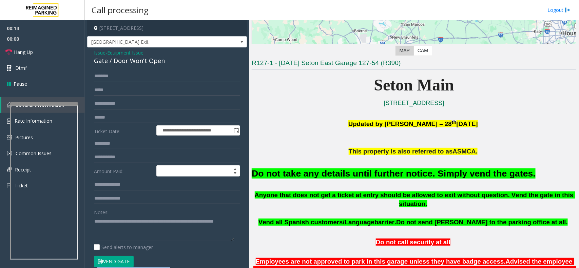
click at [119, 267] on button "Vend Gate" at bounding box center [114, 262] width 40 height 12
click at [33, 51] on link "Hang Up" at bounding box center [42, 52] width 85 height 16
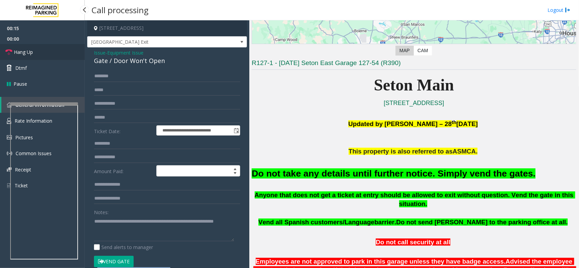
click at [33, 51] on link "Hang Up" at bounding box center [42, 52] width 85 height 16
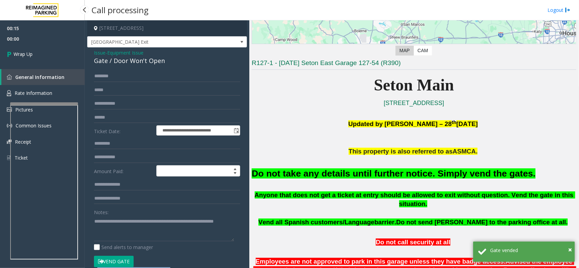
click at [33, 51] on link "Wrap Up" at bounding box center [42, 54] width 85 height 20
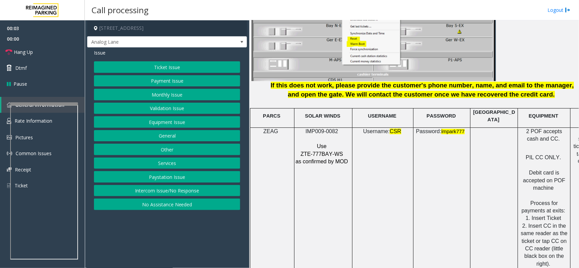
scroll to position [891, 0]
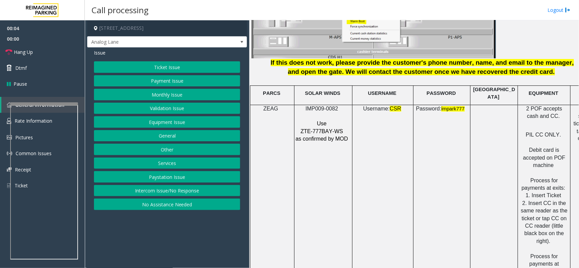
click at [309, 99] on td "SOLAR WINDS" at bounding box center [324, 95] width 58 height 19
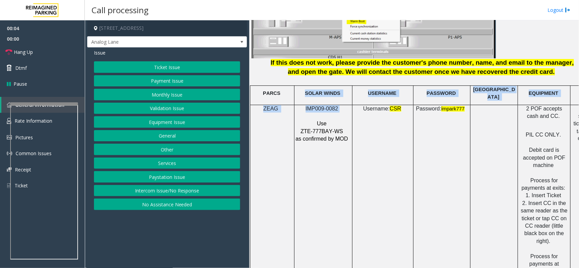
drag, startPoint x: 309, startPoint y: 99, endPoint x: 316, endPoint y: 106, distance: 9.4
click at [316, 106] on span "IMP009-0082" at bounding box center [322, 109] width 33 height 6
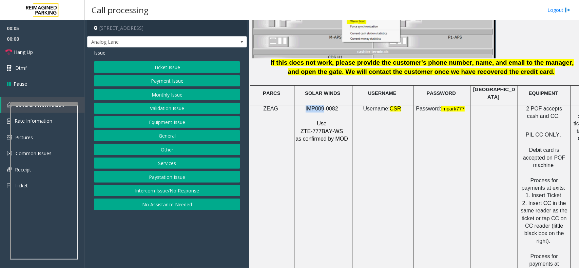
click at [316, 106] on span "IMP009-0082" at bounding box center [322, 109] width 33 height 6
click at [196, 193] on button "Intercom Issue/No Response" at bounding box center [167, 191] width 146 height 12
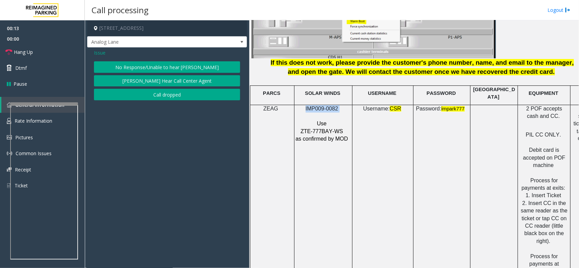
click at [158, 67] on button "No Response/Unable to hear [PERSON_NAME]" at bounding box center [167, 67] width 146 height 12
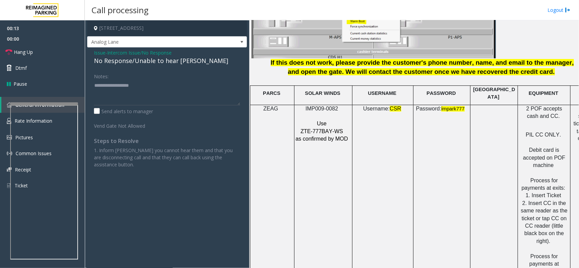
click at [148, 62] on div "No Response/Unable to hear [PERSON_NAME]" at bounding box center [167, 60] width 146 height 9
type textarea "**********"
click at [37, 60] on link "Dtmf" at bounding box center [42, 68] width 85 height 16
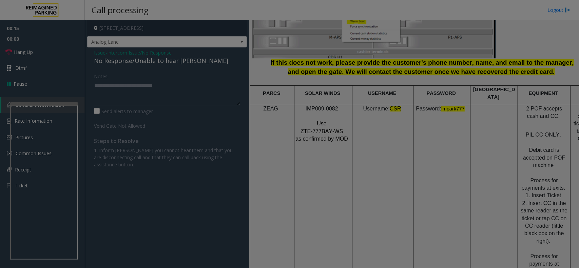
click at [0, 0] on div "× 1 2 ABC 3 DEF 4 GHI 5 JKL 6 MNO 7 PQRS 8 TUV 9 WXYZ * 0 #" at bounding box center [0, 0] width 0 height 0
click at [33, 53] on div "× 1 2 ABC 3 DEF 4 GHI 5 JKL 6 MNO 7 PQRS 8 TUV 9 WXYZ * 0 #" at bounding box center [289, 134] width 579 height 268
click at [33, 53] on body "00:16 00:00 Hang Up Dtmf Pause General Information Rate Information Pictures Co…" at bounding box center [289, 134] width 579 height 268
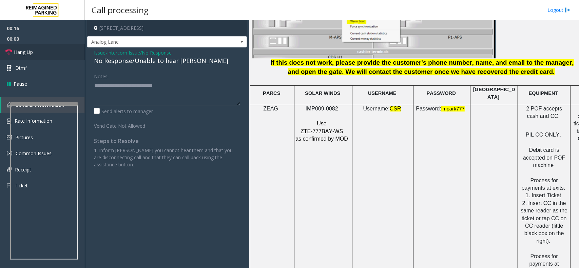
click at [33, 53] on span "Hang Up" at bounding box center [23, 52] width 19 height 7
click at [32, 53] on span "Hang Up" at bounding box center [23, 52] width 19 height 7
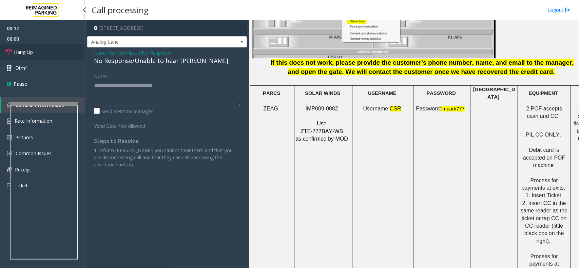
click at [32, 53] on span "Hang Up" at bounding box center [23, 52] width 19 height 7
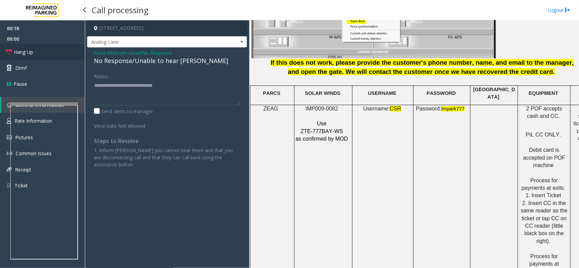
click at [32, 53] on span "Hang Up" at bounding box center [23, 52] width 19 height 7
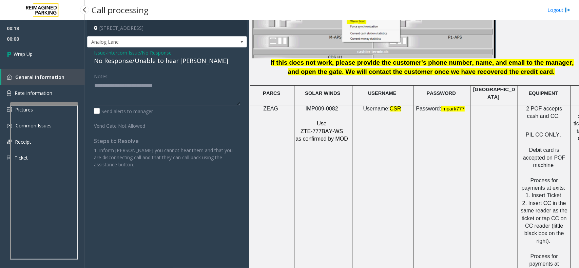
click at [32, 53] on span "Wrap Up" at bounding box center [23, 54] width 19 height 7
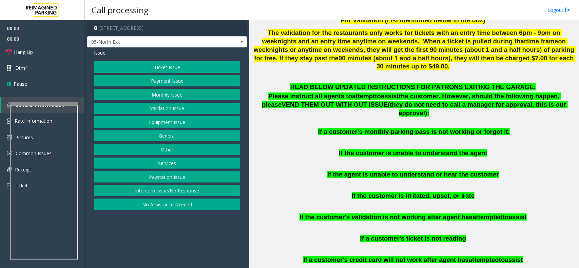
scroll to position [424, 0]
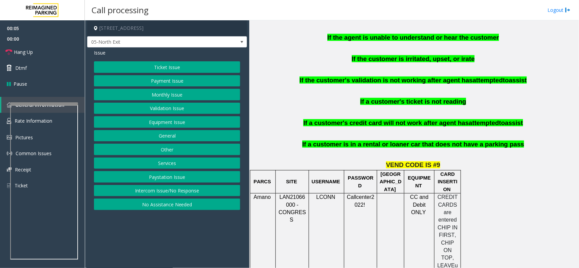
click at [154, 92] on button "Monthly Issue" at bounding box center [167, 95] width 146 height 12
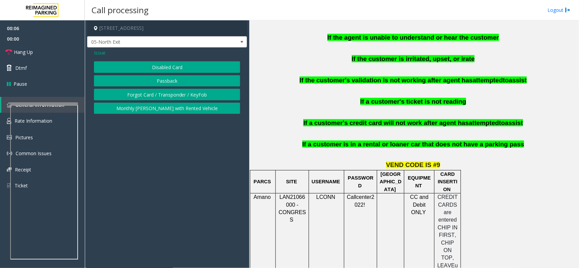
click at [156, 69] on button "Disabled Card" at bounding box center [167, 67] width 146 height 12
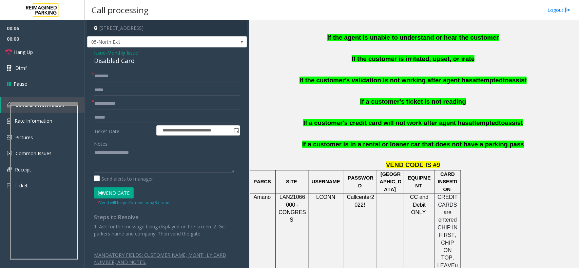
click at [136, 64] on div "Disabled Card" at bounding box center [167, 60] width 146 height 9
copy div "Disabled Card"
click at [152, 174] on div "Notes: Send alerts to manager" at bounding box center [167, 160] width 146 height 44
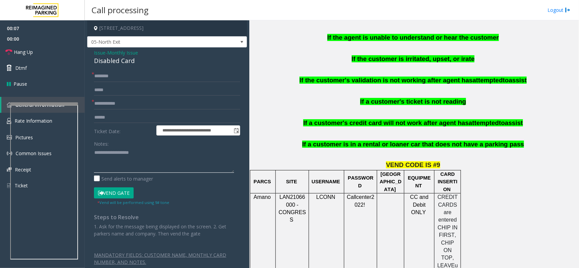
click at [150, 162] on textarea at bounding box center [164, 160] width 140 height 25
type textarea "*"
click at [136, 97] on form "**********" at bounding box center [167, 138] width 146 height 135
click at [137, 99] on input "text" at bounding box center [167, 104] width 146 height 12
type input "********"
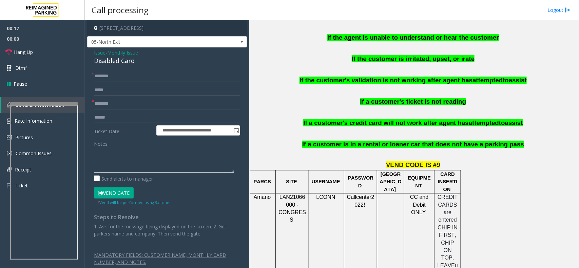
click at [126, 164] on textarea at bounding box center [164, 160] width 140 height 25
paste textarea "**********"
click at [99, 162] on textarea at bounding box center [164, 160] width 140 height 25
paste textarea "**********"
type textarea "**********"
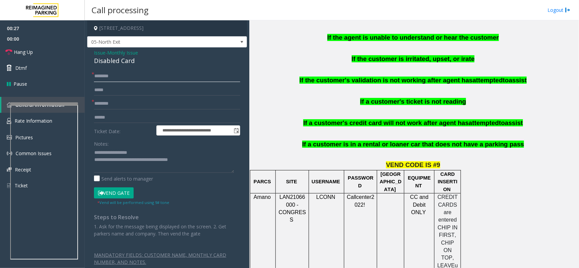
click at [132, 79] on input "text" at bounding box center [167, 77] width 146 height 12
click at [94, 188] on button "Vend Gate" at bounding box center [114, 194] width 40 height 12
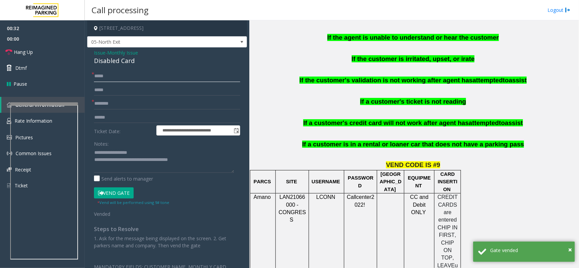
click at [147, 75] on input "*****" at bounding box center [167, 77] width 146 height 12
type input "*****"
click at [50, 54] on link "Hang Up" at bounding box center [42, 52] width 85 height 16
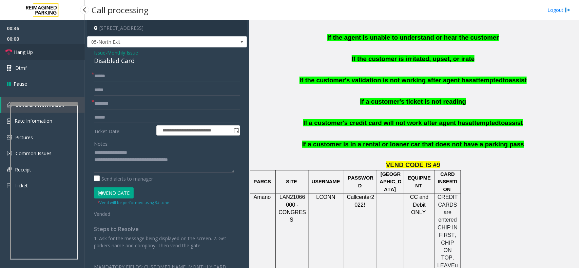
click at [50, 54] on link "Hang Up" at bounding box center [42, 52] width 85 height 16
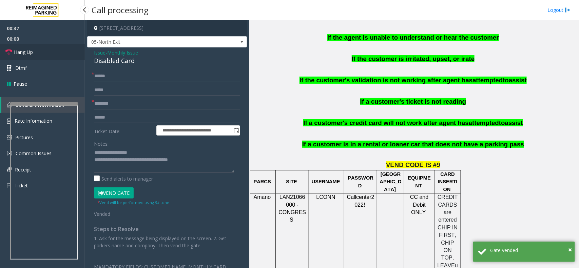
click at [50, 54] on link "Hang Up" at bounding box center [42, 52] width 85 height 16
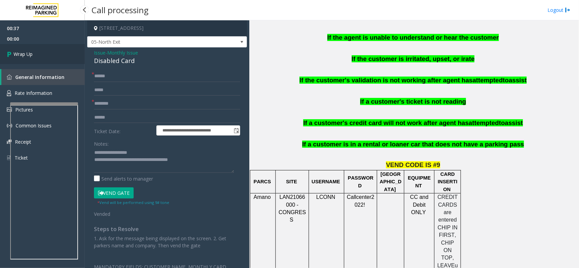
click at [50, 54] on link "Wrap Up" at bounding box center [42, 54] width 85 height 20
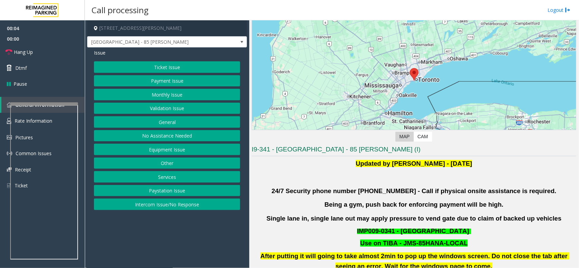
scroll to position [127, 0]
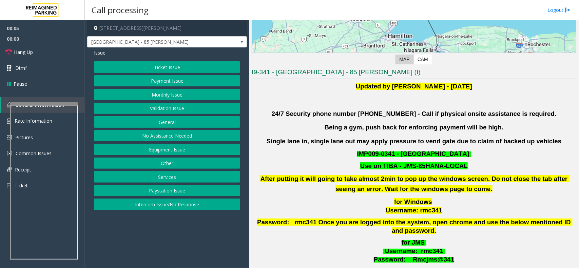
click at [205, 106] on button "Validation Issue" at bounding box center [167, 109] width 146 height 12
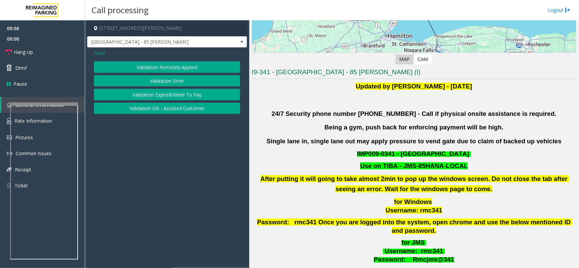
click at [176, 81] on button "Validation Error" at bounding box center [167, 81] width 146 height 12
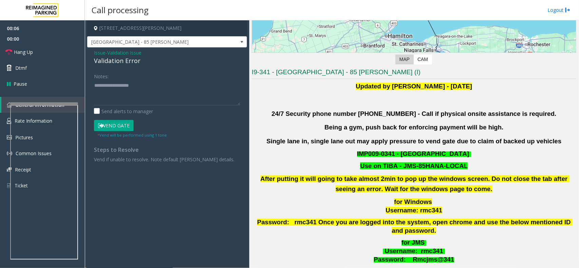
click at [117, 63] on div "Validation Error" at bounding box center [167, 60] width 146 height 9
copy div "Validation Error"
click at [157, 84] on textarea at bounding box center [167, 92] width 146 height 25
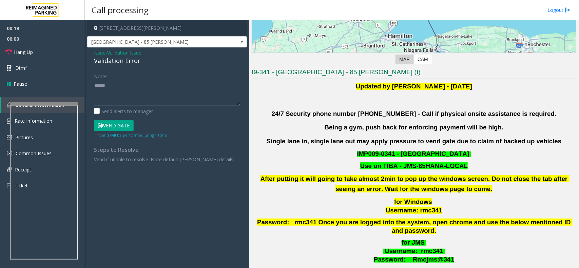
drag, startPoint x: 116, startPoint y: 93, endPoint x: 109, endPoint y: 89, distance: 8.7
click at [105, 93] on textarea at bounding box center [167, 92] width 146 height 25
click at [114, 85] on textarea at bounding box center [167, 92] width 146 height 25
paste textarea "**********"
click at [114, 85] on textarea at bounding box center [167, 92] width 146 height 25
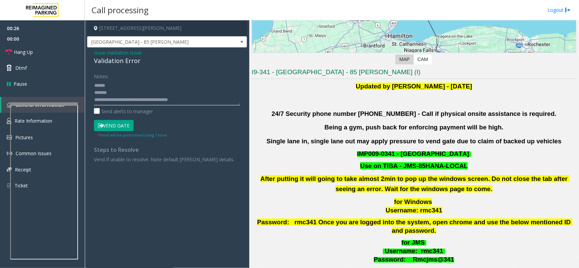
type textarea "**********"
click at [126, 56] on span "Validation Issue" at bounding box center [124, 52] width 34 height 7
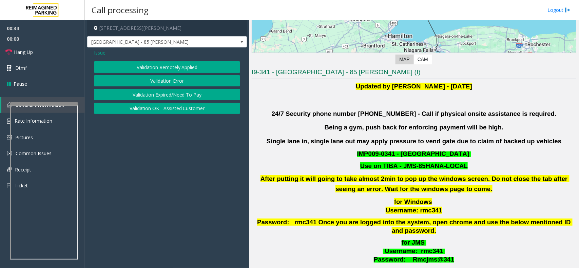
click at [126, 56] on div "Issue" at bounding box center [167, 52] width 146 height 7
click at [144, 84] on button "Validation Error" at bounding box center [167, 81] width 146 height 12
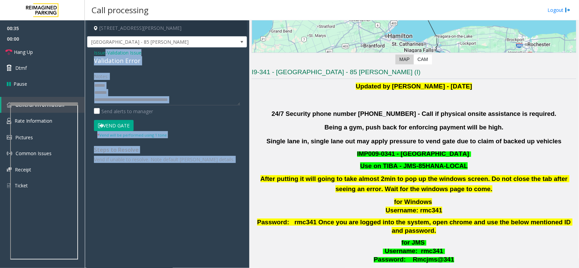
click at [124, 66] on div "Issue - Validation Issue Validation Error Notes: Send alerts to manager Vend Ga…" at bounding box center [167, 109] width 160 height 122
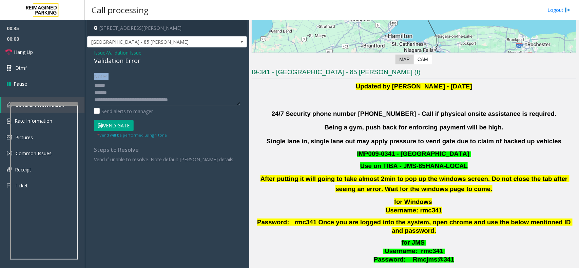
click at [124, 66] on div "Issue - Validation Issue Validation Error Notes: Send alerts to manager Vend Ga…" at bounding box center [167, 109] width 160 height 122
click at [123, 66] on div "Issue - Validation Issue Validation Error Notes: Send alerts to manager Vend Ga…" at bounding box center [167, 109] width 160 height 122
click at [126, 93] on textarea at bounding box center [167, 92] width 146 height 25
click at [116, 64] on div "Validation Error" at bounding box center [167, 60] width 146 height 9
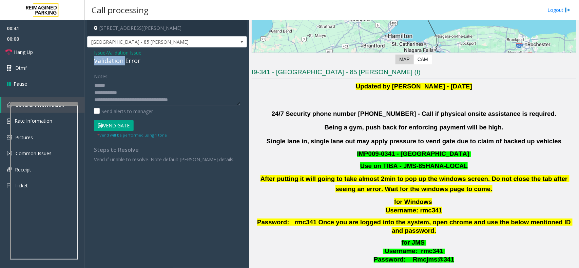
copy div "Validation"
click at [128, 91] on textarea at bounding box center [167, 92] width 146 height 25
click at [127, 86] on textarea at bounding box center [167, 92] width 146 height 25
paste textarea "**********"
click at [129, 64] on div "Validation Error" at bounding box center [167, 60] width 146 height 9
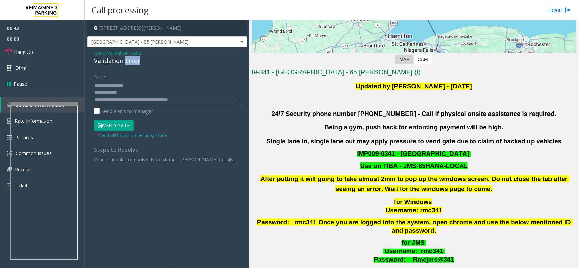
click at [129, 64] on div "Validation Error" at bounding box center [167, 60] width 146 height 9
copy div "Error"
click at [162, 79] on div "Notes:" at bounding box center [167, 88] width 146 height 35
paste textarea "*****"
click at [162, 82] on textarea at bounding box center [167, 92] width 146 height 25
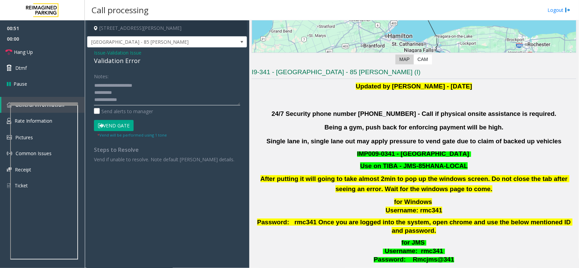
scroll to position [297, 0]
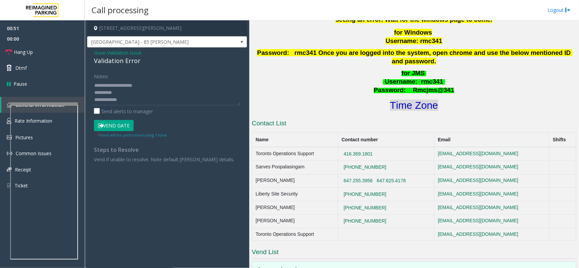
click at [425, 100] on font "Time Zone" at bounding box center [414, 105] width 48 height 11
click at [131, 96] on textarea at bounding box center [167, 92] width 146 height 25
click at [123, 94] on textarea at bounding box center [167, 92] width 146 height 25
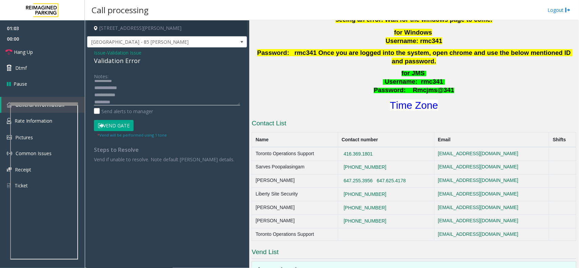
drag, startPoint x: 118, startPoint y: 94, endPoint x: 113, endPoint y: 93, distance: 5.1
click at [113, 93] on textarea at bounding box center [167, 92] width 146 height 25
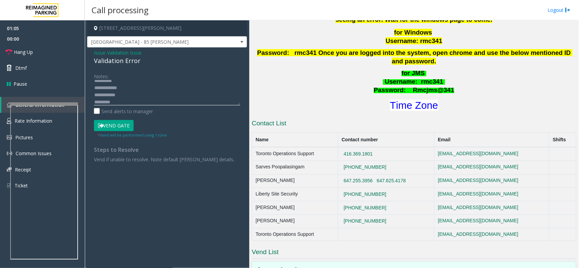
click at [113, 93] on textarea at bounding box center [167, 92] width 146 height 25
click at [99, 99] on textarea at bounding box center [167, 92] width 146 height 25
click at [113, 125] on button "Vend Gate" at bounding box center [114, 126] width 40 height 12
click at [112, 95] on textarea at bounding box center [167, 92] width 146 height 25
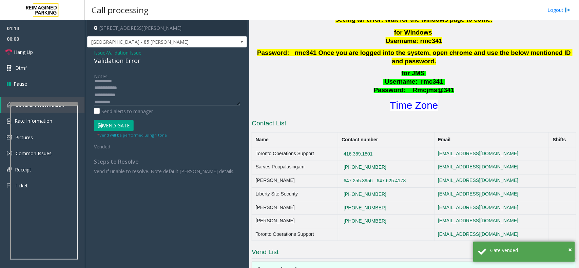
click at [112, 95] on textarea at bounding box center [167, 92] width 146 height 25
click at [144, 92] on textarea at bounding box center [167, 92] width 146 height 25
type textarea "**********"
click at [55, 52] on link "Hang Up" at bounding box center [42, 52] width 85 height 16
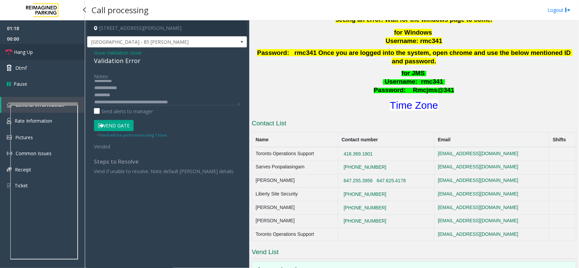
click at [55, 52] on link "Hang Up" at bounding box center [42, 52] width 85 height 16
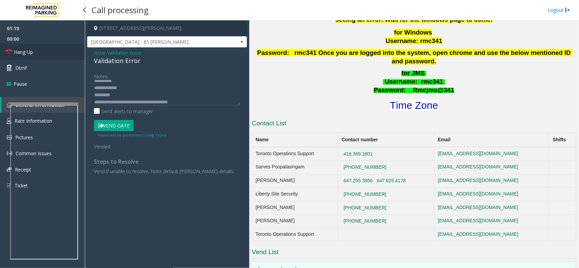
click at [55, 52] on link "Hang Up" at bounding box center [42, 52] width 85 height 16
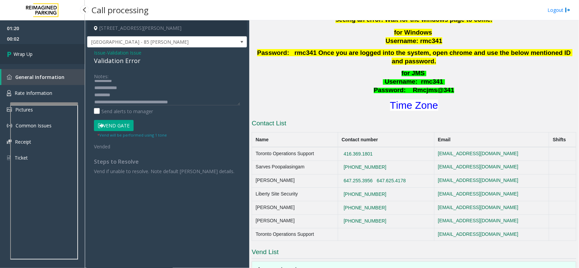
drag, startPoint x: 56, startPoint y: 51, endPoint x: 59, endPoint y: 19, distance: 31.7
click at [55, 50] on link "Wrap Up" at bounding box center [42, 54] width 85 height 20
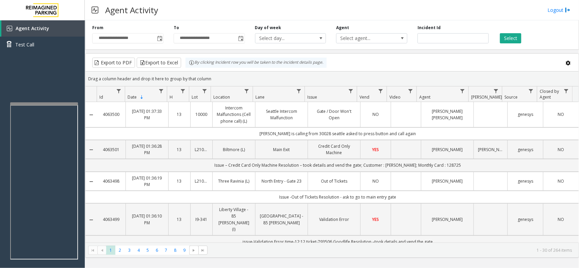
click at [225, 62] on div "By clicking Incident row you will be taken to the incident details page." at bounding box center [256, 63] width 141 height 10
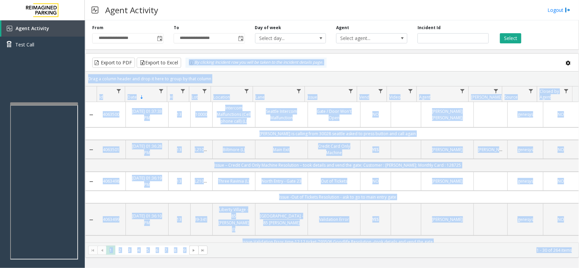
drag, startPoint x: 225, startPoint y: 62, endPoint x: 579, endPoint y: 264, distance: 408.0
click at [572, 268] on html "**********" at bounding box center [289, 134] width 579 height 268
click at [551, 248] on kendo-pager-info "1 - 30 of 264 items" at bounding box center [392, 251] width 360 height 6
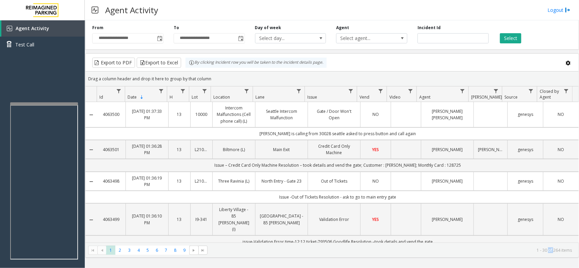
click at [551, 248] on kendo-pager-info "1 - 30 of 264 items" at bounding box center [392, 251] width 360 height 6
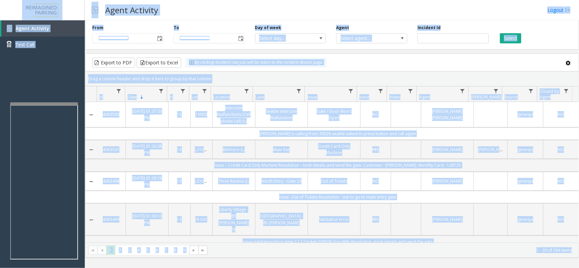
drag, startPoint x: 551, startPoint y: 248, endPoint x: 59, endPoint y: -37, distance: 568.9
click at [59, 0] on html "**********" at bounding box center [289, 134] width 579 height 268
click at [111, 11] on h3 "Agent Activity" at bounding box center [132, 10] width 60 height 17
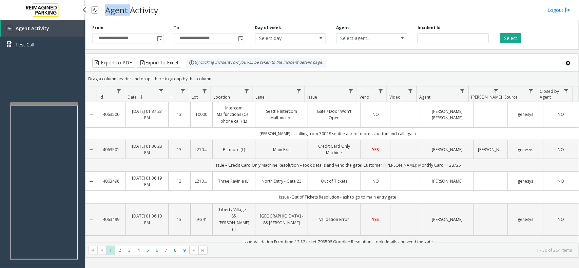
click at [111, 11] on h3 "Agent Activity" at bounding box center [132, 10] width 60 height 17
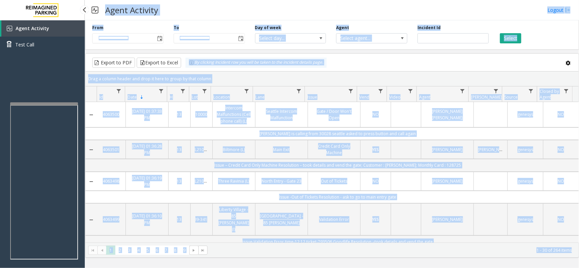
drag, startPoint x: 111, startPoint y: 11, endPoint x: 579, endPoint y: 288, distance: 544.0
click at [579, 268] on html "**********" at bounding box center [289, 134] width 579 height 268
click at [319, 75] on div "Drag a column header and drop it here to group by that column" at bounding box center [332, 79] width 493 height 12
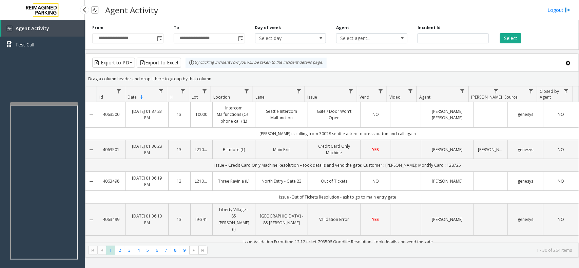
click at [319, 75] on div "Drag a column header and drop it here to group by that column" at bounding box center [332, 79] width 493 height 12
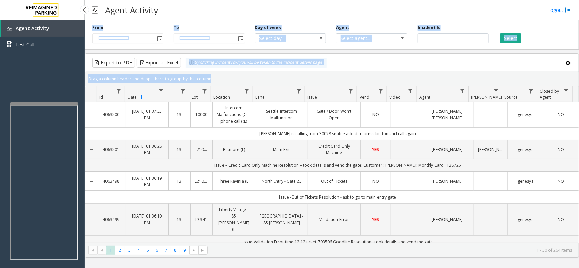
drag, startPoint x: 319, startPoint y: 75, endPoint x: 155, endPoint y: 21, distance: 172.0
click at [162, 22] on div "**********" at bounding box center [332, 138] width 494 height 241
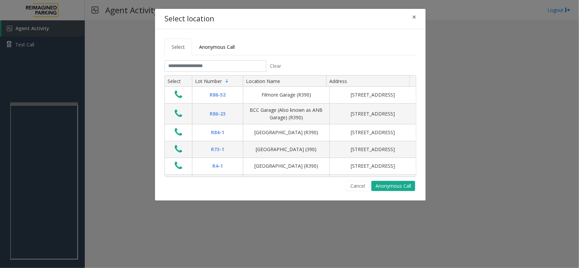
drag, startPoint x: 362, startPoint y: 187, endPoint x: 328, endPoint y: 177, distance: 35.3
click at [361, 187] on button "Cancel" at bounding box center [357, 186] width 23 height 10
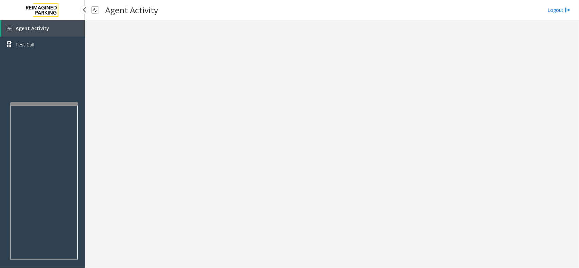
click at [59, 30] on link "Agent Activity" at bounding box center [42, 28] width 83 height 16
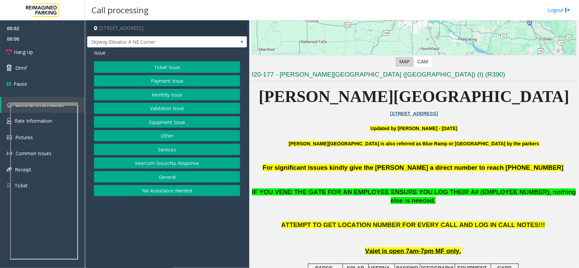
scroll to position [127, 0]
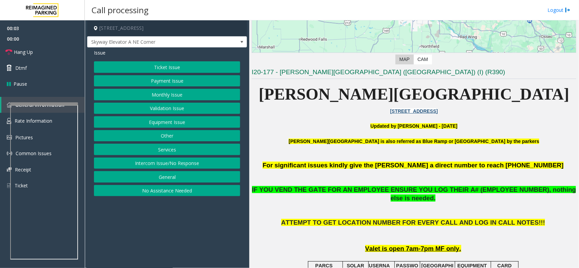
click at [374, 123] on p "Updated by [PERSON_NAME] - [DATE]" at bounding box center [414, 126] width 325 height 7
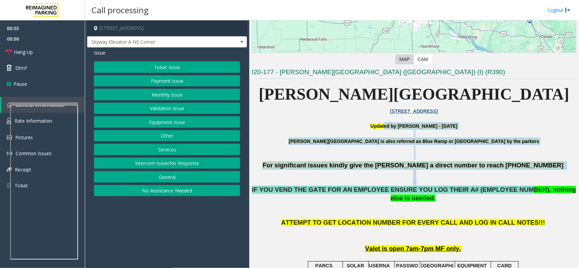
drag, startPoint x: 484, startPoint y: 189, endPoint x: 488, endPoint y: 193, distance: 6.3
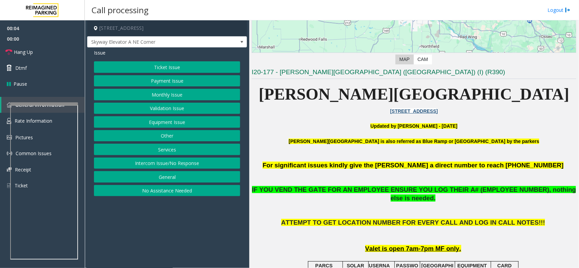
click at [491, 219] on span "ATTEMPT TO GET LOCATION NUMBER FOR EVERY CALL AND LOG IN CALL NOTES!!!" at bounding box center [413, 222] width 264 height 7
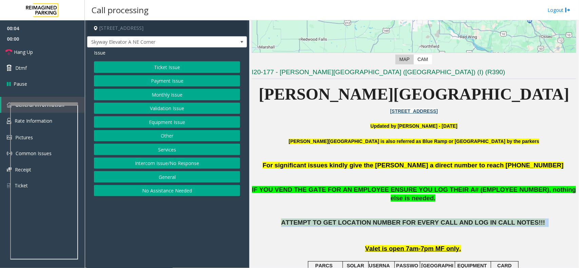
click at [491, 219] on span "ATTEMPT TO GET LOCATION NUMBER FOR EVERY CALL AND LOG IN CALL NOTES!!!" at bounding box center [413, 222] width 264 height 7
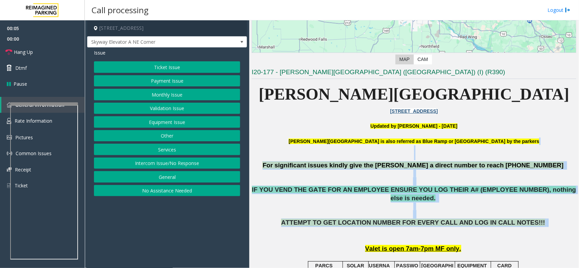
drag, startPoint x: 491, startPoint y: 212, endPoint x: 384, endPoint y: 147, distance: 125.7
click at [197, 167] on button "Intercom Issue/No Response" at bounding box center [167, 164] width 146 height 12
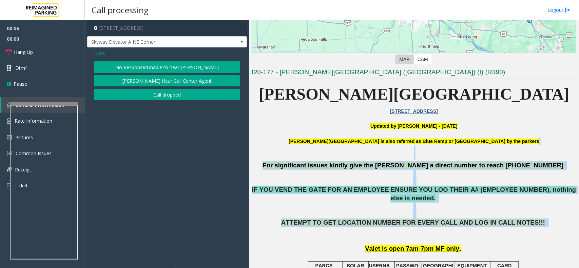
click at [175, 70] on button "No Response/Unable to hear [PERSON_NAME]" at bounding box center [167, 67] width 146 height 12
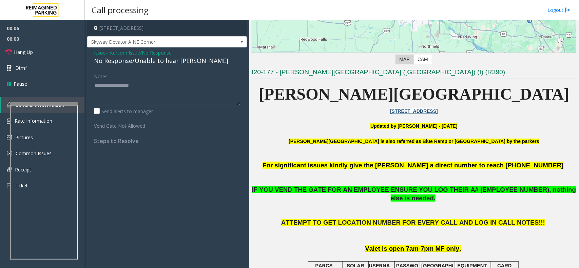
click at [171, 65] on div "No Response/Unable to hear [PERSON_NAME]" at bounding box center [167, 60] width 146 height 9
click at [176, 97] on textarea at bounding box center [167, 92] width 146 height 25
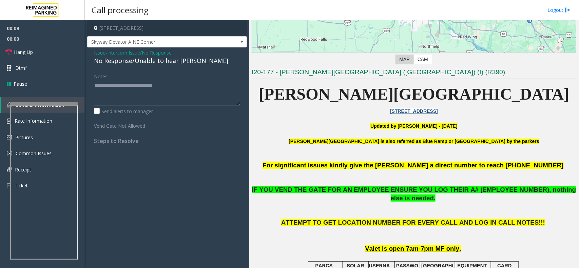
click at [176, 97] on textarea at bounding box center [167, 92] width 146 height 25
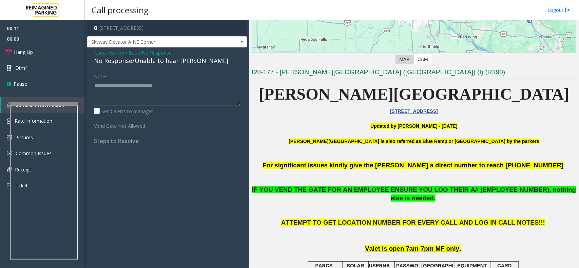
click at [176, 97] on textarea at bounding box center [167, 92] width 146 height 25
click at [177, 89] on textarea at bounding box center [167, 92] width 146 height 25
drag, startPoint x: 177, startPoint y: 89, endPoint x: 235, endPoint y: 198, distance: 123.3
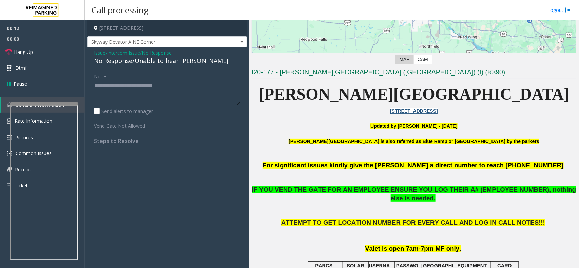
click at [235, 198] on app-call-processing-form "800 East 28th Street, Minneapolis, MN Skyway Elevator A NE Corner Issue - Inter…" at bounding box center [167, 144] width 165 height 248
type textarea "**********"
click at [149, 145] on h4 "Steps to Resolve" at bounding box center [167, 141] width 146 height 6
drag, startPoint x: 149, startPoint y: 145, endPoint x: 92, endPoint y: 122, distance: 60.9
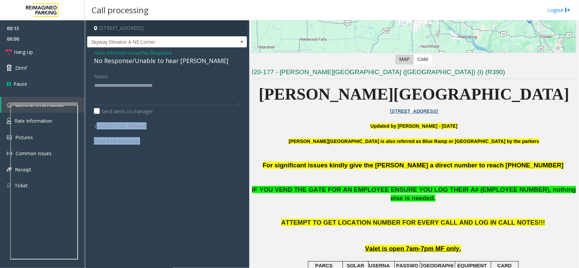
click at [92, 122] on div "Notes: Send alerts to manager Vend Gate Not Allowed Steps to Resolve" at bounding box center [167, 108] width 156 height 74
click at [92, 122] on label "Vend Gate Not Allowed" at bounding box center [123, 125] width 62 height 10
drag, startPoint x: 147, startPoint y: 148, endPoint x: 180, endPoint y: 158, distance: 34.4
click at [180, 158] on app-call-processing-form "800 East 28th Street, Minneapolis, MN Skyway Elevator A NE Corner Issue - Inter…" at bounding box center [167, 144] width 165 height 248
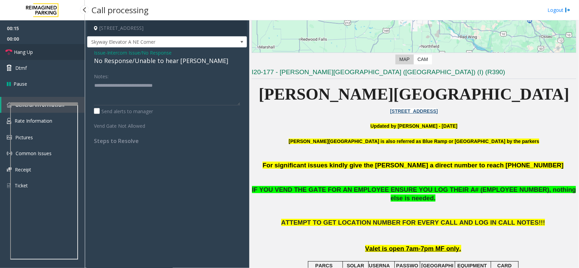
click at [31, 53] on span "Hang Up" at bounding box center [23, 52] width 19 height 7
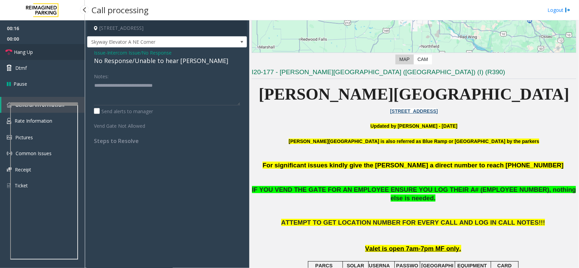
click at [31, 53] on span "Hang Up" at bounding box center [23, 52] width 19 height 7
click at [32, 53] on span "Hang Up" at bounding box center [23, 52] width 19 height 7
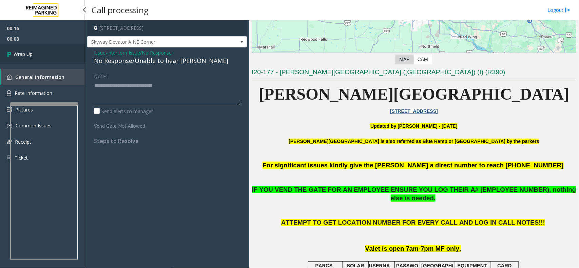
drag, startPoint x: 32, startPoint y: 55, endPoint x: 35, endPoint y: 56, distance: 3.5
click at [35, 56] on link "Wrap Up" at bounding box center [42, 54] width 85 height 20
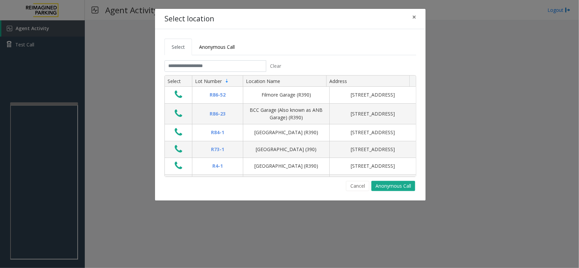
click at [346, 179] on tab "Clear Select Lot Number Location Name Address R86-52 Filmore Garage (R390) 175 …" at bounding box center [291, 125] width 252 height 131
click at [354, 186] on button "Cancel" at bounding box center [357, 186] width 23 height 10
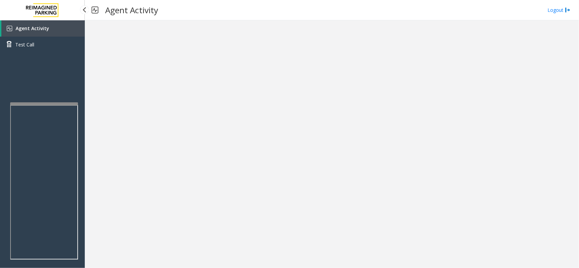
click at [50, 33] on link "Agent Activity" at bounding box center [42, 28] width 83 height 16
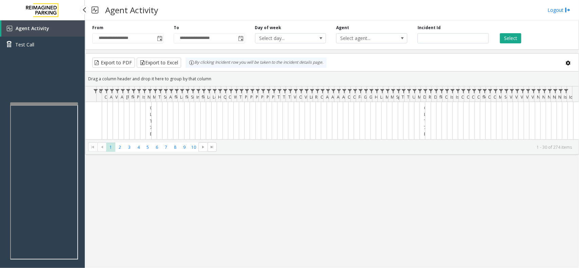
click at [138, 17] on h3 "Agent Activity" at bounding box center [132, 10] width 60 height 17
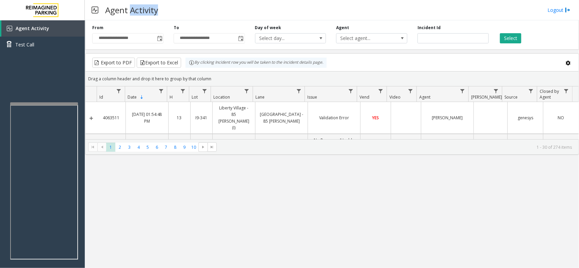
click at [138, 17] on h3 "Agent Activity" at bounding box center [132, 10] width 60 height 17
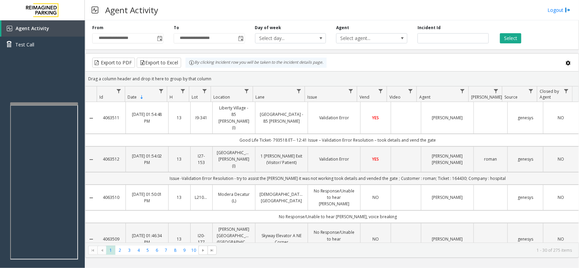
click at [330, 172] on td "Issue -Validation Error Resolution - try to assist the parker it was not workin…" at bounding box center [338, 178] width 482 height 13
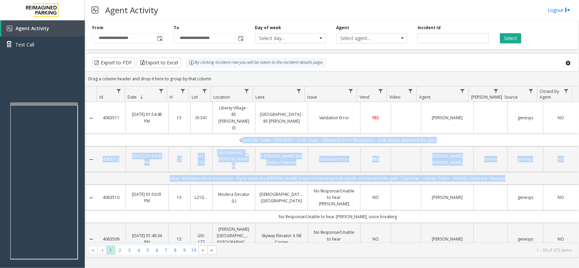
drag, startPoint x: 330, startPoint y: 162, endPoint x: 228, endPoint y: 127, distance: 108.1
click at [228, 134] on td "Good Life Ticket- 793518 ET-- 12:41 Issue – Validation Error Resolution – took …" at bounding box center [338, 140] width 482 height 13
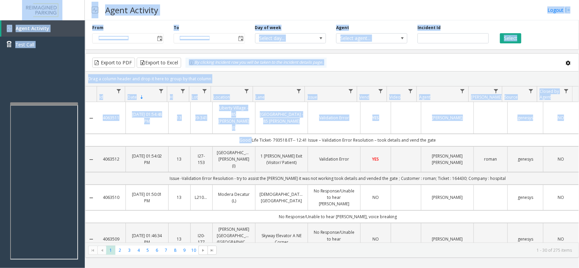
drag, startPoint x: 228, startPoint y: 127, endPoint x: -206, endPoint y: -3, distance: 452.8
click at [0, 0] on html "**********" at bounding box center [289, 134] width 579 height 268
click at [223, 134] on td "Good Life Ticket- 793518 ET-- 12:41 Issue – Validation Error Resolution – took …" at bounding box center [338, 140] width 482 height 13
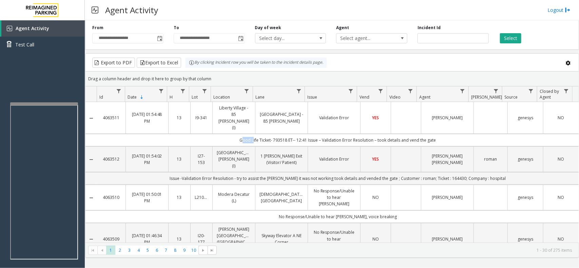
click at [223, 134] on td "Good Life Ticket- 793518 ET-- 12:41 Issue – Validation Error Resolution – took …" at bounding box center [338, 140] width 482 height 13
drag, startPoint x: 223, startPoint y: 127, endPoint x: 457, endPoint y: 130, distance: 234.5
click at [457, 134] on td "Good Life Ticket- 793518 ET-- 12:41 Issue – Validation Error Resolution – took …" at bounding box center [338, 140] width 482 height 13
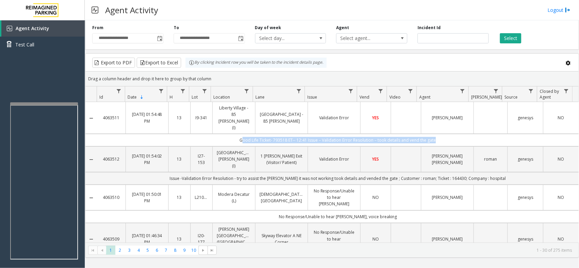
click at [457, 134] on td "Good Life Ticket- 793518 ET-- 12:41 Issue – Validation Error Resolution – took …" at bounding box center [338, 140] width 482 height 13
click at [386, 134] on td "Good Life Ticket- 793518 ET-- 12:41 Issue – Validation Error Resolution – took …" at bounding box center [338, 140] width 482 height 13
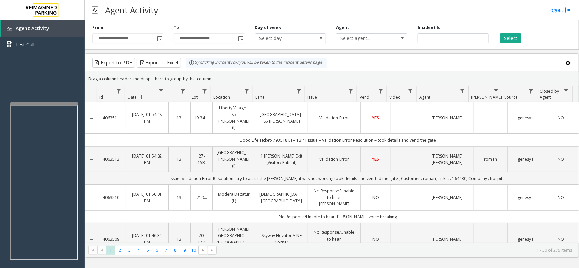
click at [374, 134] on td "Good Life Ticket- 793518 ET-- 12:41 Issue – Validation Error Resolution – took …" at bounding box center [338, 140] width 482 height 13
click at [376, 134] on td "Good Life Ticket- 793518 ET-- 12:41 Issue – Validation Error Resolution – took …" at bounding box center [338, 140] width 482 height 13
drag, startPoint x: 376, startPoint y: 123, endPoint x: 491, endPoint y: 167, distance: 123.8
click at [496, 172] on td "Issue -Validation Error Resolution - try to assist the parker it was not workin…" at bounding box center [338, 178] width 482 height 13
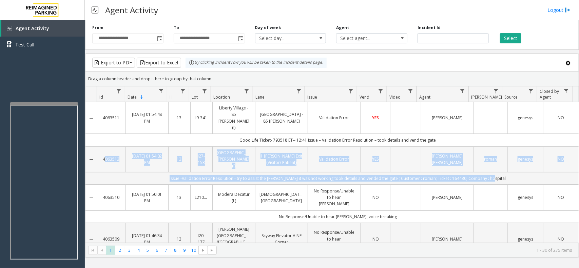
drag, startPoint x: 496, startPoint y: 160, endPoint x: 116, endPoint y: 153, distance: 380.2
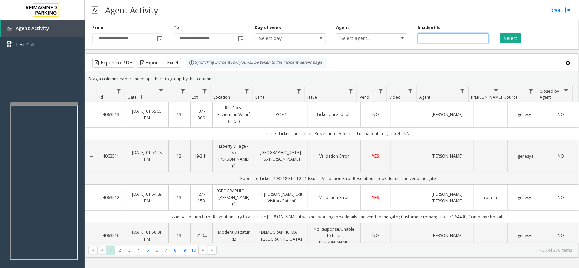
click at [475, 44] on div "**********" at bounding box center [332, 34] width 494 height 32
paste input "*******"
type input "*******"
click at [500, 40] on button "Select" at bounding box center [510, 38] width 21 height 10
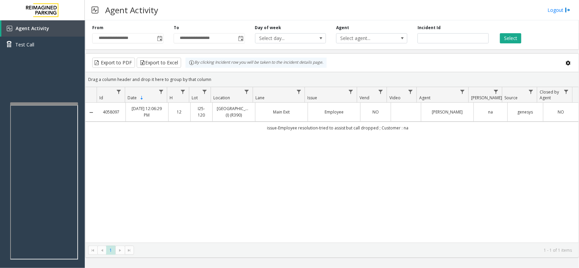
click at [313, 128] on td "issue-Employee resolution-tried to assist but call dropped ; Customer : na" at bounding box center [338, 128] width 482 height 12
drag, startPoint x: 313, startPoint y: 128, endPoint x: 422, endPoint y: 126, distance: 108.6
click at [422, 126] on td "issue-Employee resolution-tried to assist but call dropped ; Customer : na" at bounding box center [338, 128] width 482 height 12
drag, startPoint x: 422, startPoint y: 126, endPoint x: 328, endPoint y: 149, distance: 96.6
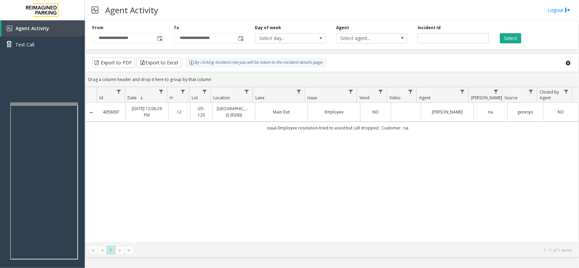
click at [328, 149] on div "4058097 Aug 18, 2025 12:06:29 PM 12 I25-120 Plaza East Garage (I) (R390) Main E…" at bounding box center [332, 173] width 493 height 140
click at [296, 134] on td "issue-Employee resolution-tried to assist but call dropped ; Customer : na" at bounding box center [338, 128] width 482 height 12
click at [479, 34] on input "*******" at bounding box center [453, 38] width 71 height 10
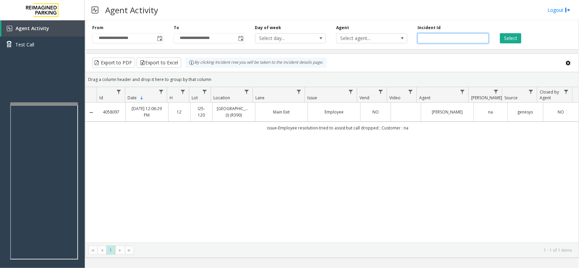
click at [479, 34] on input "*******" at bounding box center [453, 38] width 71 height 10
click at [523, 36] on div "Select" at bounding box center [534, 34] width 81 height 19
click at [516, 39] on button "Select" at bounding box center [510, 38] width 21 height 10
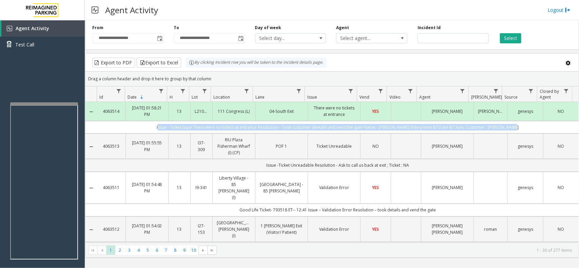
drag, startPoint x: 153, startPoint y: 121, endPoint x: 557, endPoint y: 125, distance: 403.9
click at [557, 125] on td "Issue - Ticket Issue There were no tickets at entrance Resolution:- Took custom…" at bounding box center [338, 127] width 482 height 13
drag, startPoint x: 557, startPoint y: 125, endPoint x: 284, endPoint y: 130, distance: 272.9
click at [284, 130] on td "Issue - Ticket Issue There were no tickets at entrance Resolution:- Took custom…" at bounding box center [338, 127] width 482 height 13
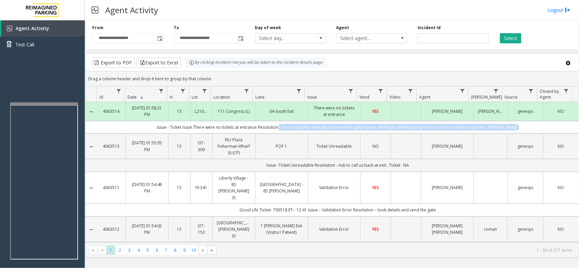
click at [284, 130] on td "Issue - Ticket Issue There were no tickets at entrance Resolution:- Took custom…" at bounding box center [338, 127] width 482 height 13
drag, startPoint x: 284, startPoint y: 130, endPoint x: 540, endPoint y: 132, distance: 255.9
click at [539, 132] on td "Issue - Ticket Issue There were no tickets at entrance Resolution:- Took custom…" at bounding box center [338, 127] width 482 height 13
click at [540, 132] on td "Issue - Ticket Issue There were no tickets at entrance Resolution:- Took custom…" at bounding box center [338, 127] width 482 height 13
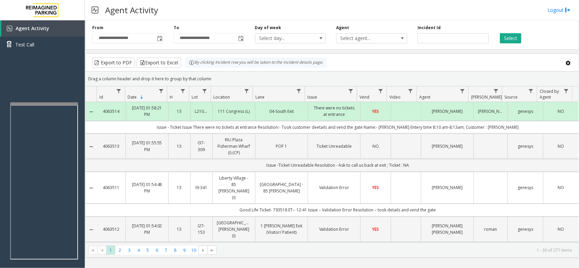
click at [540, 132] on td "Issue - Ticket Issue There were no tickets at entrance Resolution:- Took custom…" at bounding box center [338, 127] width 482 height 13
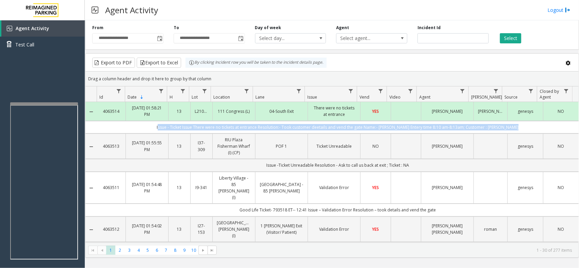
click at [540, 132] on td "Issue - Ticket Issue There were no tickets at entrance Resolution:- Took custom…" at bounding box center [338, 127] width 482 height 13
click at [418, 129] on td "Issue - Ticket Issue There were no tickets at entrance Resolution:- Took custom…" at bounding box center [338, 127] width 482 height 13
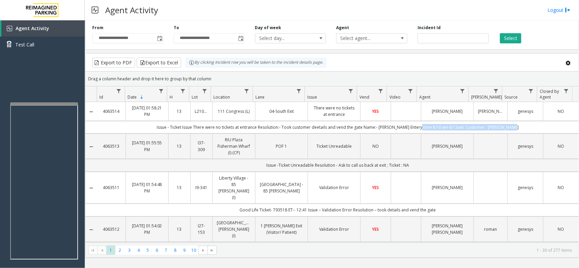
drag, startPoint x: 419, startPoint y: 131, endPoint x: 557, endPoint y: 129, distance: 137.8
click at [557, 129] on td "Issue - Ticket Issue There were no tickets at entrance Resolution:- Took custom…" at bounding box center [338, 127] width 482 height 13
drag, startPoint x: 557, startPoint y: 129, endPoint x: 474, endPoint y: 126, distance: 83.2
click at [474, 126] on td "Issue - Ticket Issue There were no tickets at entrance Resolution:- Took custom…" at bounding box center [338, 127] width 482 height 13
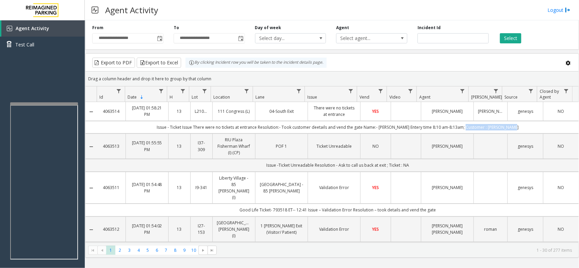
click at [474, 126] on td "Issue - Ticket Issue There were no tickets at entrance Resolution:- Took custom…" at bounding box center [338, 127] width 482 height 13
drag, startPoint x: 474, startPoint y: 126, endPoint x: 524, endPoint y: 126, distance: 50.2
click at [524, 126] on td "Issue - Ticket Issue There were no tickets at entrance Resolution:- Took custom…" at bounding box center [338, 127] width 482 height 13
drag, startPoint x: 524, startPoint y: 126, endPoint x: 481, endPoint y: 124, distance: 43.8
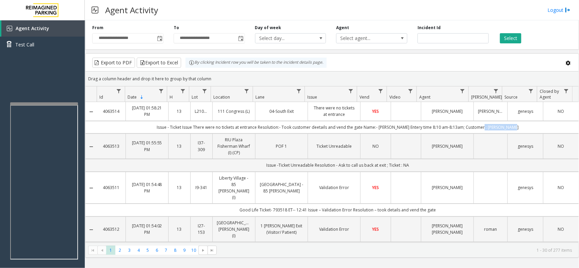
click at [481, 124] on td "Issue - Ticket Issue There were no tickets at entrance Resolution:- Took custom…" at bounding box center [338, 127] width 482 height 13
click at [523, 130] on td "Issue - Ticket Issue There were no tickets at entrance Resolution:- Took custom…" at bounding box center [338, 127] width 482 height 13
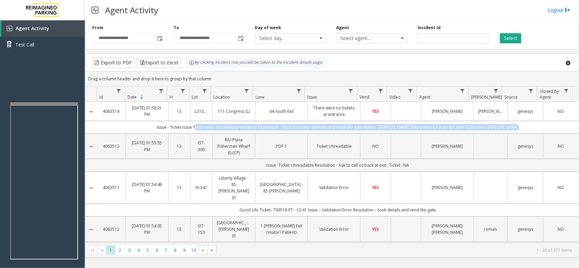
drag, startPoint x: 523, startPoint y: 130, endPoint x: 200, endPoint y: 126, distance: 323.1
click at [200, 126] on td "Issue - Ticket Issue There were no tickets at entrance Resolution:- Took custom…" at bounding box center [338, 127] width 482 height 13
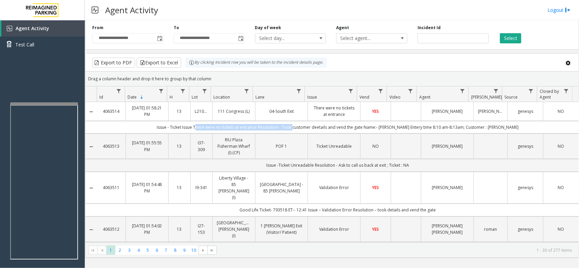
drag, startPoint x: 200, startPoint y: 126, endPoint x: 293, endPoint y: 125, distance: 92.3
click at [293, 125] on td "Issue - Ticket Issue There were no tickets at entrance Resolution:- Took custom…" at bounding box center [338, 127] width 482 height 13
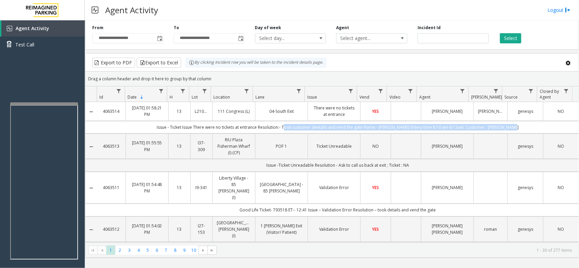
drag, startPoint x: 293, startPoint y: 125, endPoint x: 517, endPoint y: 124, distance: 224.3
click at [517, 124] on td "Issue - Ticket Issue There were no tickets at entrance Resolution:- Took custom…" at bounding box center [338, 127] width 482 height 13
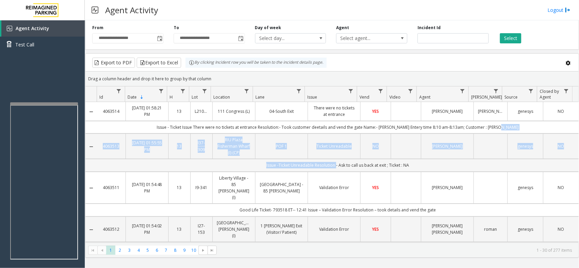
drag, startPoint x: 517, startPoint y: 124, endPoint x: 314, endPoint y: 166, distance: 207.2
click at [314, 166] on td "Issue -Ticket Unreadable Resolution - Ask to call us back at exit ; Ticket : NA" at bounding box center [338, 165] width 482 height 13
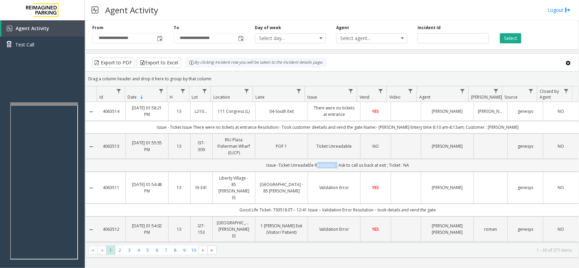
click at [314, 166] on td "Issue -Ticket Unreadable Resolution - Ask to call us back at exit ; Ticket : NA" at bounding box center [338, 165] width 482 height 13
drag, startPoint x: 314, startPoint y: 166, endPoint x: 413, endPoint y: 164, distance: 99.5
click at [413, 164] on td "Issue -Ticket Unreadable Resolution - Ask to call us back at exit ; Ticket : NA" at bounding box center [338, 165] width 482 height 13
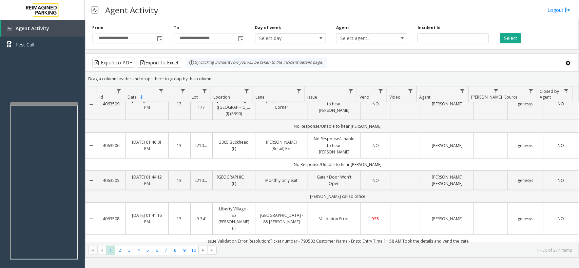
scroll to position [212, 0]
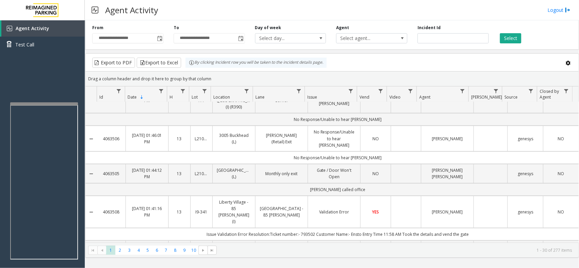
click at [211, 228] on td "Issue Validation Error Resolution:Ticket number:- 793502 Customer Name:- Ensto …" at bounding box center [338, 234] width 482 height 13
click at [215, 228] on td "Issue Validation Error Resolution:Ticket number:- 793502 Customer Name:- Ensto …" at bounding box center [338, 234] width 482 height 13
drag, startPoint x: 215, startPoint y: 186, endPoint x: 505, endPoint y: 196, distance: 290.4
click at [513, 228] on td "Issue Validation Error Resolution:Ticket number:- 793502 Customer Name:- Ensto …" at bounding box center [338, 234] width 482 height 13
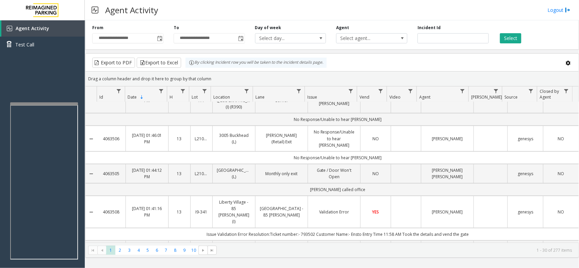
click at [513, 228] on td "Issue Validation Error Resolution:Ticket number:- 793502 Customer Name:- Ensto …" at bounding box center [338, 234] width 482 height 13
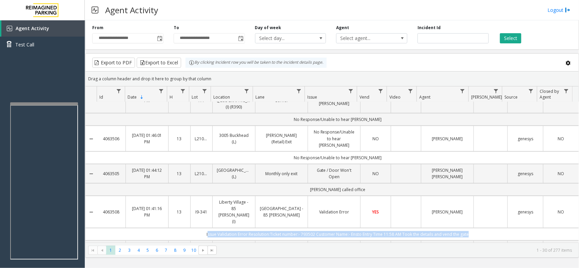
drag, startPoint x: 512, startPoint y: 185, endPoint x: 251, endPoint y: 179, distance: 261.4
click at [269, 228] on td "Issue Validation Error Resolution:Ticket number:- 793502 Customer Name:- Ensto …" at bounding box center [338, 234] width 482 height 13
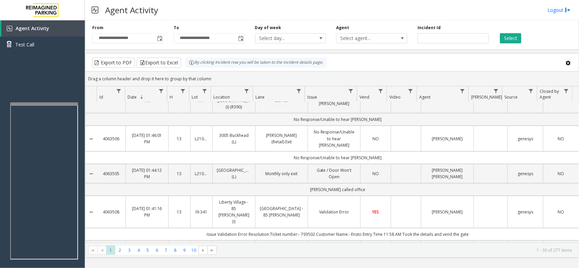
click at [251, 196] on td "Liberty Village - 85 [PERSON_NAME] (I)" at bounding box center [233, 212] width 43 height 32
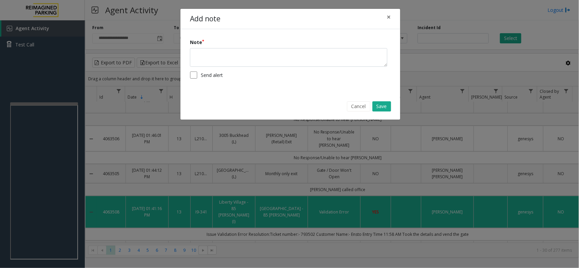
click at [270, 188] on div "Add note × Note Send alert Cancel Save" at bounding box center [289, 134] width 579 height 268
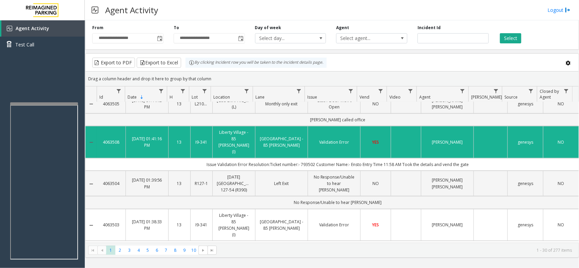
scroll to position [297, 0]
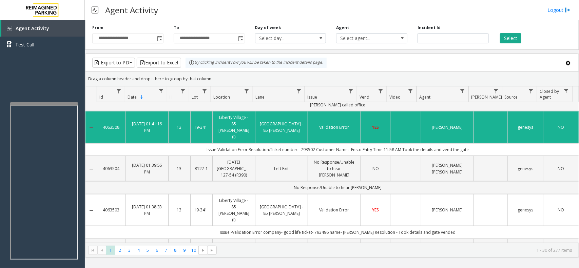
click at [427, 226] on td "Issue -Validation Error company- good life ticket- 793496 name- debra Resolutio…" at bounding box center [338, 232] width 482 height 13
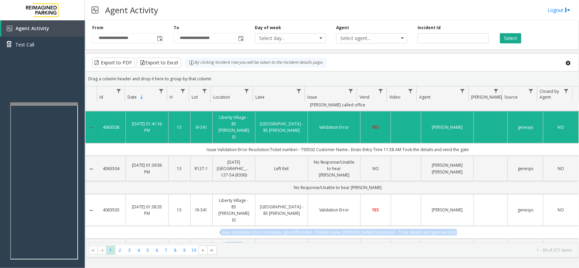
drag, startPoint x: 428, startPoint y: 170, endPoint x: 445, endPoint y: 211, distance: 44.3
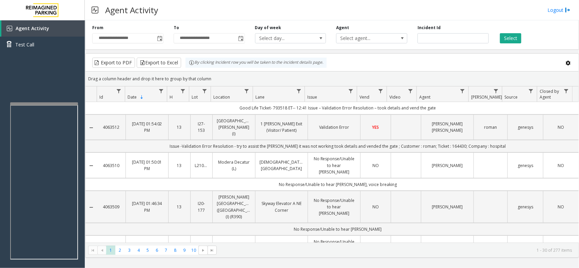
scroll to position [0, 0]
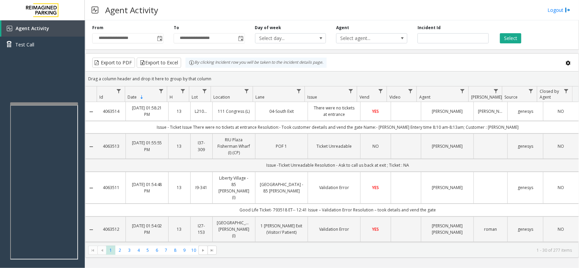
click at [168, 128] on td "Issue - Ticket Issue There were no tickets at entrance Resolution:- Took custom…" at bounding box center [338, 127] width 482 height 13
drag, startPoint x: 168, startPoint y: 128, endPoint x: 244, endPoint y: 126, distance: 76.4
click at [244, 126] on td "Issue - Ticket Issue There were no tickets at entrance Resolution:- Took custom…" at bounding box center [338, 127] width 482 height 13
click at [199, 129] on td "Issue - Ticket Issue There were no tickets at entrance Resolution:- Took custom…" at bounding box center [338, 127] width 482 height 13
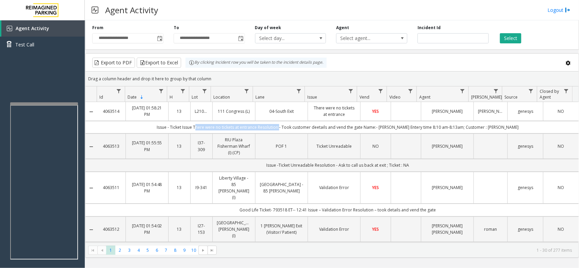
drag, startPoint x: 199, startPoint y: 129, endPoint x: 278, endPoint y: 130, distance: 79.4
click at [278, 130] on td "Issue - Ticket Issue There were no tickets at entrance Resolution:- Took custom…" at bounding box center [338, 127] width 482 height 13
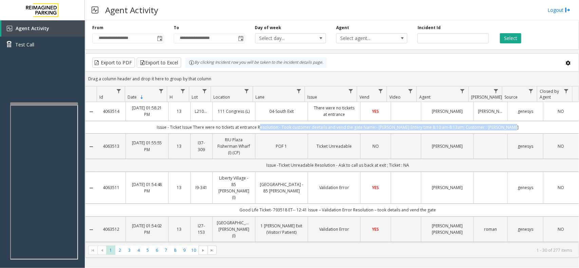
drag, startPoint x: 278, startPoint y: 130, endPoint x: 508, endPoint y: 126, distance: 229.5
click at [508, 126] on td "Issue - Ticket Issue There were no tickets at entrance Resolution:- Took custom…" at bounding box center [338, 127] width 482 height 13
drag, startPoint x: 508, startPoint y: 126, endPoint x: 248, endPoint y: 77, distance: 264.6
click at [248, 77] on kendo-grid "Export to PDF Export to Excel By clicking Incident row you will be taken to the…" at bounding box center [332, 155] width 494 height 205
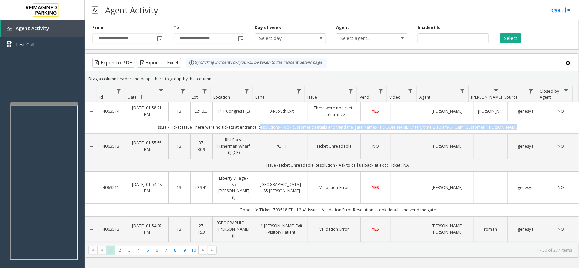
click at [248, 77] on div "Drag a column header and drop it here to group by that column" at bounding box center [332, 79] width 493 height 12
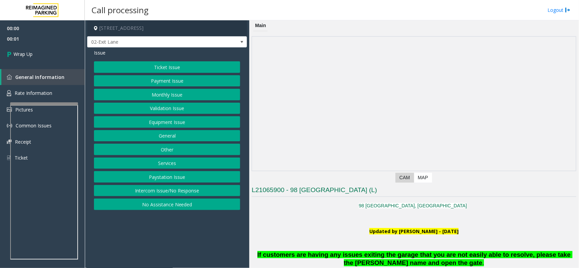
click at [194, 197] on button "Intercom Issue/No Response" at bounding box center [167, 191] width 146 height 12
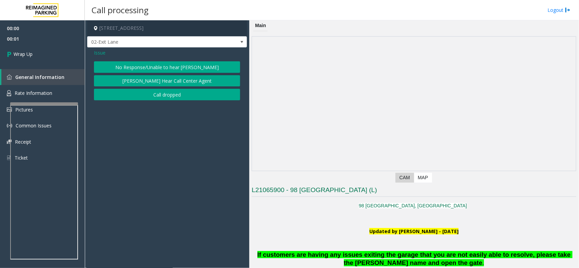
click at [152, 100] on button "Call dropped" at bounding box center [167, 95] width 146 height 12
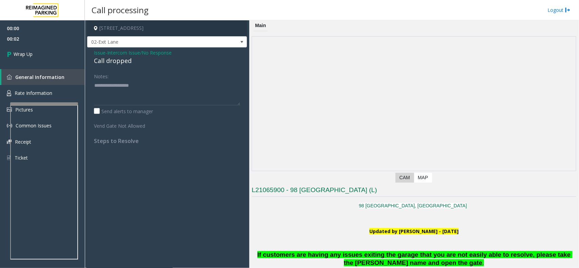
click at [121, 60] on div "Call dropped" at bounding box center [167, 60] width 146 height 9
copy div "Call dropped"
click at [134, 84] on textarea at bounding box center [167, 92] width 146 height 25
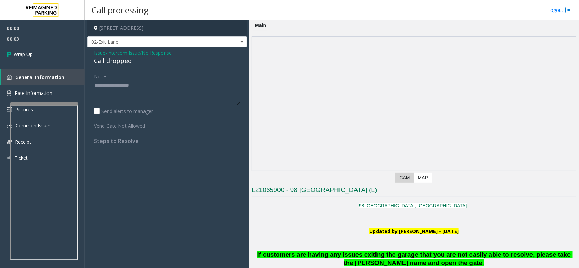
paste textarea "**********"
type textarea "**********"
click at [26, 60] on link "Wrap Up" at bounding box center [42, 54] width 85 height 20
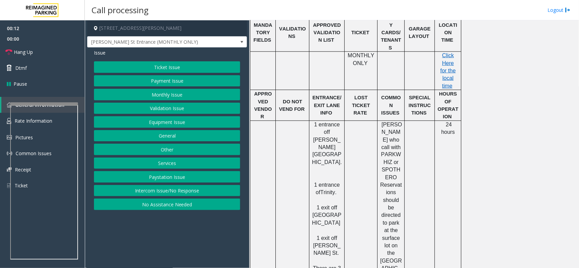
scroll to position [467, 0]
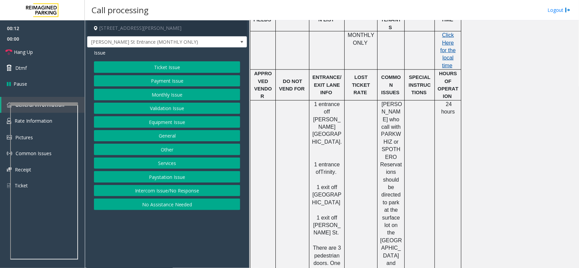
click at [445, 39] on span "Click Here for the local time" at bounding box center [448, 50] width 15 height 36
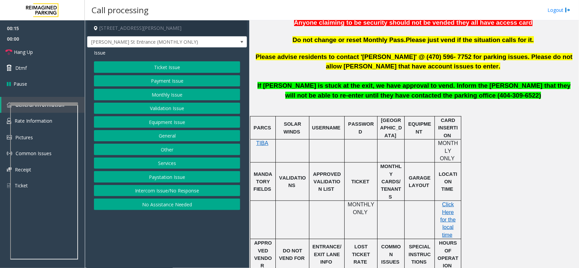
scroll to position [255, 0]
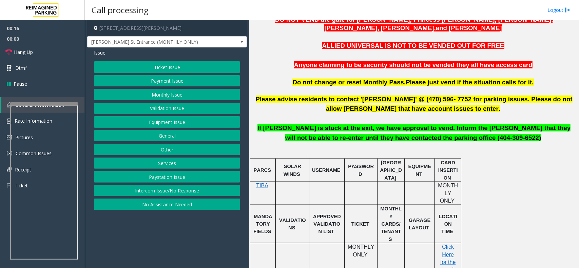
click at [369, 138] on span "If Parker is stuck at the exit, we have approval to vend. Inform the parker tha…" at bounding box center [415, 133] width 314 height 17
click at [369, 139] on span "If Parker is stuck at the exit, we have approval to vend. Inform the parker tha…" at bounding box center [415, 133] width 314 height 17
click at [369, 140] on span "If Parker is stuck at the exit, we have approval to vend. Inform the parker tha…" at bounding box center [415, 133] width 314 height 17
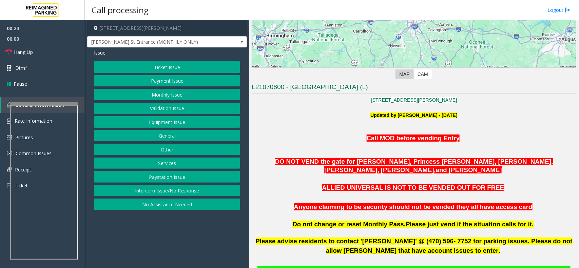
scroll to position [127, 0]
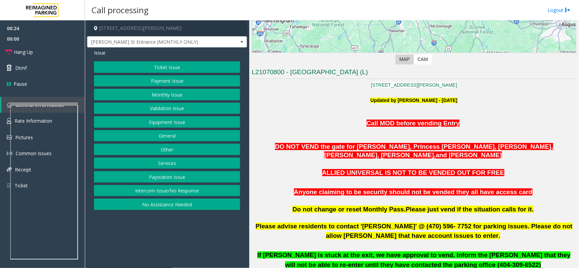
click at [399, 220] on p at bounding box center [414, 217] width 325 height 7
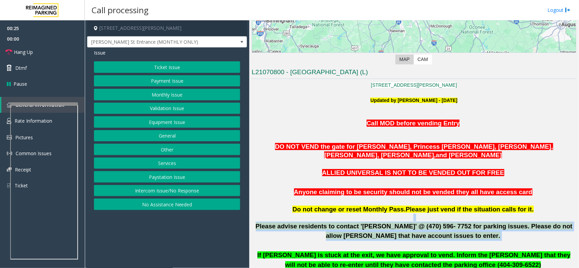
drag, startPoint x: 399, startPoint y: 220, endPoint x: 402, endPoint y: 239, distance: 19.6
click at [402, 239] on span "Please advise residents to contact 'Aldo Gaither' @ (470) 596- 7752 for parking…" at bounding box center [414, 231] width 317 height 17
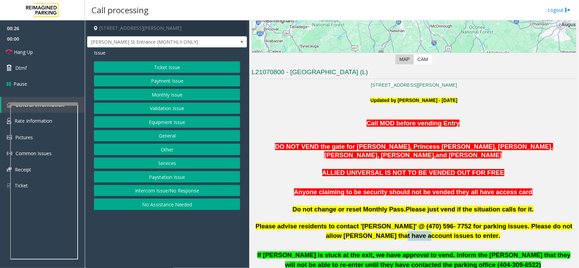
click at [402, 239] on span "Please advise residents to contact 'Aldo Gaither' @ (470) 596- 7752 for parking…" at bounding box center [414, 231] width 317 height 17
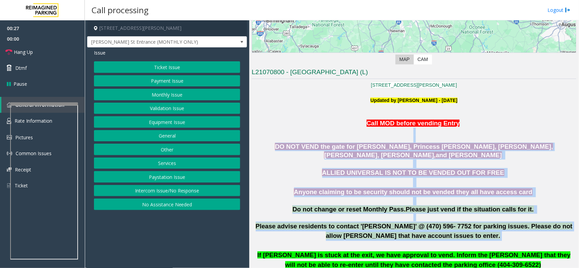
drag, startPoint x: 402, startPoint y: 239, endPoint x: 332, endPoint y: 131, distance: 129.3
click at [332, 131] on p "Call MOD before vending Entry" at bounding box center [414, 127] width 325 height 16
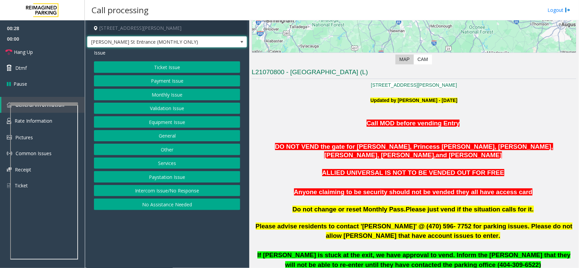
click at [153, 44] on span "Pryor St Entrance (MONTHLY ONLY)" at bounding box center [151, 42] width 127 height 11
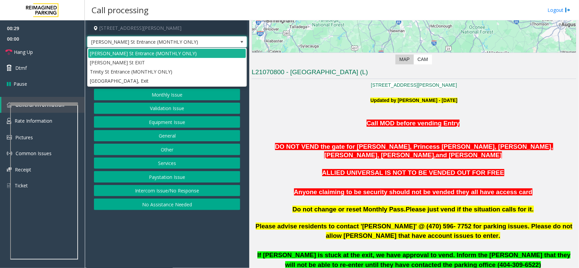
click at [153, 44] on span "Pryor St Entrance (MONTHLY ONLY)" at bounding box center [151, 42] width 127 height 11
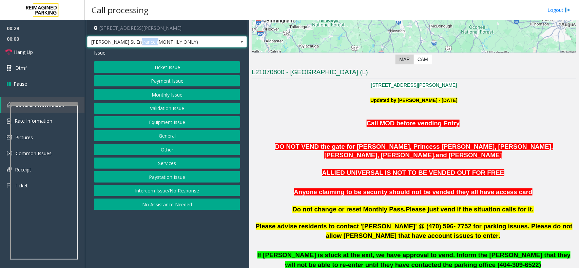
click at [153, 44] on span "Pryor St Entrance (MONTHLY ONLY)" at bounding box center [151, 42] width 127 height 11
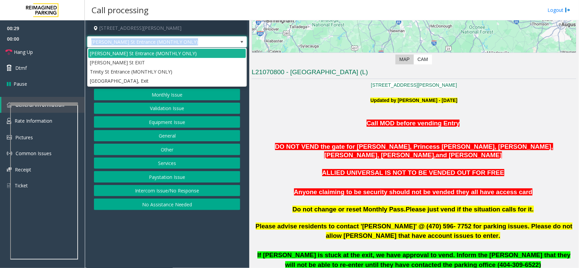
click at [153, 44] on span "Pryor St Entrance (MONTHLY ONLY)" at bounding box center [151, 42] width 127 height 11
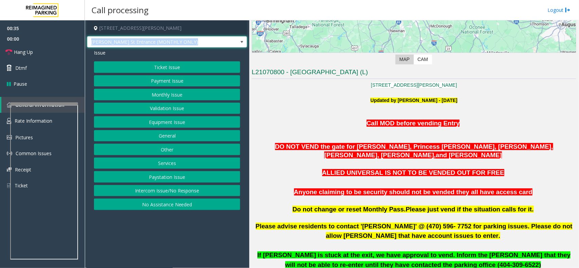
click at [237, 44] on span "Pryor St Entrance (MONTHLY ONLY)" at bounding box center [167, 42] width 160 height 12
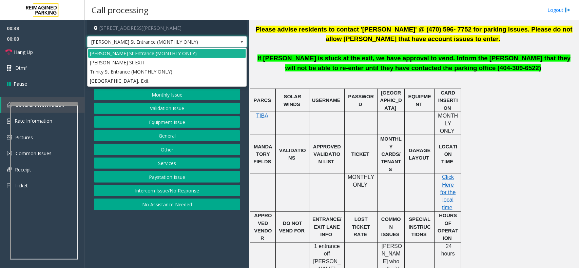
scroll to position [339, 0]
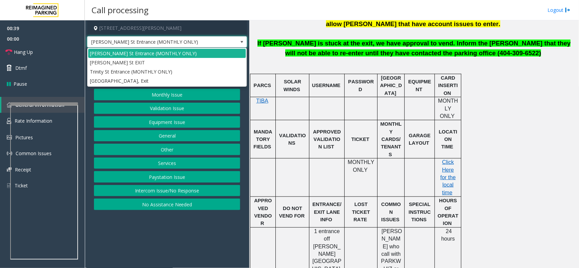
click at [224, 37] on span "Pryor St Entrance (MONTHLY ONLY)" at bounding box center [167, 42] width 160 height 12
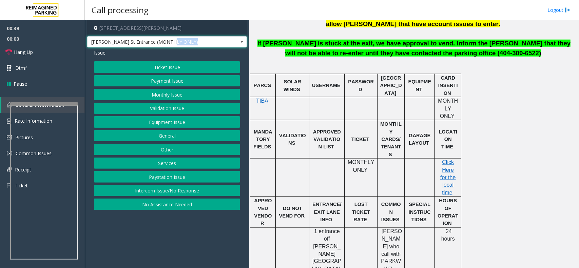
click at [224, 37] on span "Pryor St Entrance (MONTHLY ONLY)" at bounding box center [167, 42] width 160 height 12
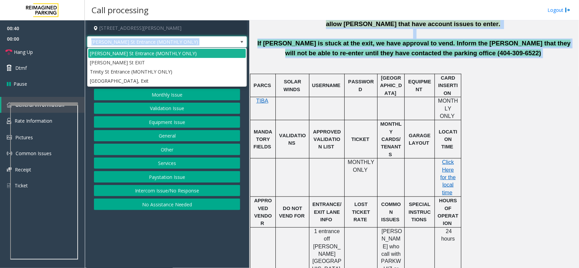
drag, startPoint x: 224, startPoint y: 37, endPoint x: 398, endPoint y: 41, distance: 173.5
click at [397, 41] on div "180 Pryor Street Southwest, Atlanta, GA Pryor St Entrance (MONTHLY ONLY) Issue …" at bounding box center [332, 144] width 494 height 248
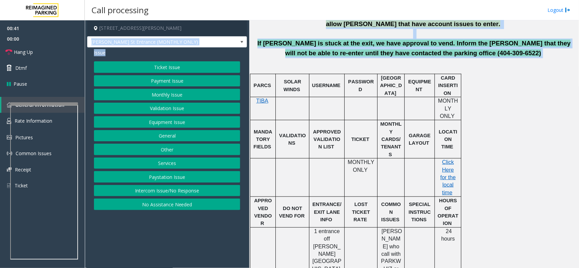
click at [368, 42] on span "If Parker is stuck at the exit, we have approval to vend. Inform the parker tha…" at bounding box center [415, 48] width 314 height 17
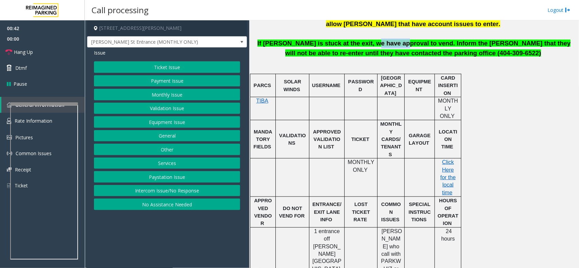
click at [368, 42] on span "If Parker is stuck at the exit, we have approval to vend. Inform the parker tha…" at bounding box center [415, 48] width 314 height 17
click at [184, 128] on button "Equipment Issue" at bounding box center [167, 122] width 146 height 12
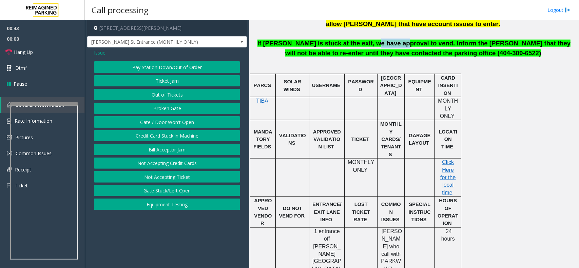
click at [182, 123] on button "Gate / Door Won't Open" at bounding box center [167, 122] width 146 height 12
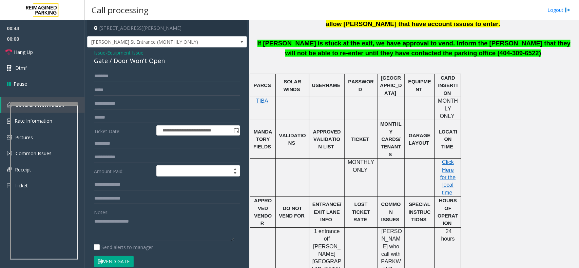
click at [133, 56] on span "Equipment Issue" at bounding box center [125, 52] width 36 height 7
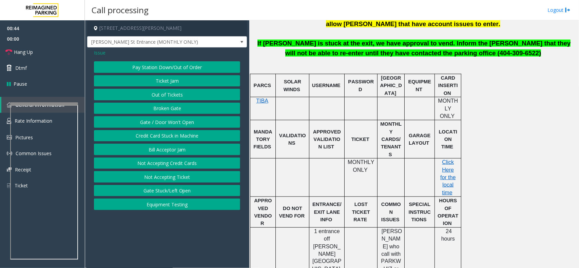
click at [181, 125] on button "Gate / Door Won't Open" at bounding box center [167, 122] width 146 height 12
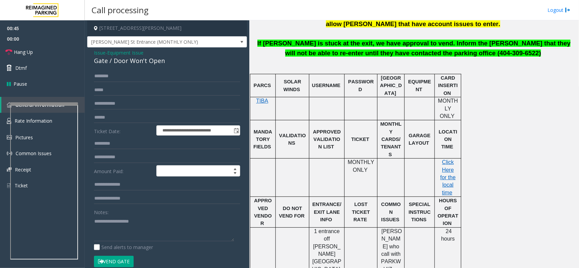
click at [148, 62] on div "Gate / Door Won't Open" at bounding box center [167, 60] width 146 height 9
copy div "Gate / Door Won't Open"
click at [171, 223] on textarea at bounding box center [164, 228] width 140 height 25
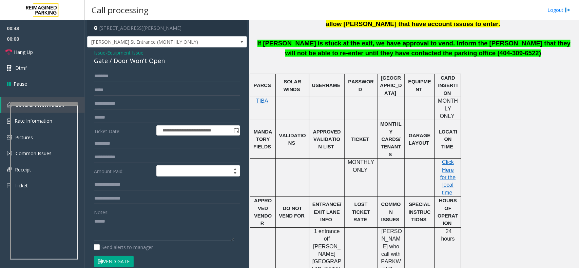
paste textarea "**********"
click at [109, 231] on textarea at bounding box center [164, 228] width 140 height 25
paste textarea "**********"
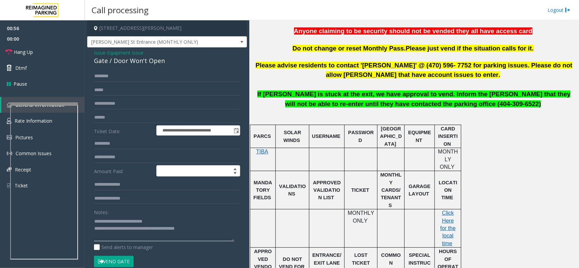
scroll to position [212, 0]
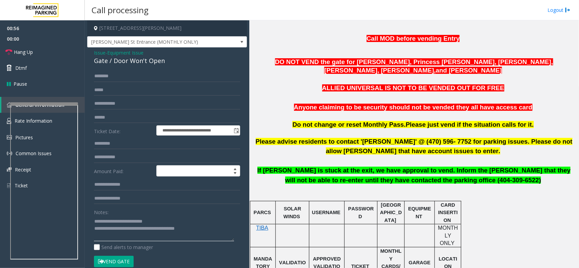
type textarea "**********"
click at [375, 179] on span "If Parker is stuck at the exit, we have approval to vend. Inform the parker tha…" at bounding box center [415, 175] width 314 height 17
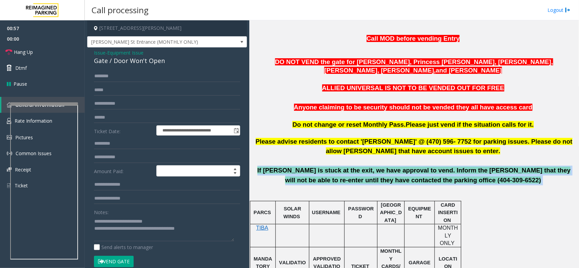
click at [375, 179] on span "If Parker is stuck at the exit, we have approval to vend. Inform the parker tha…" at bounding box center [415, 175] width 314 height 17
click at [24, 47] on link "Hang Up" at bounding box center [42, 52] width 85 height 16
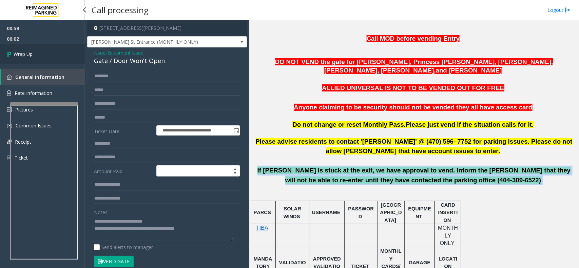
click at [24, 47] on link "Wrap Up" at bounding box center [42, 54] width 85 height 20
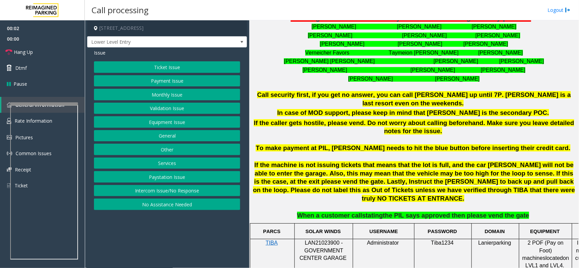
scroll to position [255, 0]
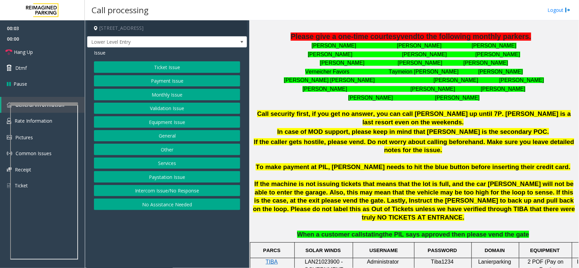
click at [313, 128] on b "In case of MOD support, please keep in mind that Ethan is the secondary POC." at bounding box center [413, 131] width 272 height 7
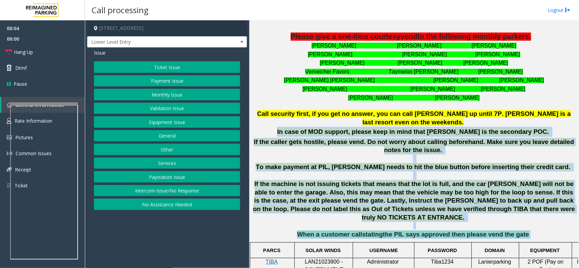
drag, startPoint x: 313, startPoint y: 125, endPoint x: 545, endPoint y: 214, distance: 248.4
click at [545, 214] on div "**********" at bounding box center [414, 121] width 325 height 238
click at [545, 231] on p "When a customer call stating the PIL says approved then please vend the gate" at bounding box center [414, 235] width 325 height 8
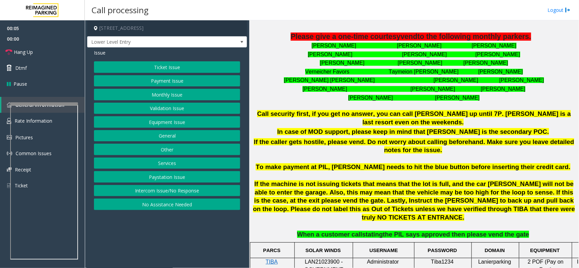
click at [183, 206] on button "No Assistance Needed" at bounding box center [167, 205] width 146 height 12
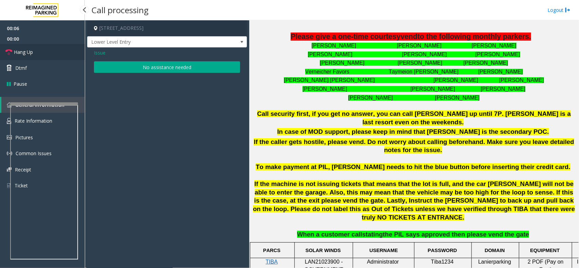
click at [41, 49] on link "Hang Up" at bounding box center [42, 52] width 85 height 16
click at [130, 70] on button "No assistance needed" at bounding box center [167, 67] width 146 height 12
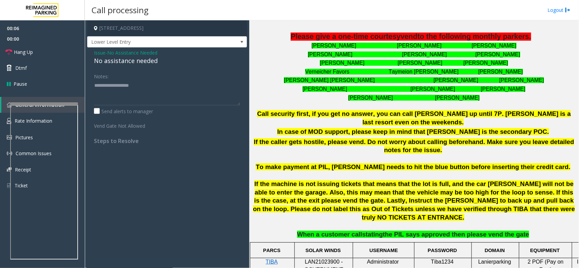
click at [128, 63] on div "No assistance needed" at bounding box center [167, 60] width 146 height 9
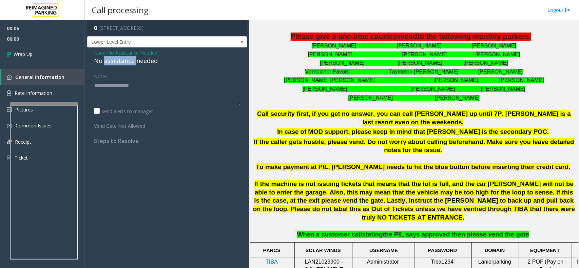
click at [128, 63] on div "No assistance needed" at bounding box center [167, 60] width 146 height 9
copy div "No assistance needed"
click at [153, 100] on textarea at bounding box center [167, 92] width 146 height 25
paste textarea "**********"
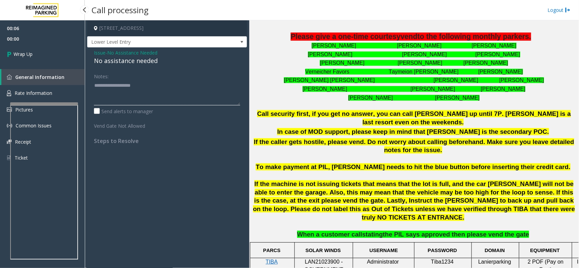
type textarea "**********"
click at [36, 26] on span "00:06" at bounding box center [42, 28] width 85 height 11
click at [49, 53] on link "Wrap Up" at bounding box center [42, 54] width 85 height 20
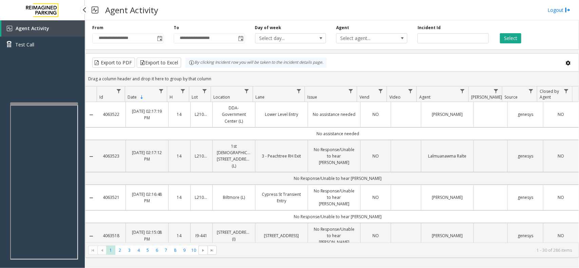
click at [6, 267] on div "Agent Activity Test Call" at bounding box center [42, 154] width 85 height 268
click at [5, 267] on div "Agent Activity Test Call" at bounding box center [42, 154] width 85 height 268
click at [3, 267] on div "Agent Activity Test Call" at bounding box center [42, 154] width 85 height 268
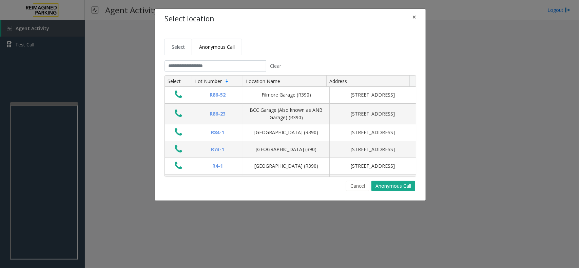
click at [214, 51] on link "Anonymous Call" at bounding box center [217, 47] width 50 height 17
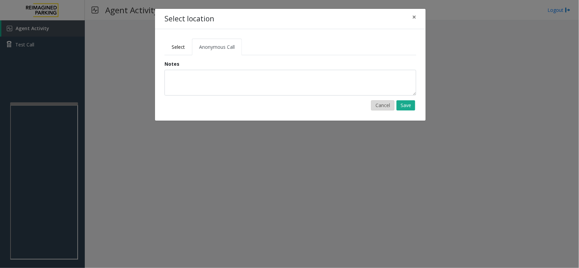
click at [389, 107] on button "Cancel" at bounding box center [382, 105] width 23 height 10
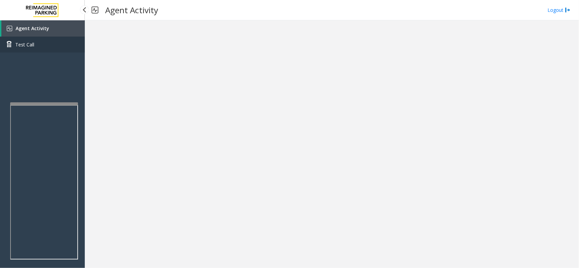
click at [36, 38] on link "Test Call" at bounding box center [42, 45] width 85 height 16
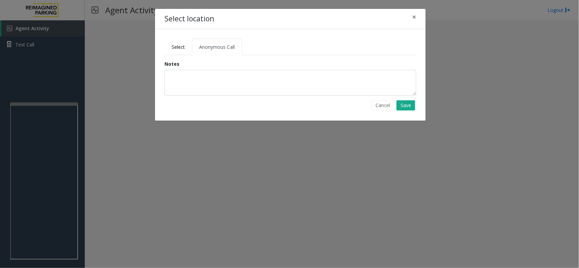
click at [36, 20] on div "Select location × Select Anonymous Call Clear Select Lot Number Location Name A…" at bounding box center [289, 134] width 579 height 268
click at [39, 30] on div "Select location × Select Anonymous Call Clear Select Lot Number Location Name A…" at bounding box center [289, 134] width 579 height 268
click at [387, 100] on form "Notes Cancel Save" at bounding box center [291, 85] width 262 height 50
click at [382, 105] on button "Cancel" at bounding box center [382, 105] width 23 height 10
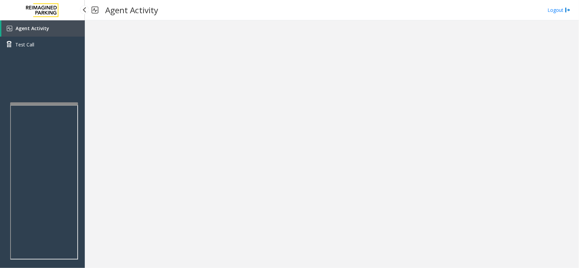
click at [22, 28] on span "Agent Activity" at bounding box center [33, 28] width 34 height 6
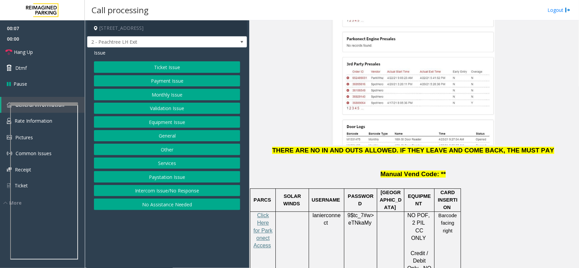
scroll to position [891, 0]
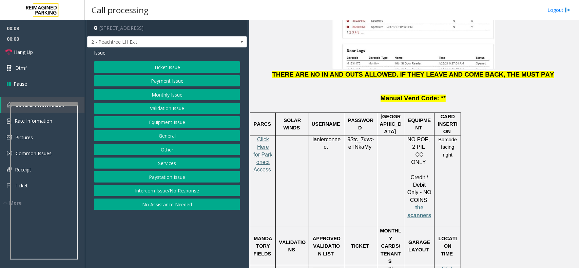
click at [266, 137] on span "Click Here for Parkonect Access" at bounding box center [263, 155] width 19 height 36
drag, startPoint x: 342, startPoint y: 87, endPoint x: 337, endPoint y: 86, distance: 4.9
click at [342, 136] on p "lanierconnect" at bounding box center [327, 143] width 30 height 15
click at [330, 137] on span "lanierconnect" at bounding box center [327, 144] width 28 height 14
drag, startPoint x: 330, startPoint y: 82, endPoint x: 325, endPoint y: 84, distance: 5.5
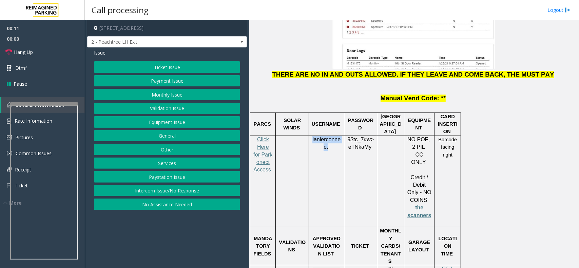
click at [325, 137] on span "lanierconnect" at bounding box center [327, 144] width 28 height 14
copy span "lanierconnect"
click at [165, 108] on button "Validation Issue" at bounding box center [167, 109] width 146 height 12
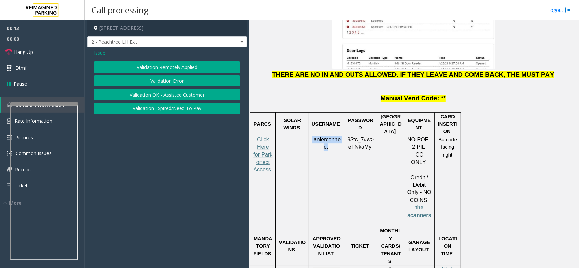
click at [160, 78] on button "Validation Error" at bounding box center [167, 81] width 146 height 12
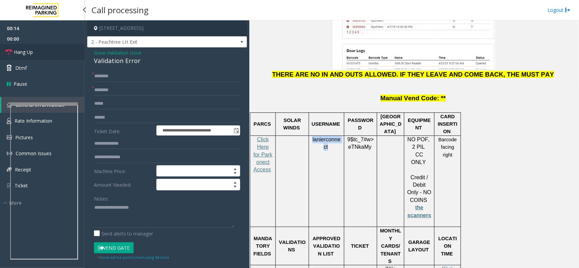
click at [48, 56] on link "Hang Up" at bounding box center [42, 52] width 85 height 16
click at [136, 60] on div "Validation Error" at bounding box center [167, 60] width 146 height 9
click at [149, 85] on input "text" at bounding box center [167, 91] width 146 height 12
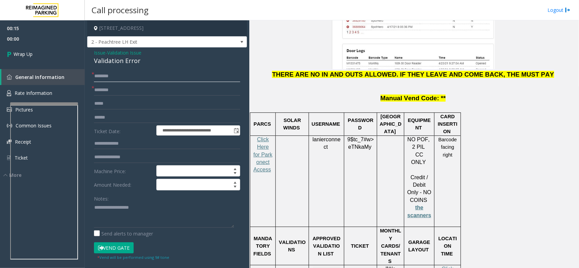
drag, startPoint x: 145, startPoint y: 74, endPoint x: 111, endPoint y: 51, distance: 40.3
click at [144, 74] on input "text" at bounding box center [167, 77] width 146 height 12
type input "**"
click at [181, 216] on textarea at bounding box center [164, 215] width 140 height 25
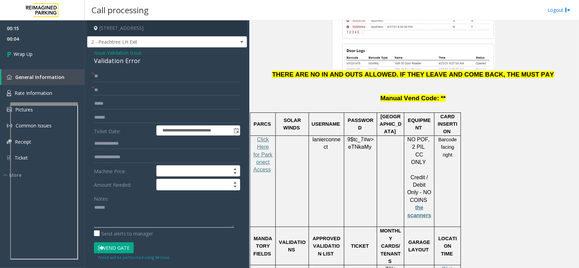
paste textarea "**********"
click at [124, 219] on textarea at bounding box center [164, 215] width 140 height 25
paste textarea "**********"
type textarea "**********"
click at [51, 45] on link "Wrap Up" at bounding box center [42, 54] width 85 height 20
